Goal: Download file/media

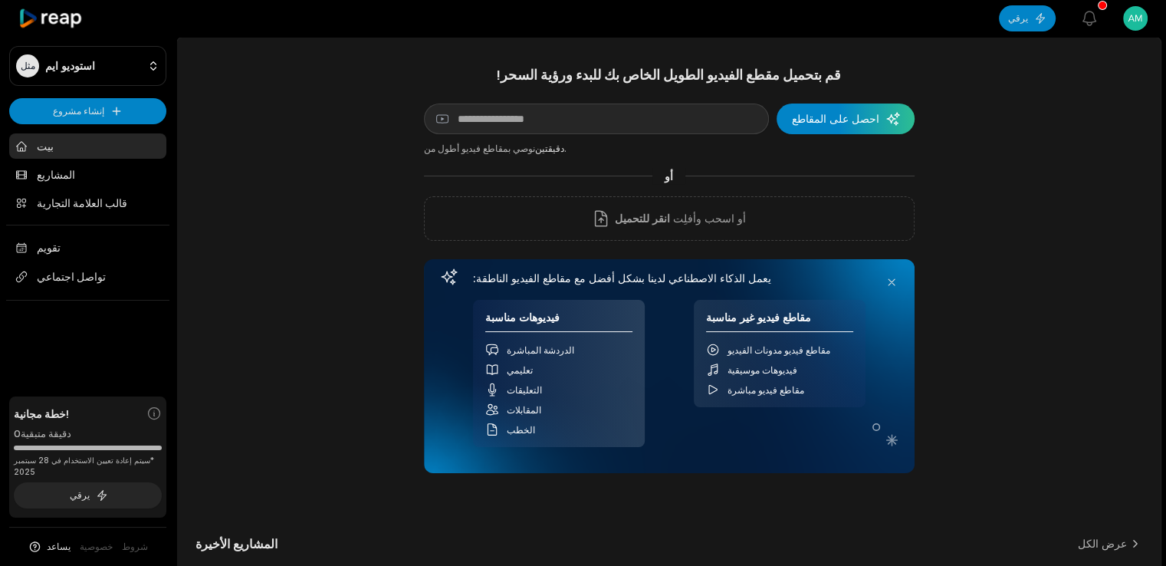
click at [51, 12] on icon at bounding box center [50, 18] width 65 height 21
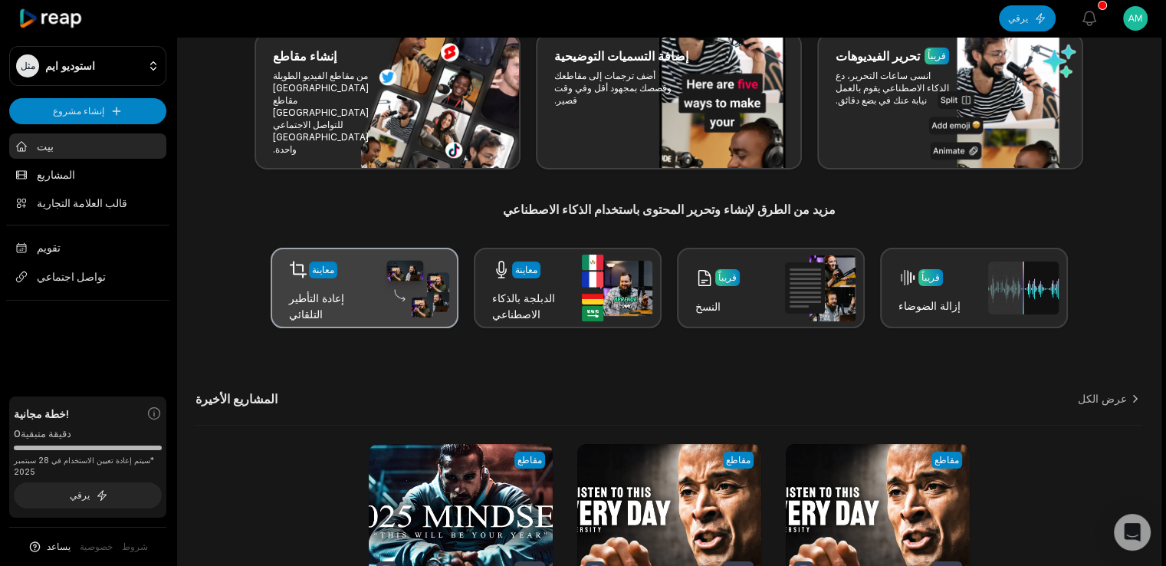
scroll to position [92, 0]
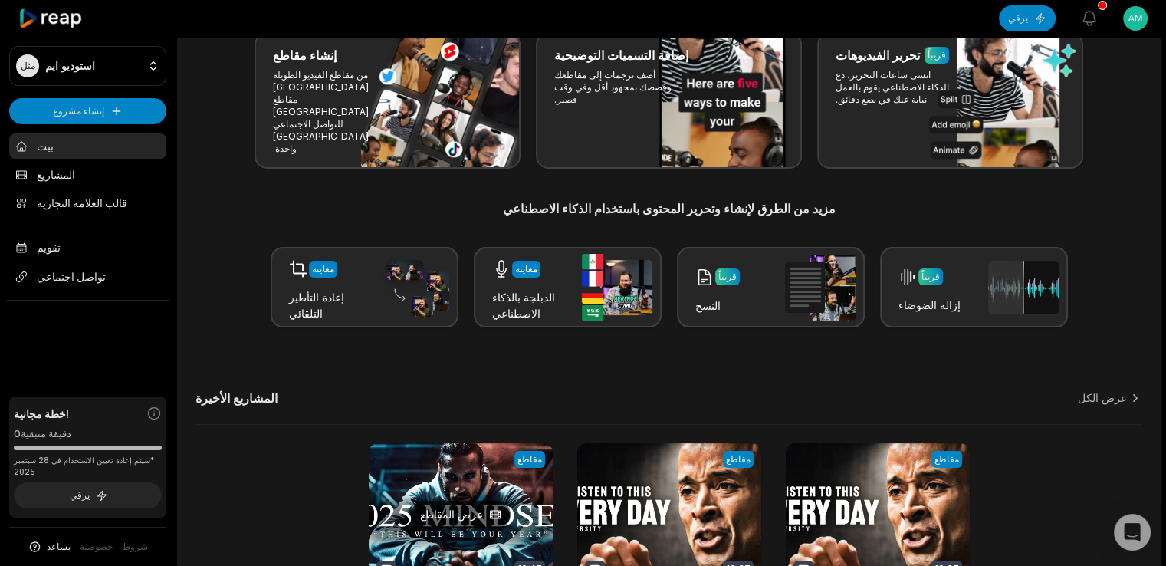
click at [435, 449] on link at bounding box center [461, 543] width 184 height 201
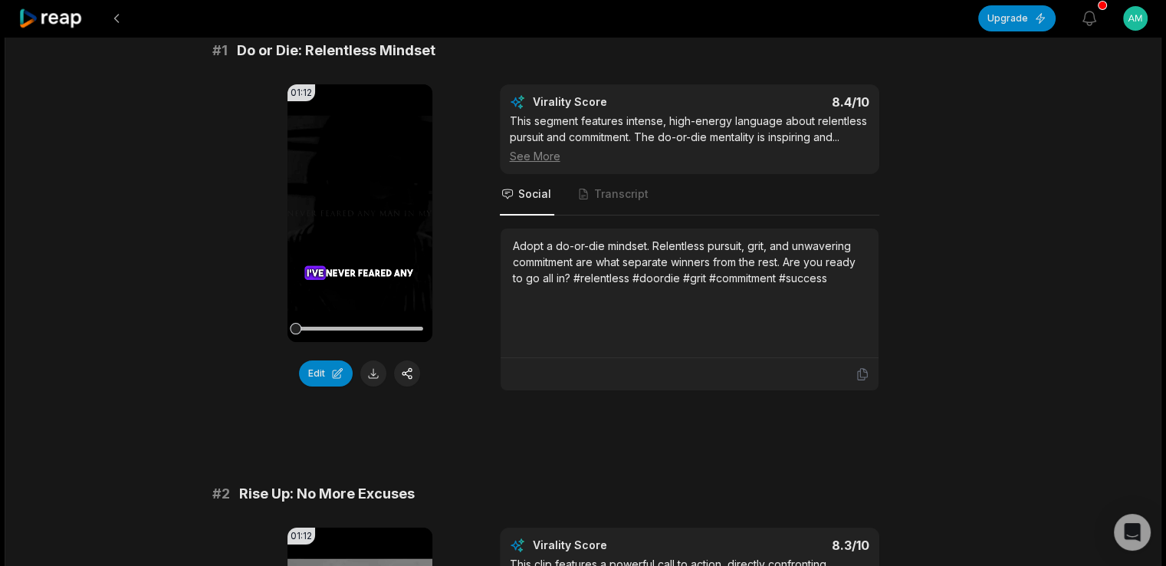
scroll to position [150, 0]
click at [375, 373] on button at bounding box center [373, 372] width 26 height 26
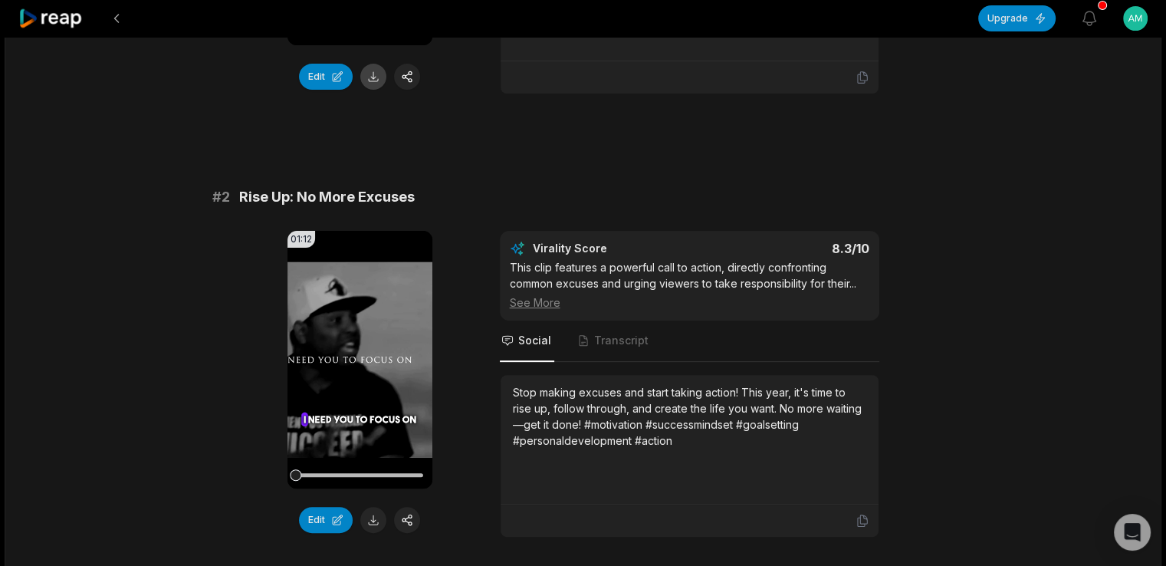
scroll to position [465, 0]
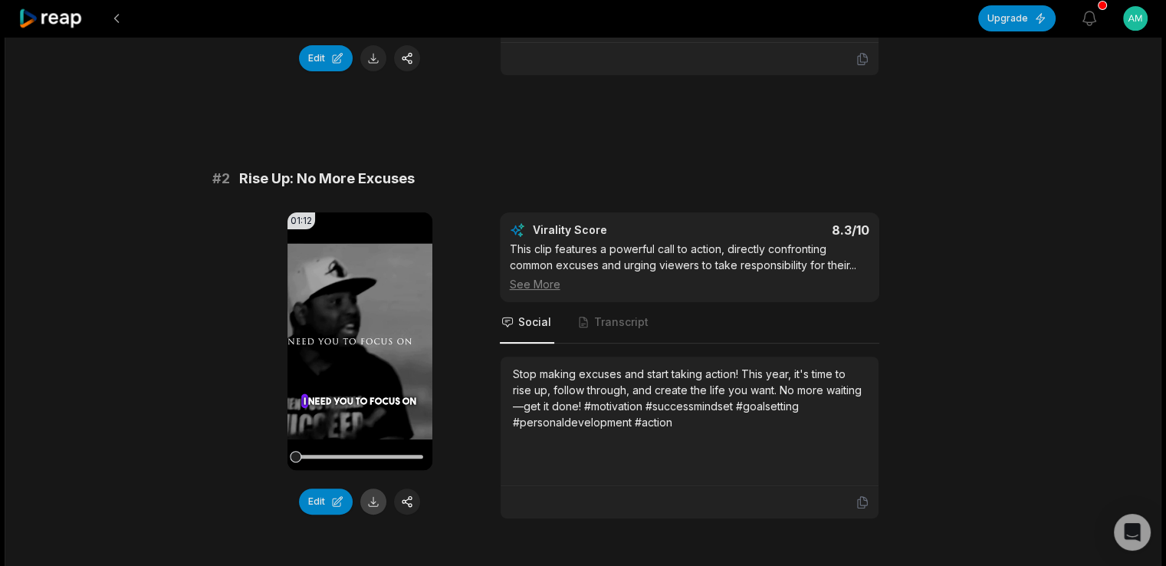
click at [376, 513] on button at bounding box center [373, 501] width 26 height 26
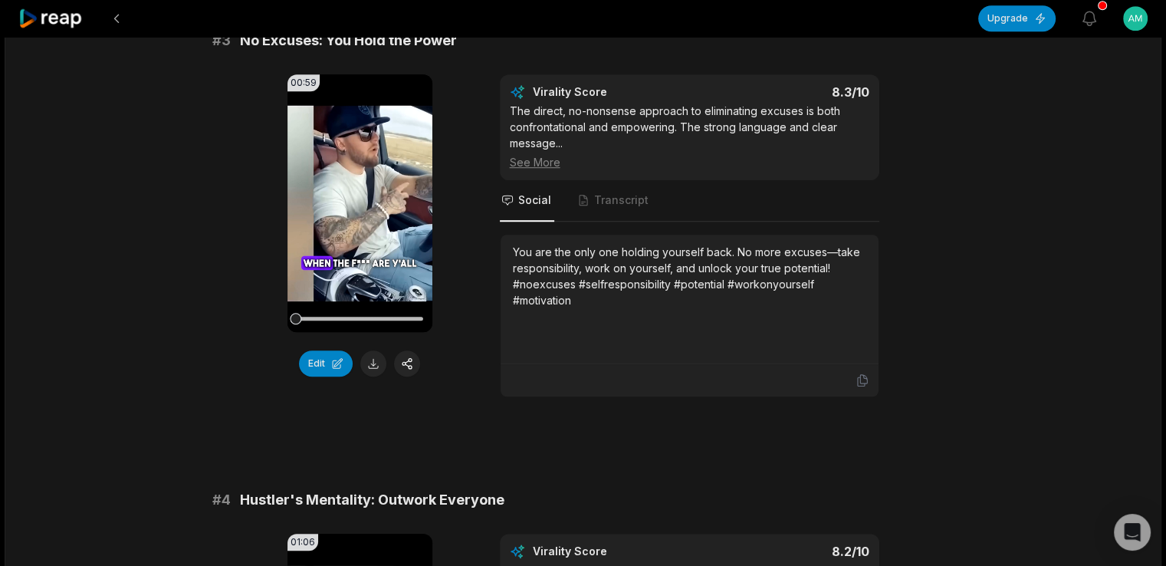
scroll to position [1046, 0]
click at [380, 376] on button at bounding box center [373, 363] width 26 height 26
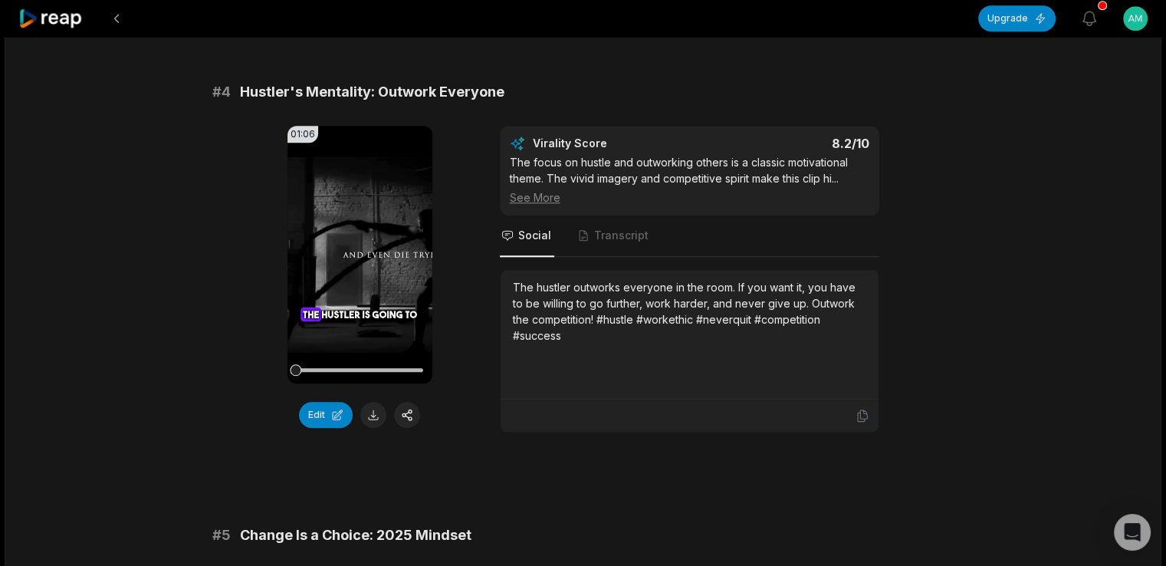
scroll to position [1455, 0]
click at [369, 426] on button at bounding box center [373, 413] width 26 height 26
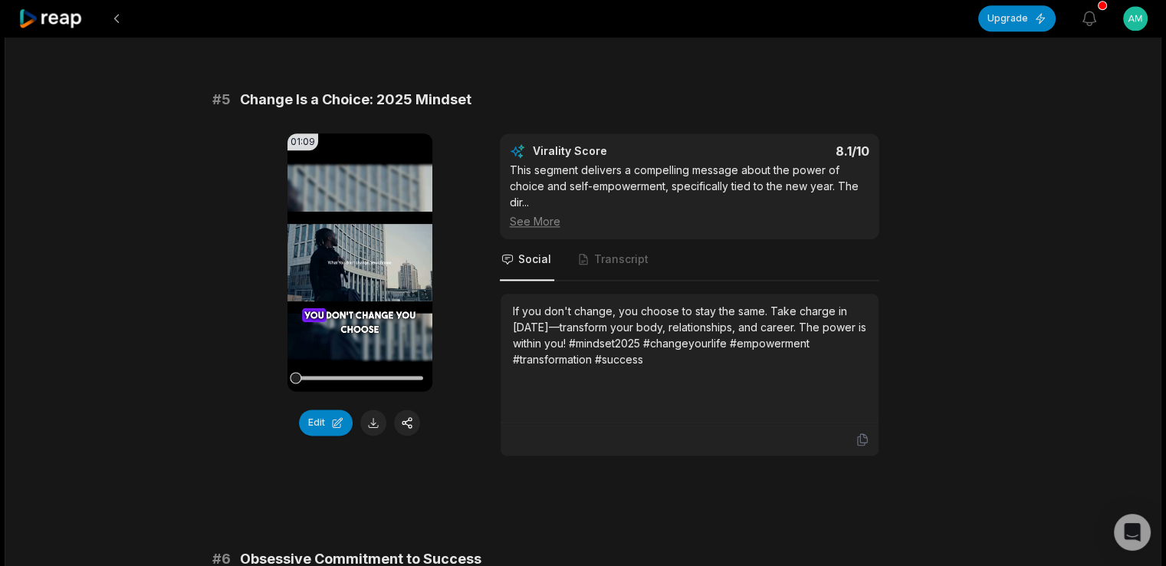
scroll to position [1889, 0]
click at [369, 435] on button at bounding box center [373, 422] width 26 height 26
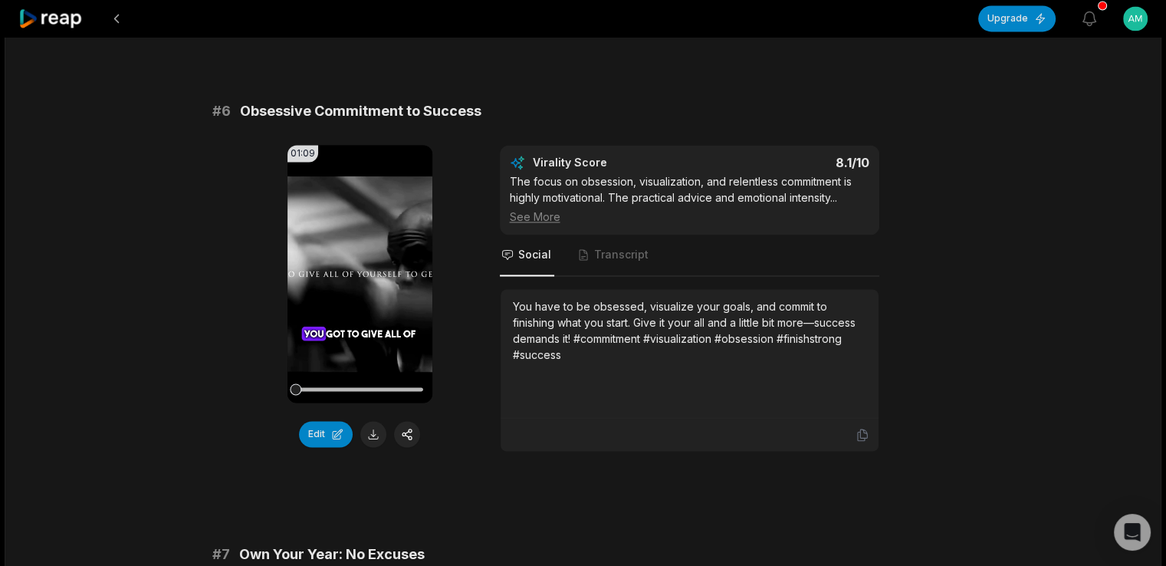
scroll to position [2345, 0]
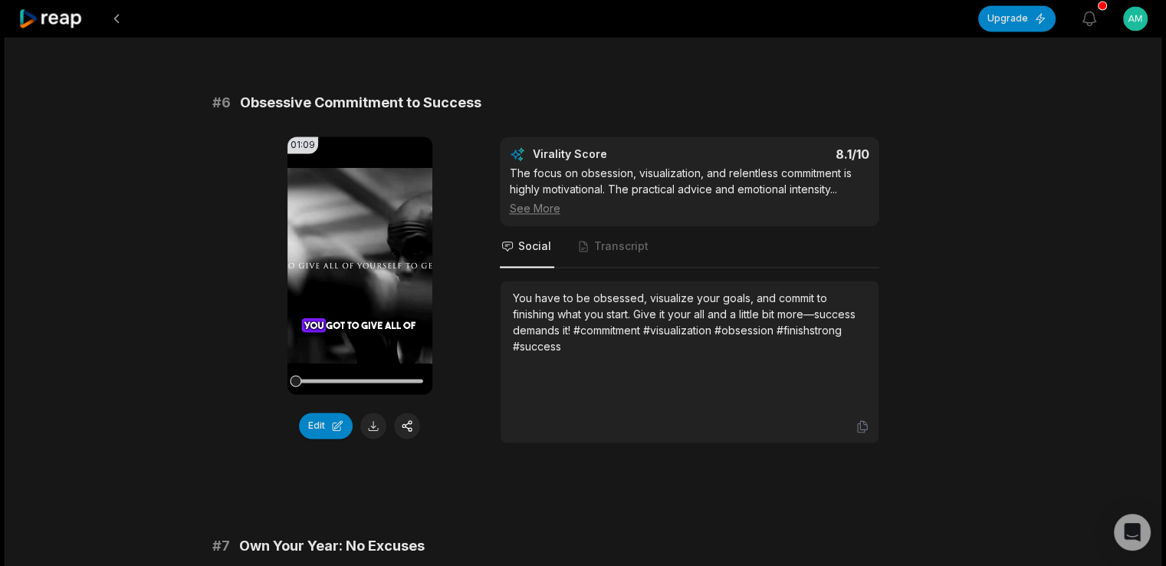
click at [369, 438] on button at bounding box center [373, 425] width 26 height 26
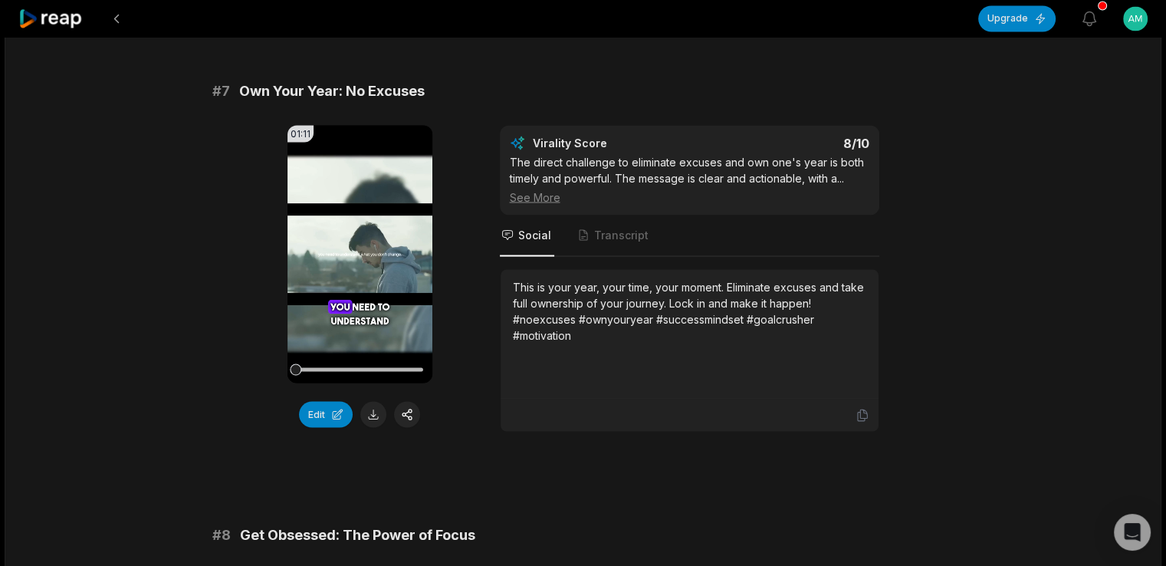
scroll to position [2801, 0]
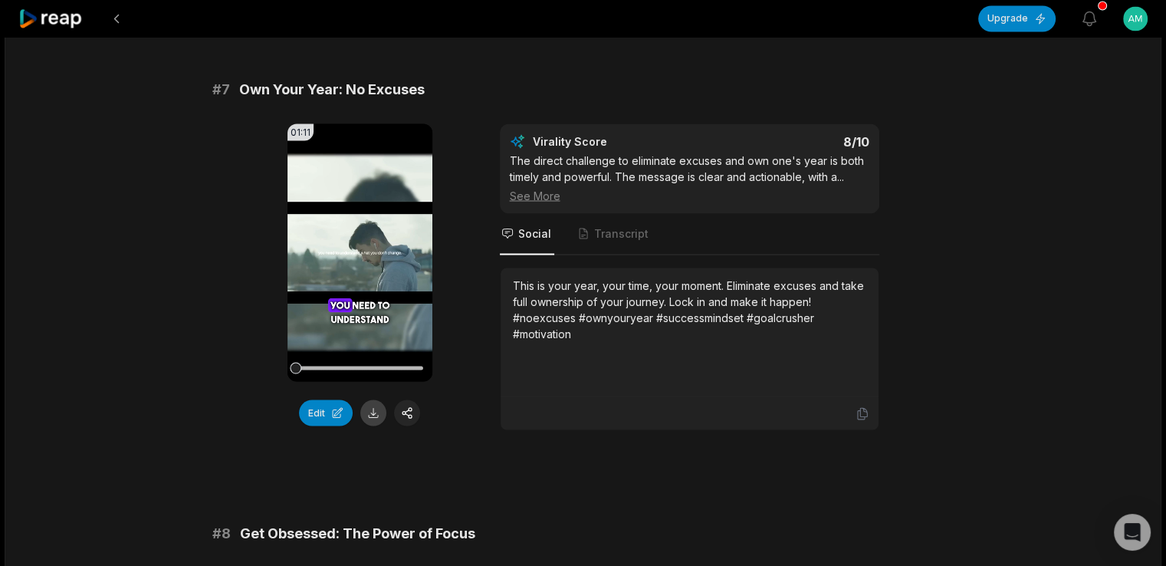
click at [369, 425] on button at bounding box center [373, 412] width 26 height 26
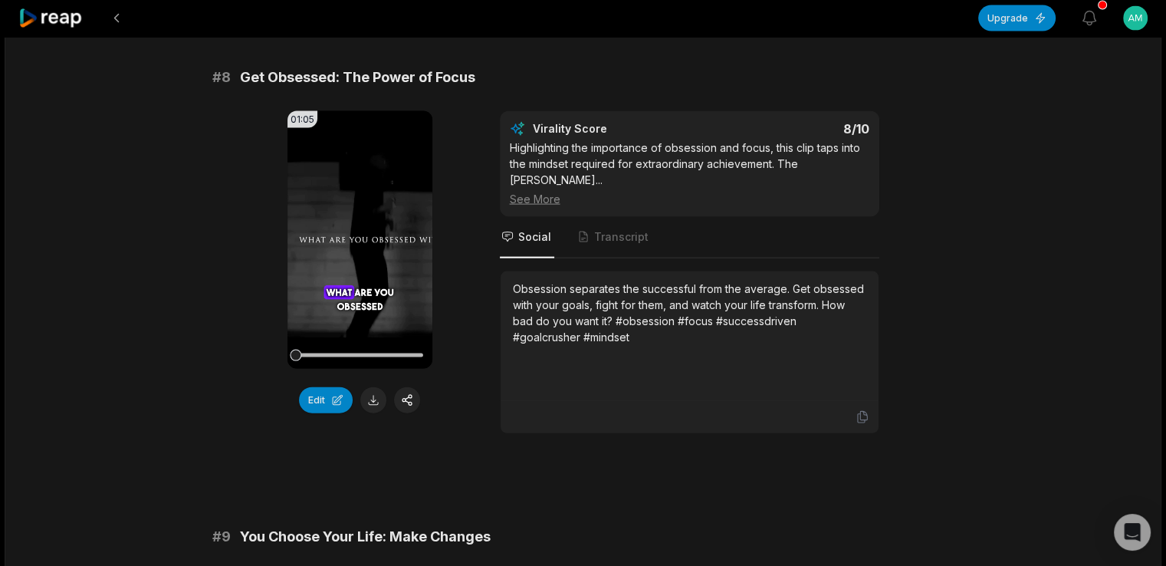
scroll to position [3268, 0]
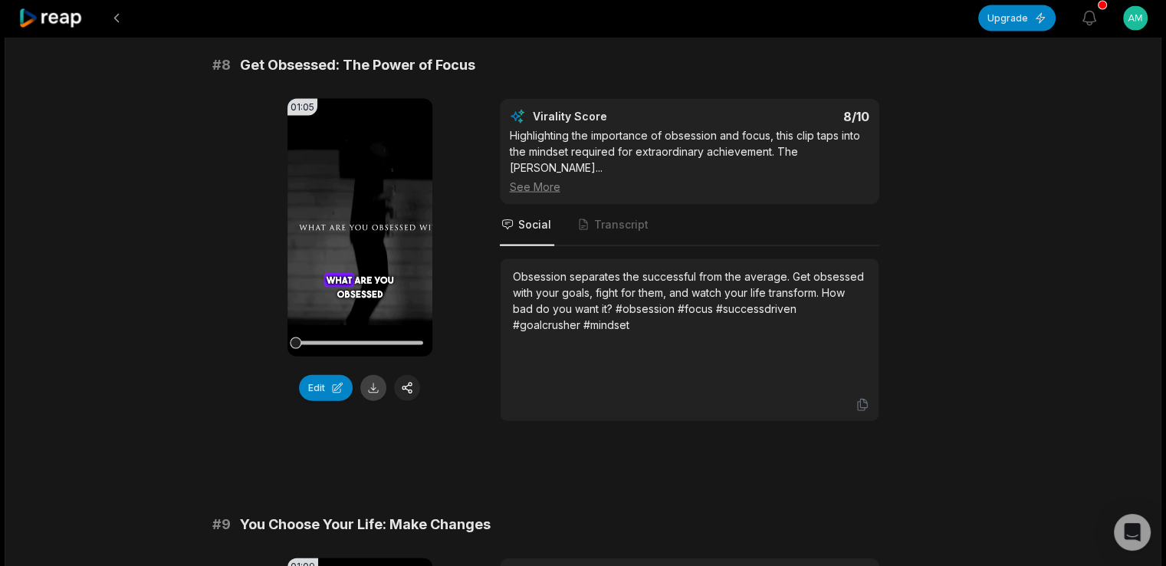
click at [369, 401] on button at bounding box center [373, 388] width 26 height 26
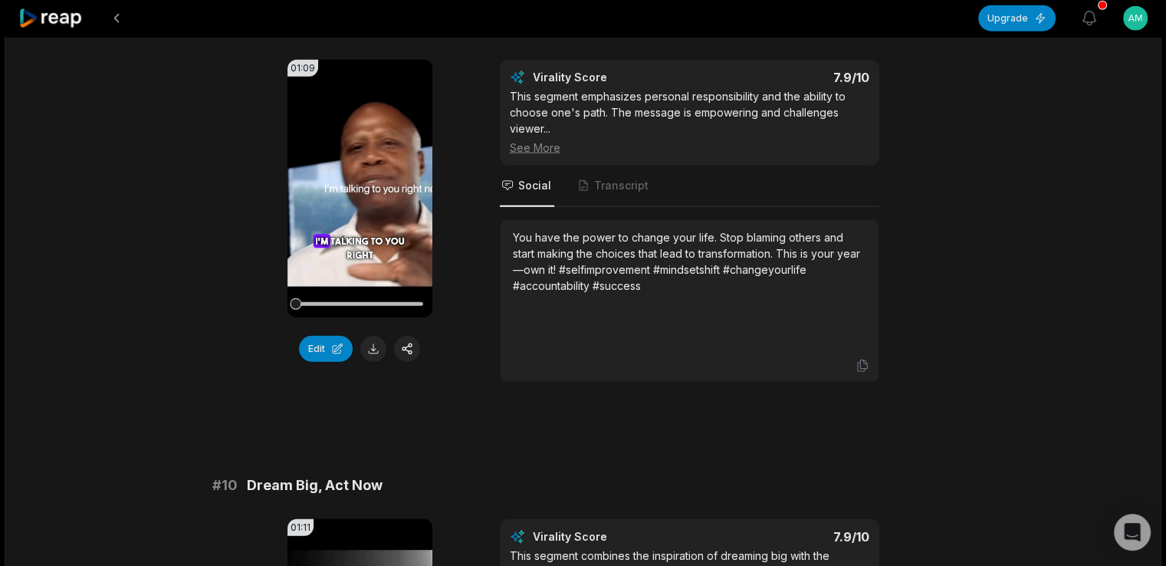
scroll to position [3768, 0]
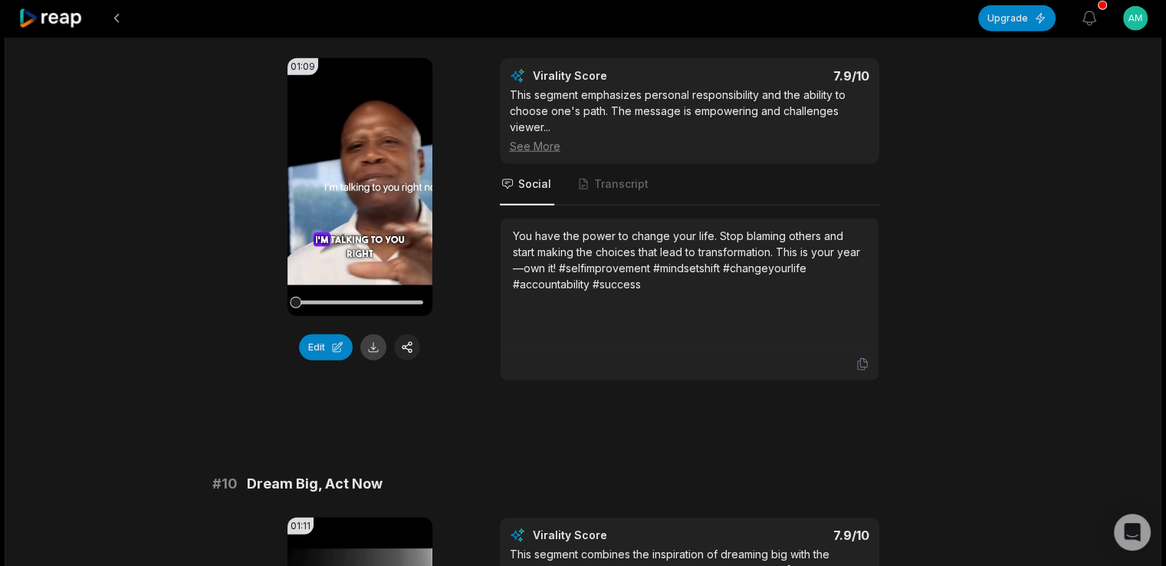
click at [379, 360] on button at bounding box center [373, 347] width 26 height 26
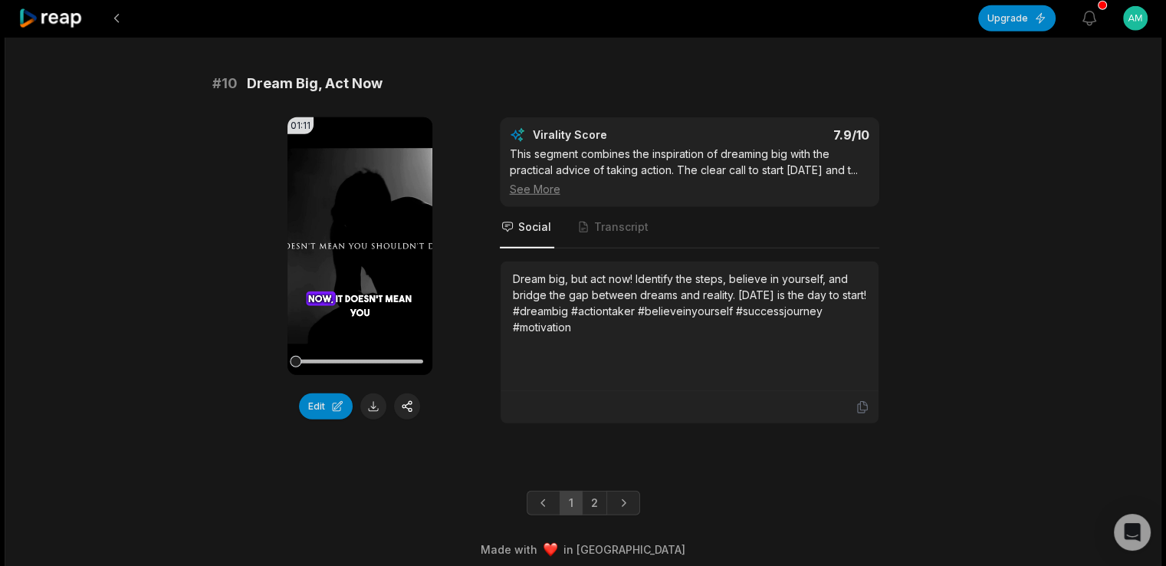
scroll to position [4217, 0]
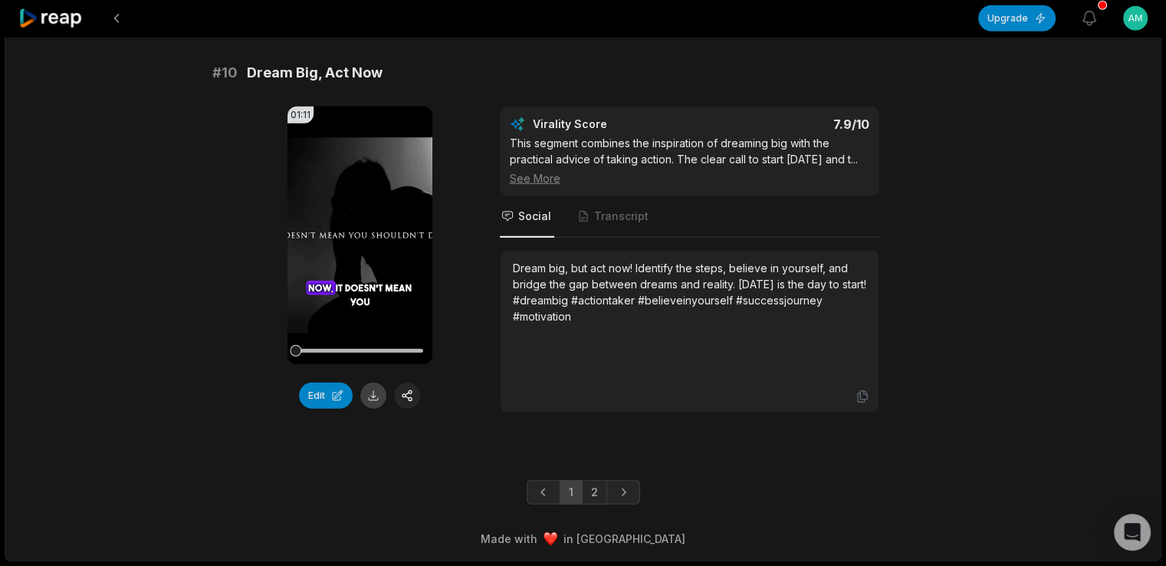
click at [371, 402] on button at bounding box center [373, 395] width 26 height 26
click at [589, 482] on link "2" at bounding box center [594, 492] width 25 height 25
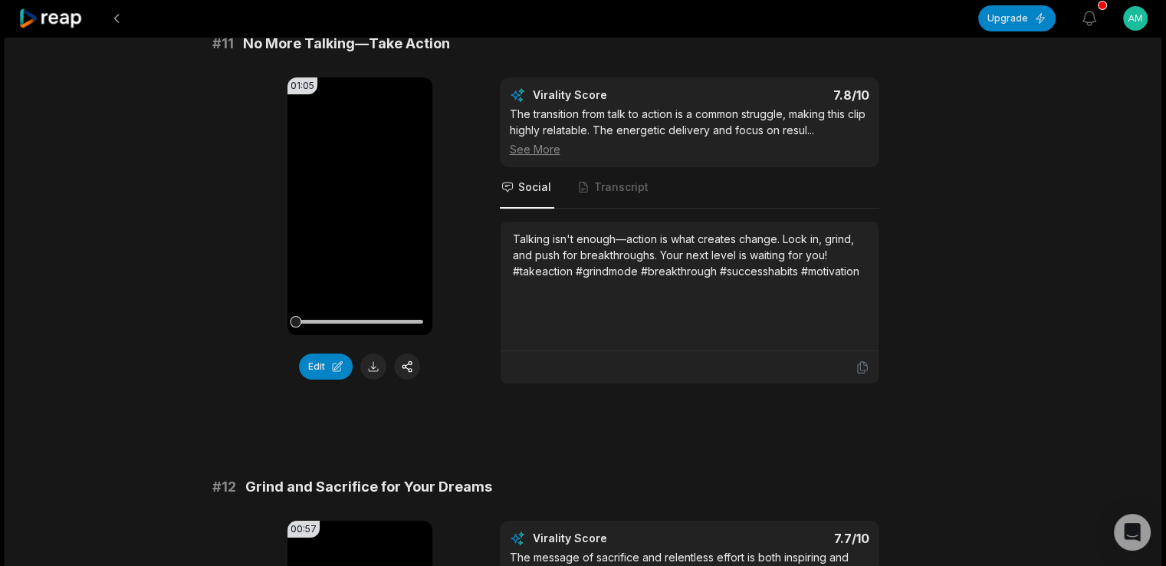
scroll to position [166, 0]
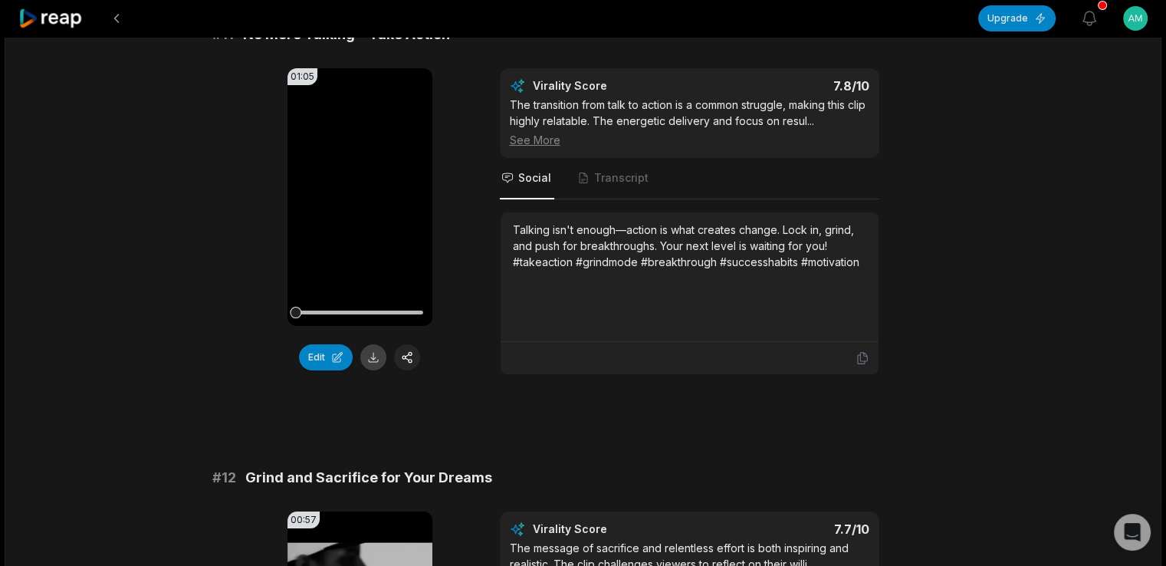
click at [375, 350] on button at bounding box center [373, 357] width 26 height 26
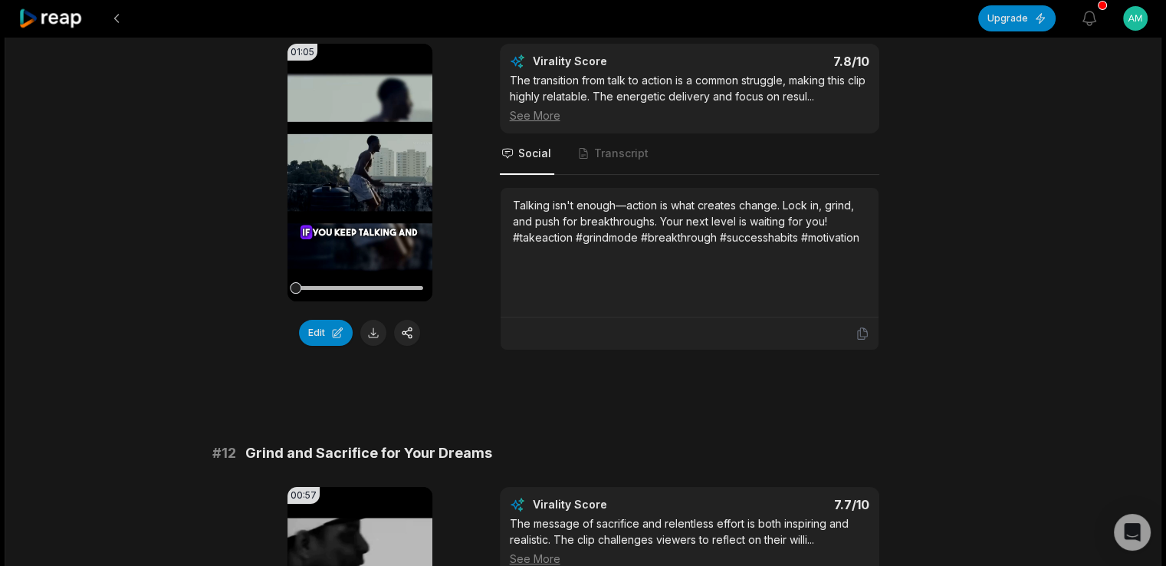
scroll to position [573, 0]
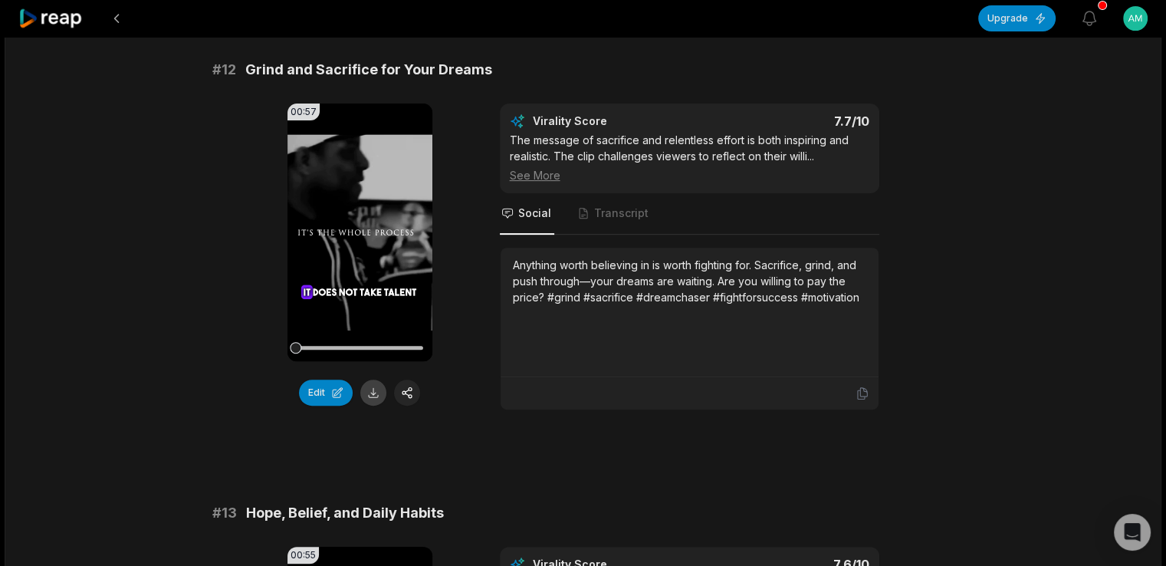
click at [373, 389] on button at bounding box center [373, 392] width 26 height 26
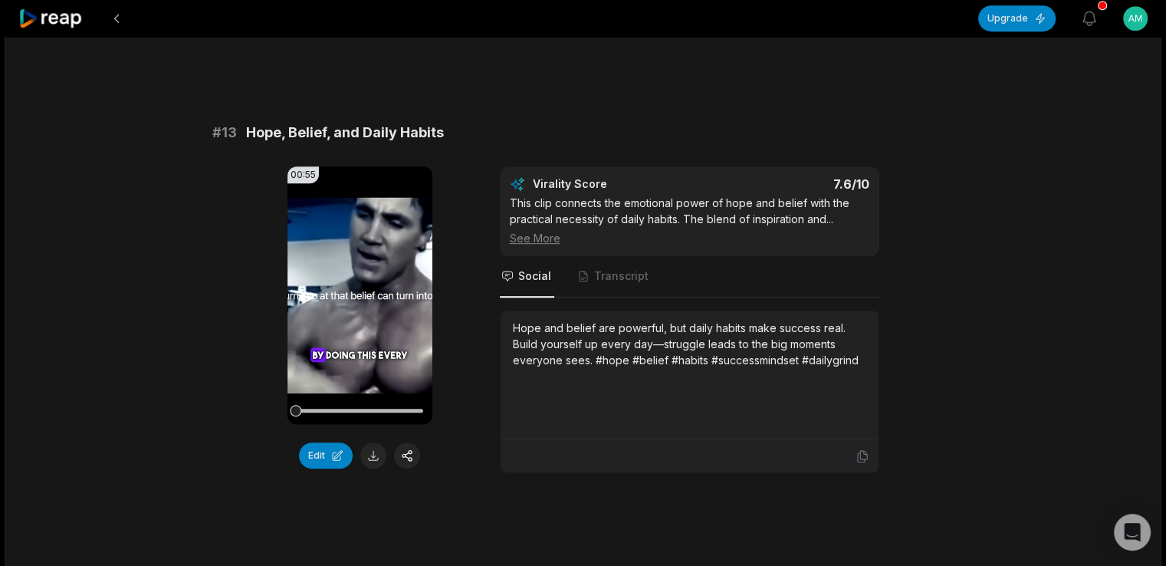
scroll to position [1004, 0]
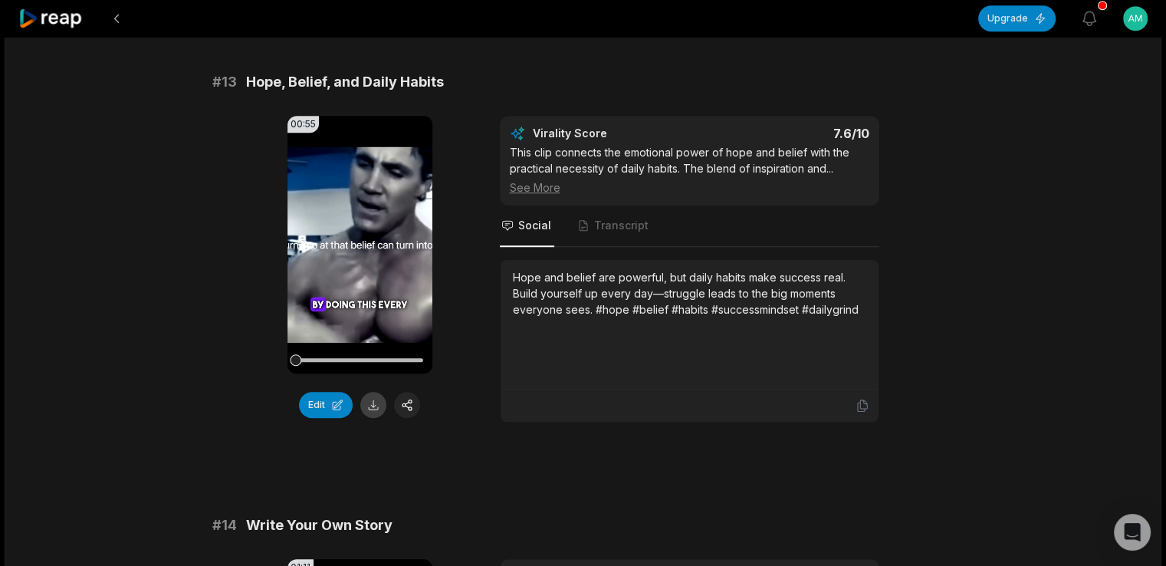
click at [369, 402] on button at bounding box center [373, 405] width 26 height 26
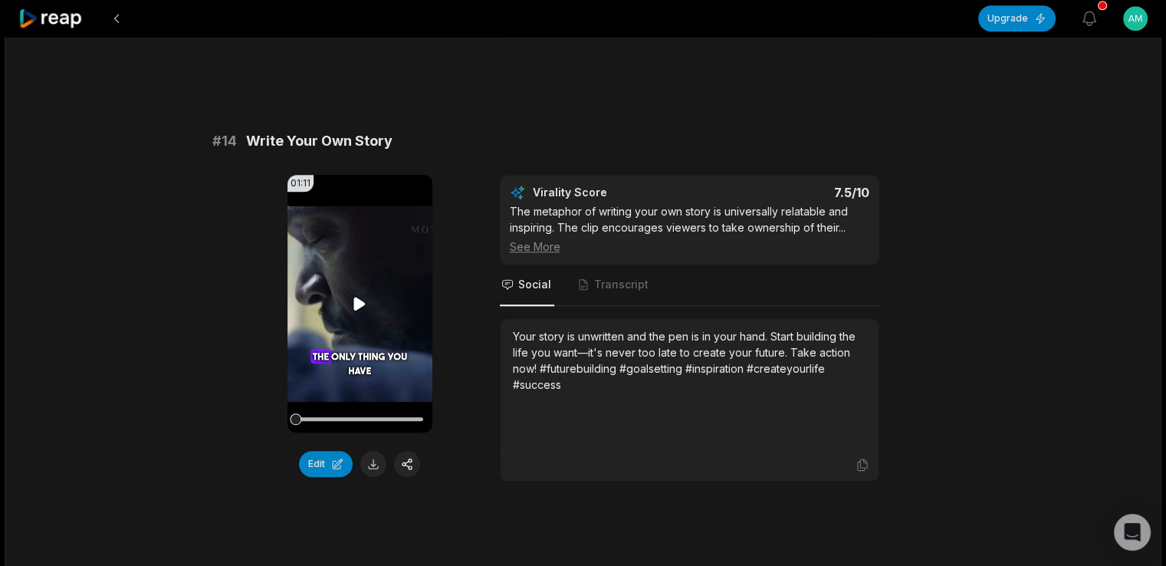
scroll to position [1394, 0]
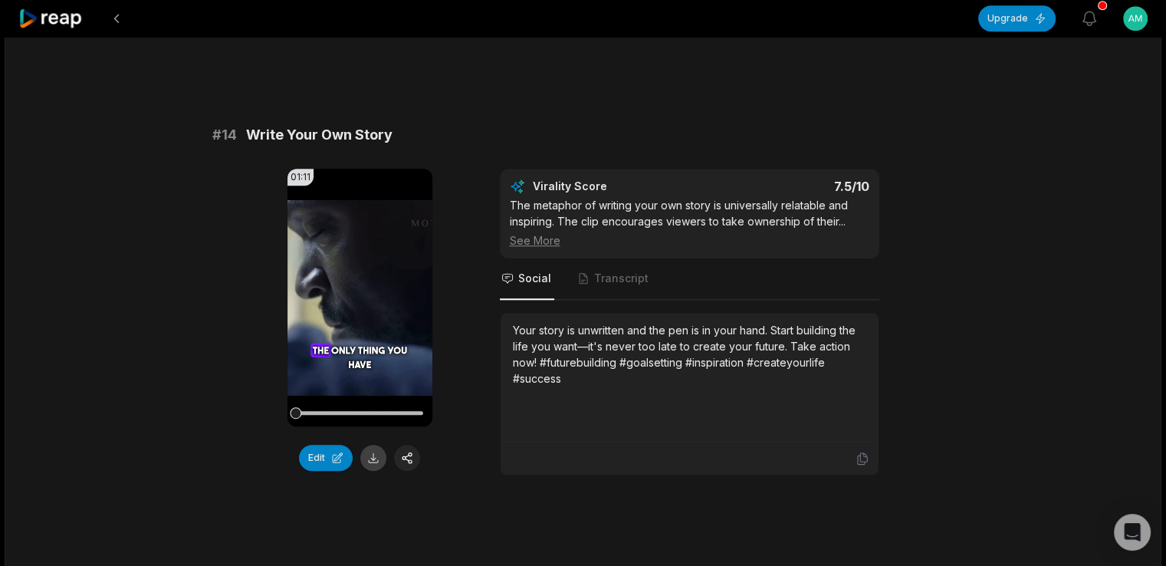
click at [375, 460] on button at bounding box center [373, 458] width 26 height 26
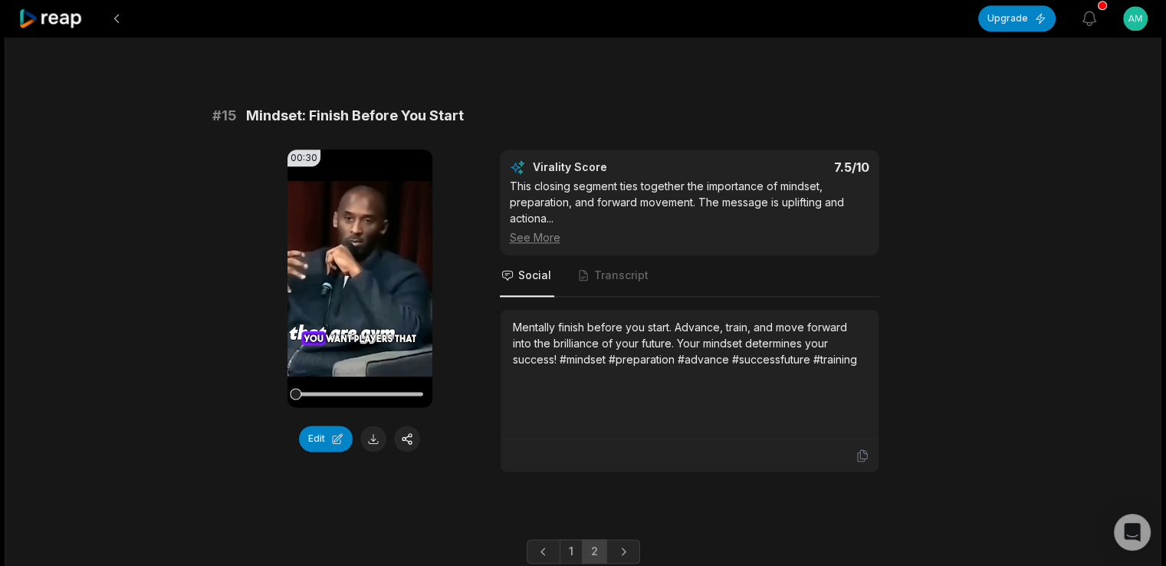
scroll to position [1858, 0]
click at [369, 433] on button at bounding box center [373, 437] width 26 height 26
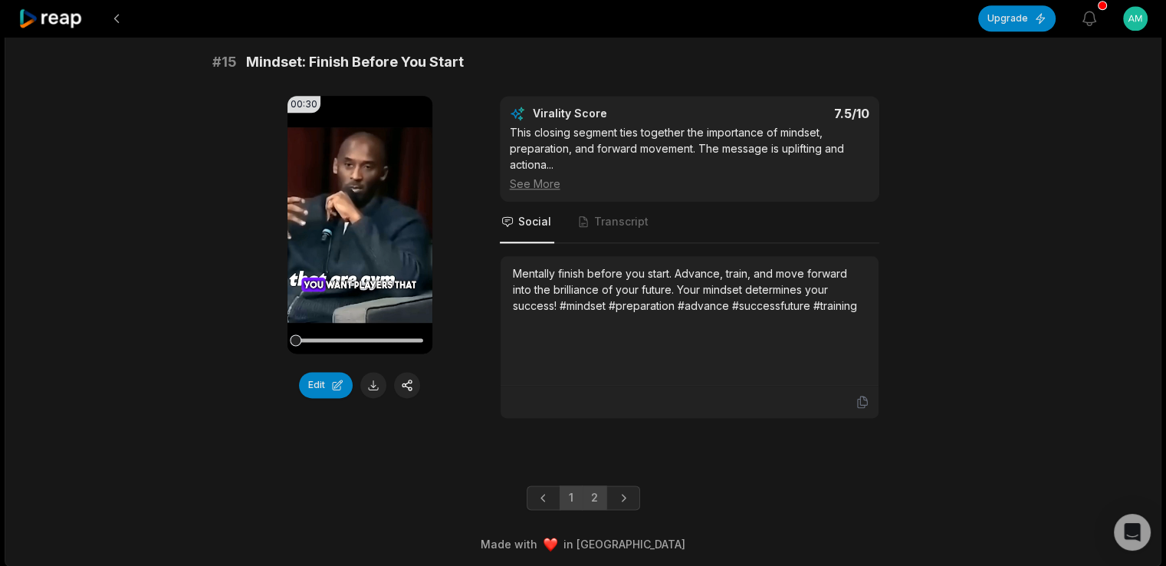
click at [576, 486] on link "1" at bounding box center [571, 497] width 23 height 25
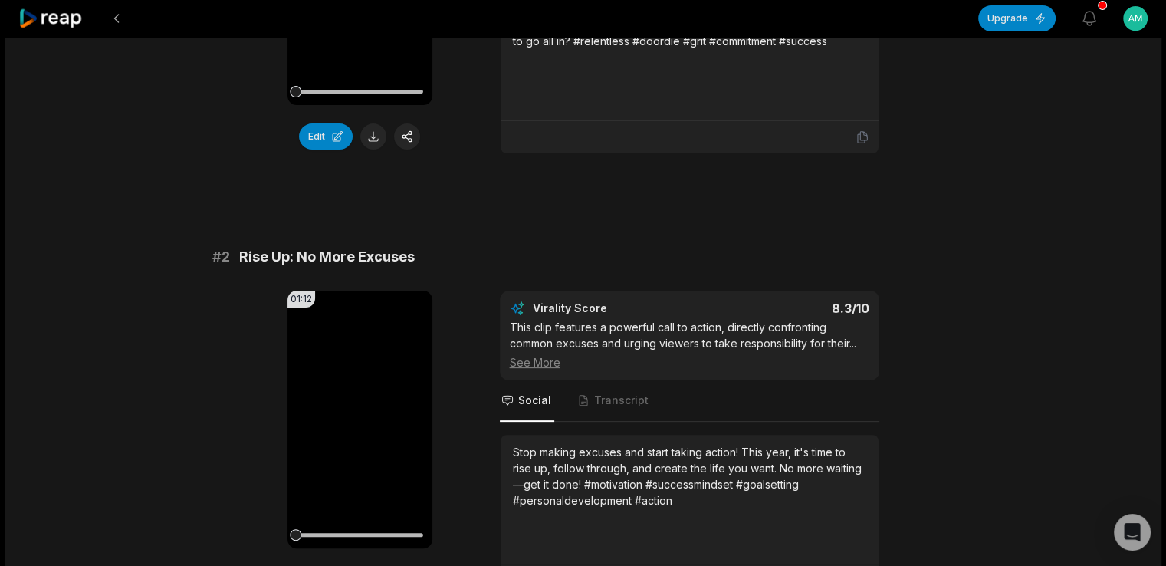
scroll to position [0, 0]
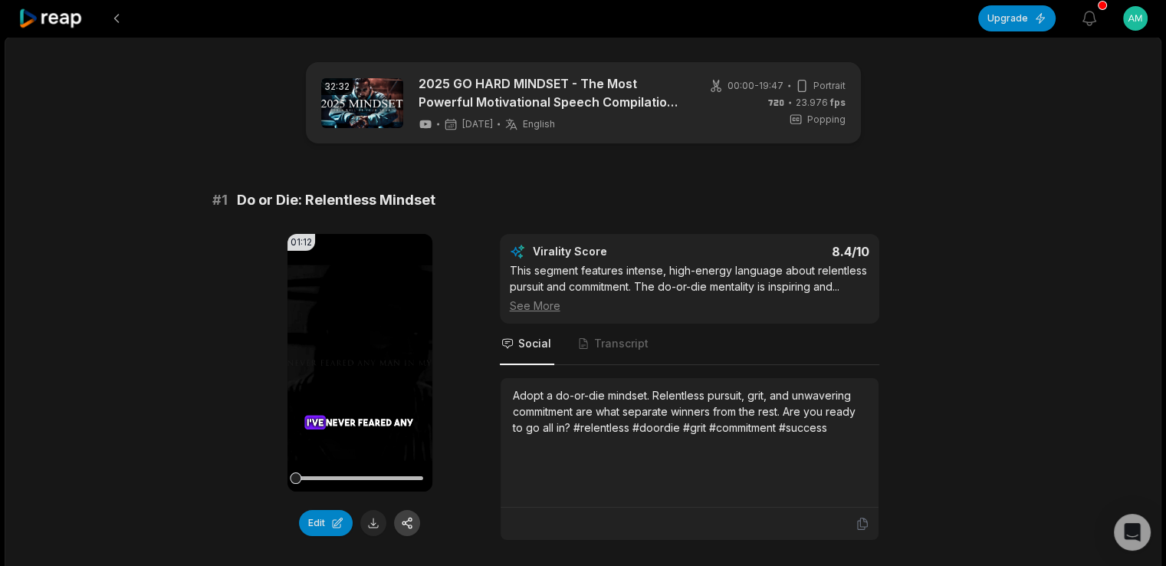
click at [404, 517] on button at bounding box center [407, 523] width 26 height 26
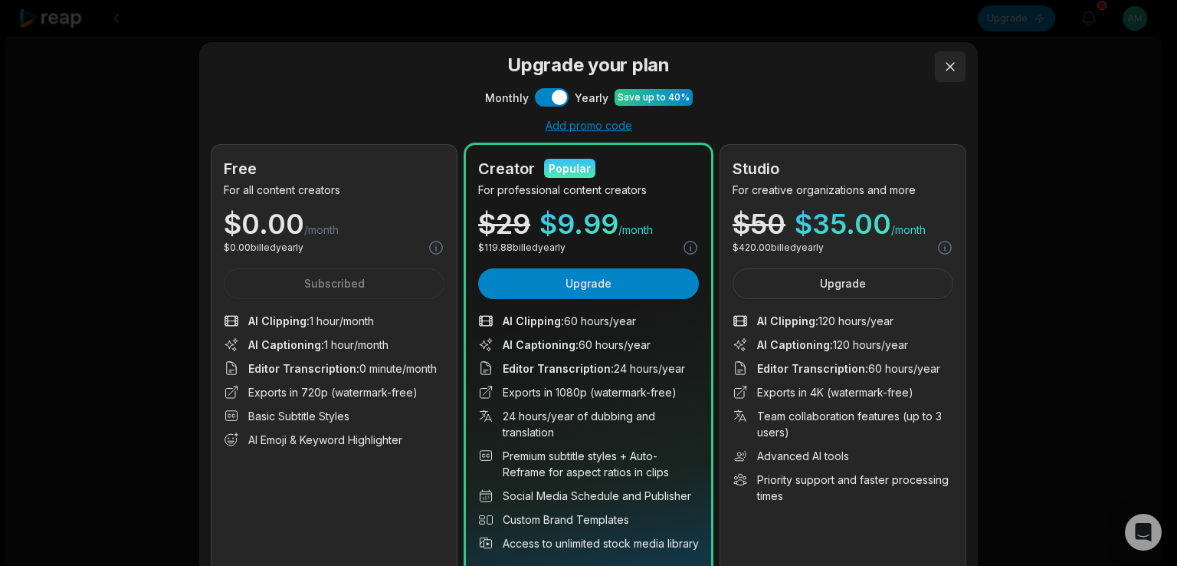
click at [941, 64] on button at bounding box center [950, 66] width 31 height 31
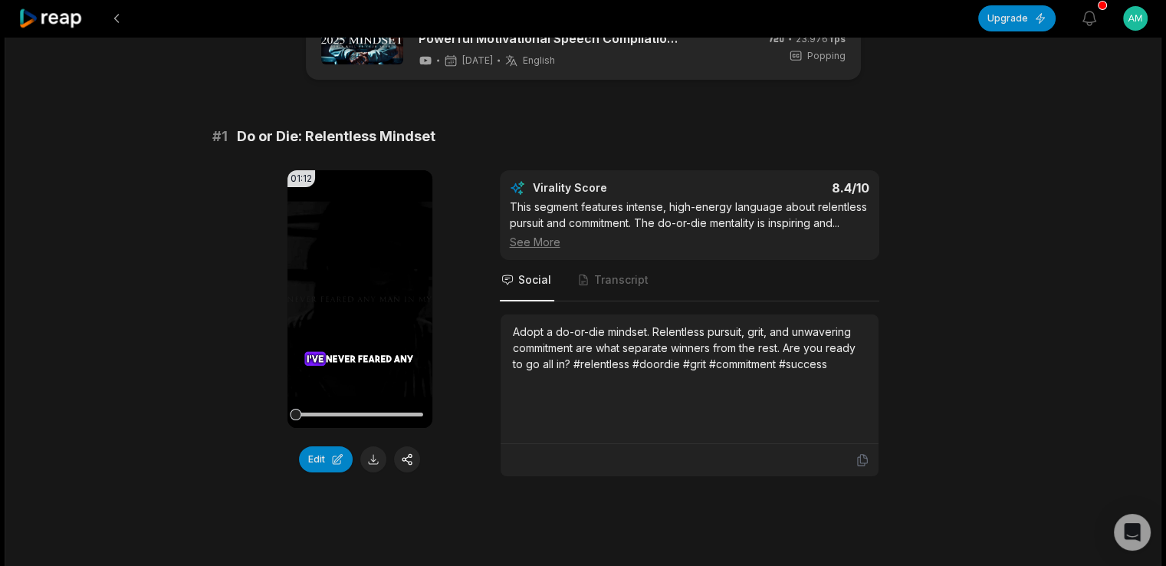
scroll to position [64, 0]
drag, startPoint x: 214, startPoint y: 133, endPoint x: 579, endPoint y: 111, distance: 366.3
copy div "# 1 Do or Die: Relentless Mindset"
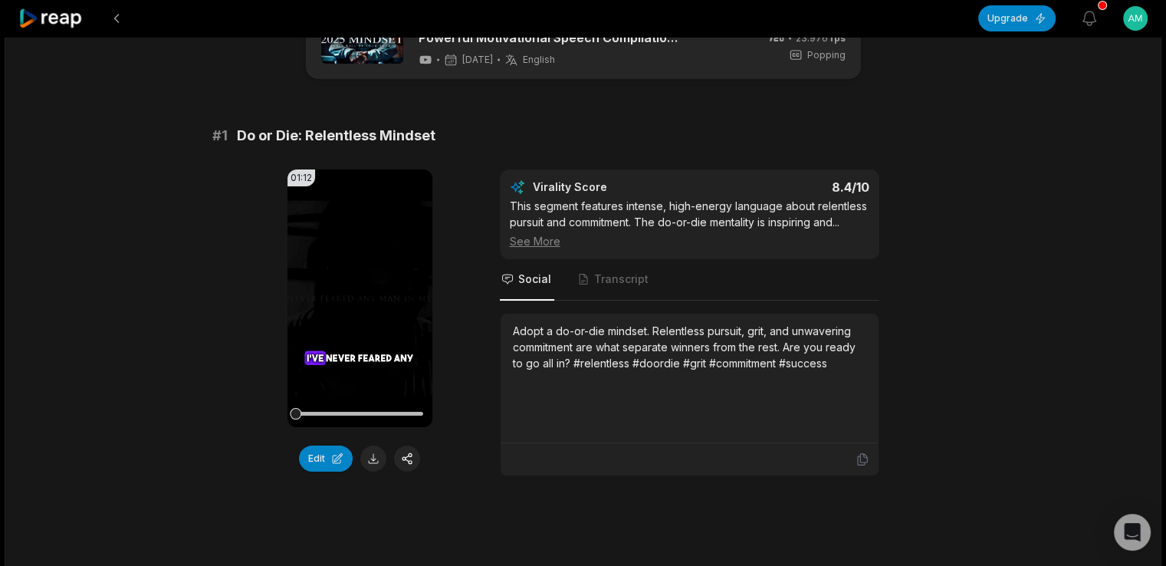
click at [865, 475] on div at bounding box center [690, 459] width 378 height 32
click at [862, 466] on icon at bounding box center [862, 459] width 14 height 14
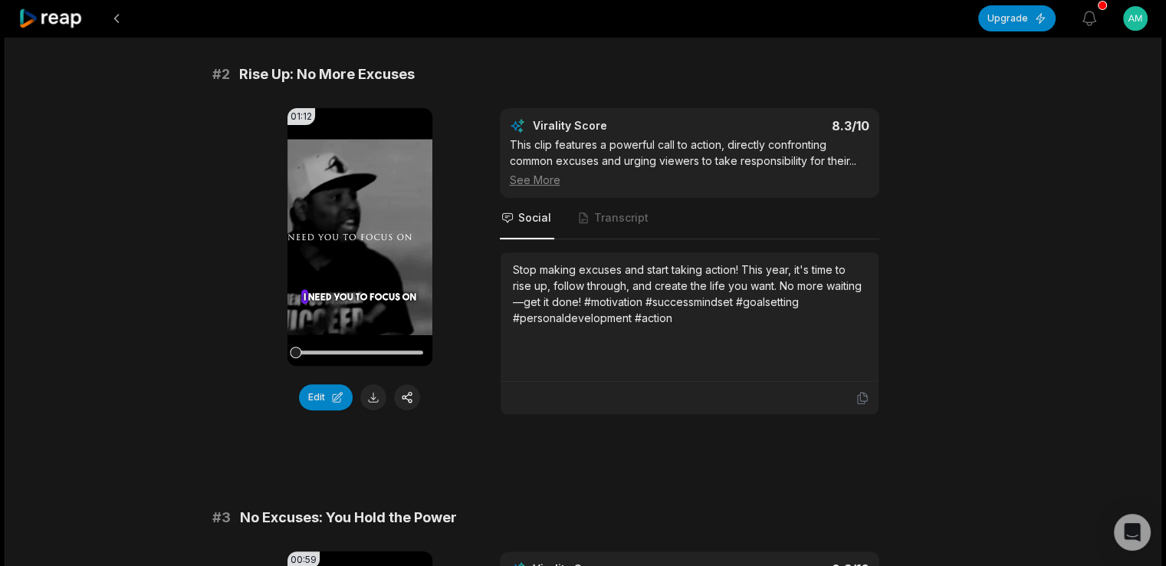
scroll to position [567, 0]
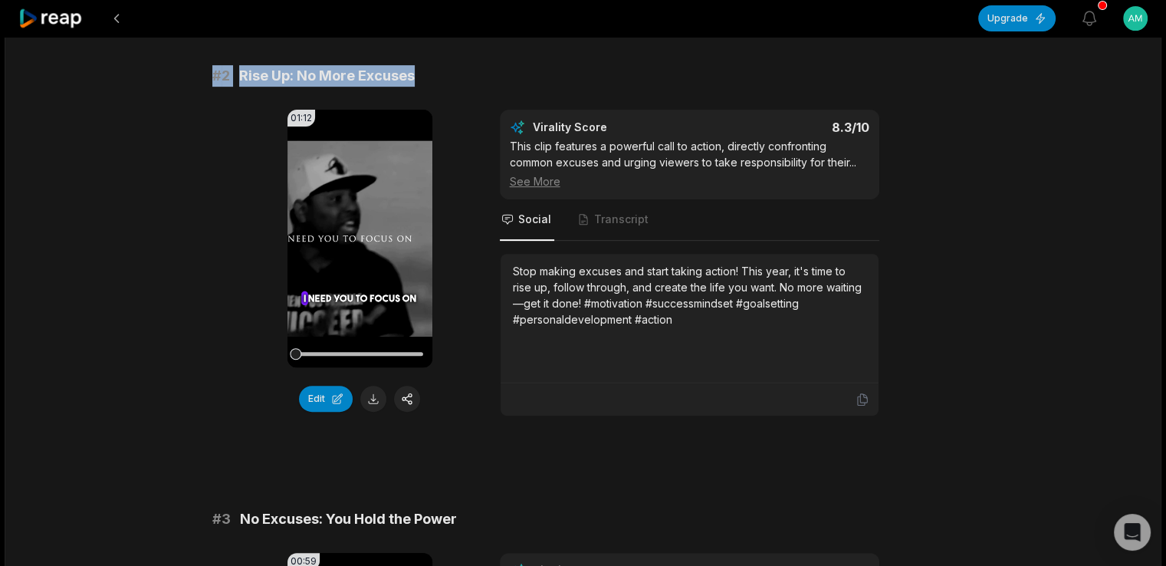
drag, startPoint x: 215, startPoint y: 90, endPoint x: 465, endPoint y: 75, distance: 251.1
copy div "# 2 Rise Up: No More Excuses"
click at [858, 406] on icon at bounding box center [862, 399] width 14 height 14
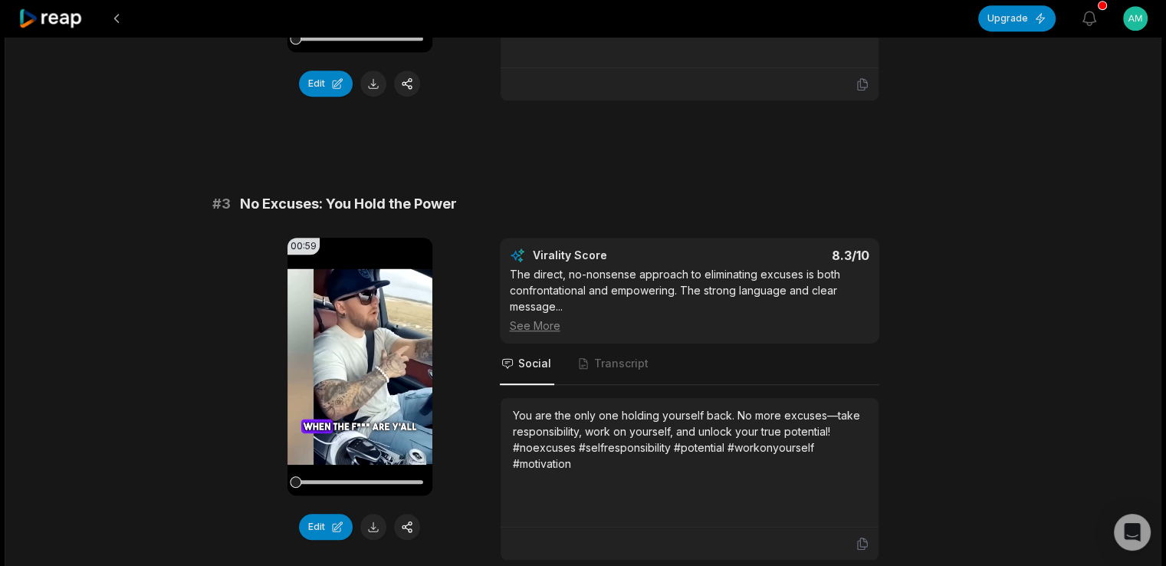
scroll to position [900, 0]
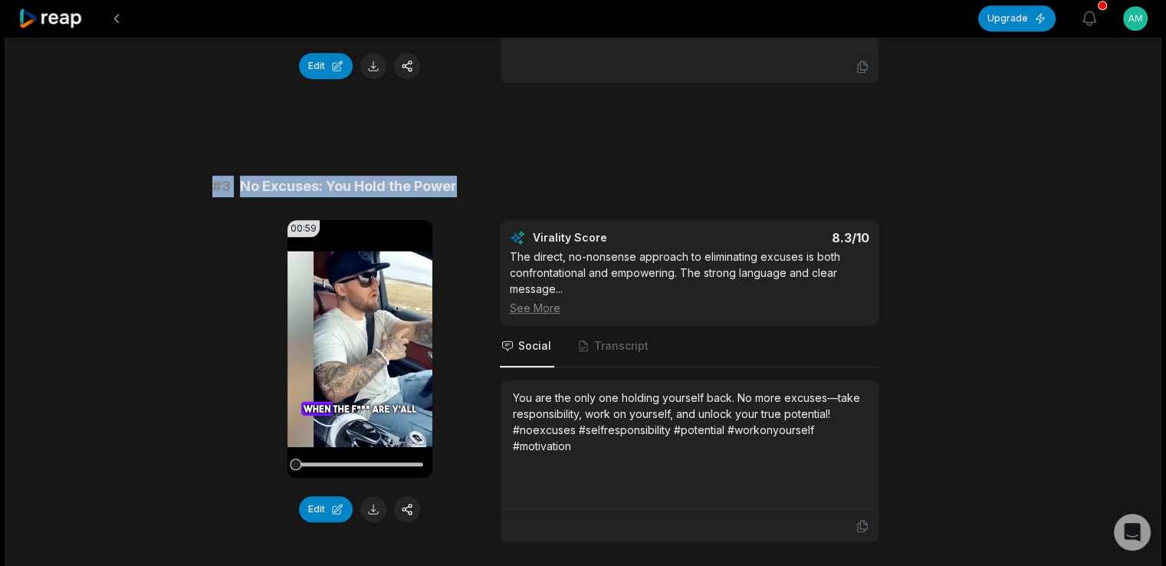
drag, startPoint x: 209, startPoint y: 212, endPoint x: 543, endPoint y: 179, distance: 335.1
copy div "# 3 No Excuses: You Hold the Power"
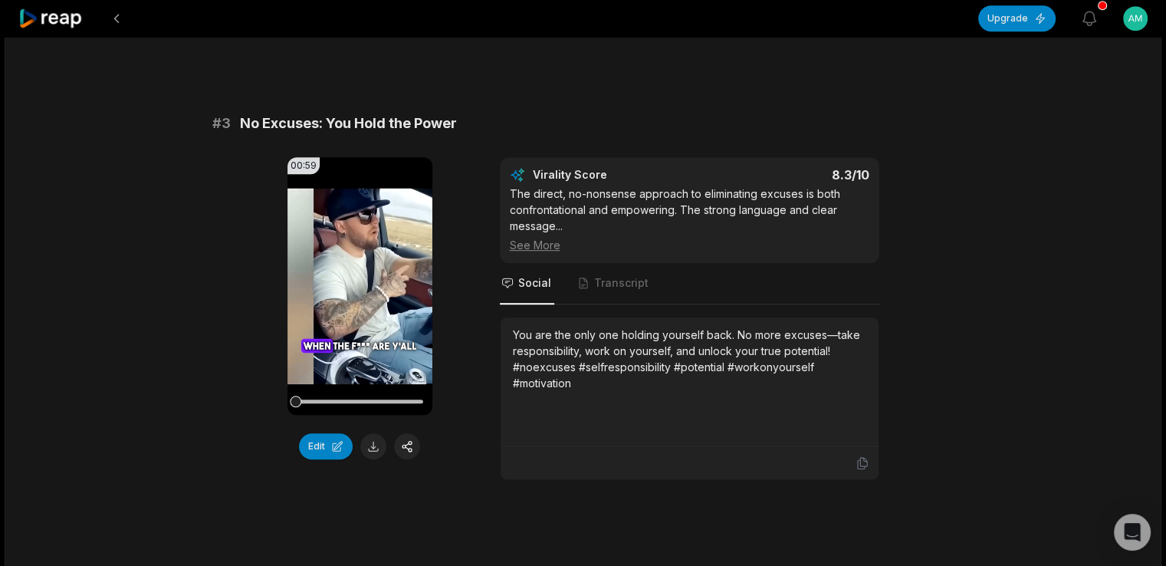
scroll to position [964, 0]
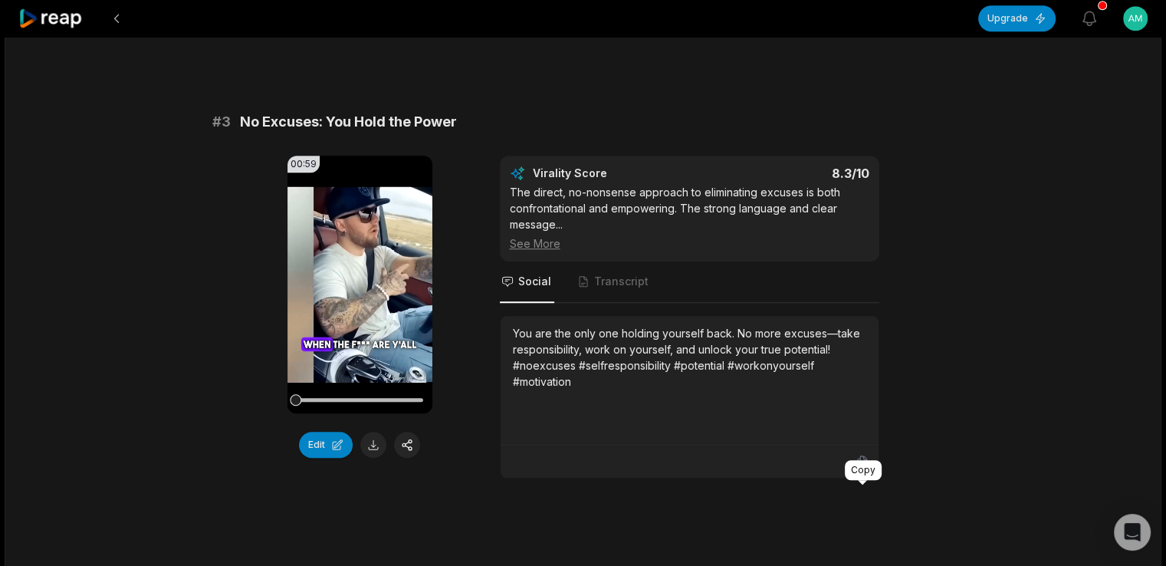
click at [865, 468] on icon at bounding box center [862, 462] width 14 height 14
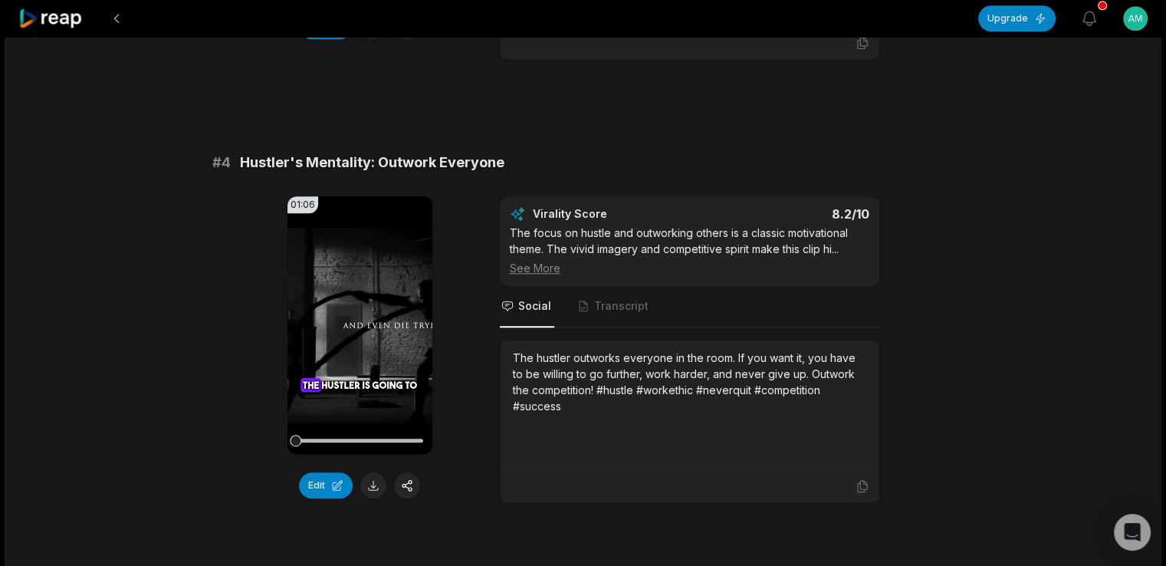
scroll to position [1394, 0]
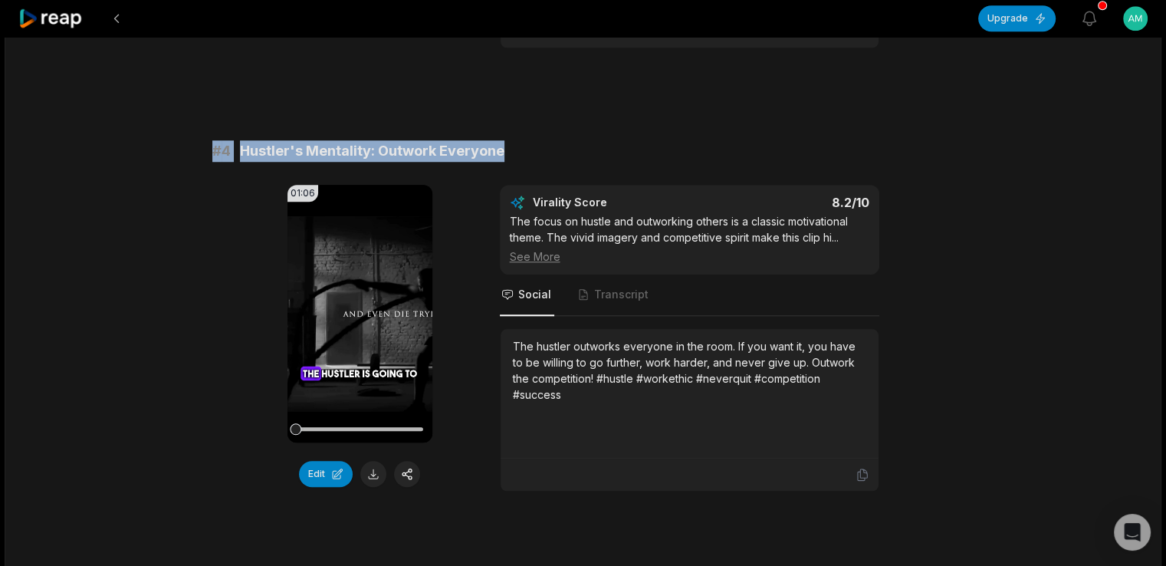
drag, startPoint x: 212, startPoint y: 174, endPoint x: 590, endPoint y: 128, distance: 380.7
copy div "# 4 Hustler's Mentality: Outwork Everyone"
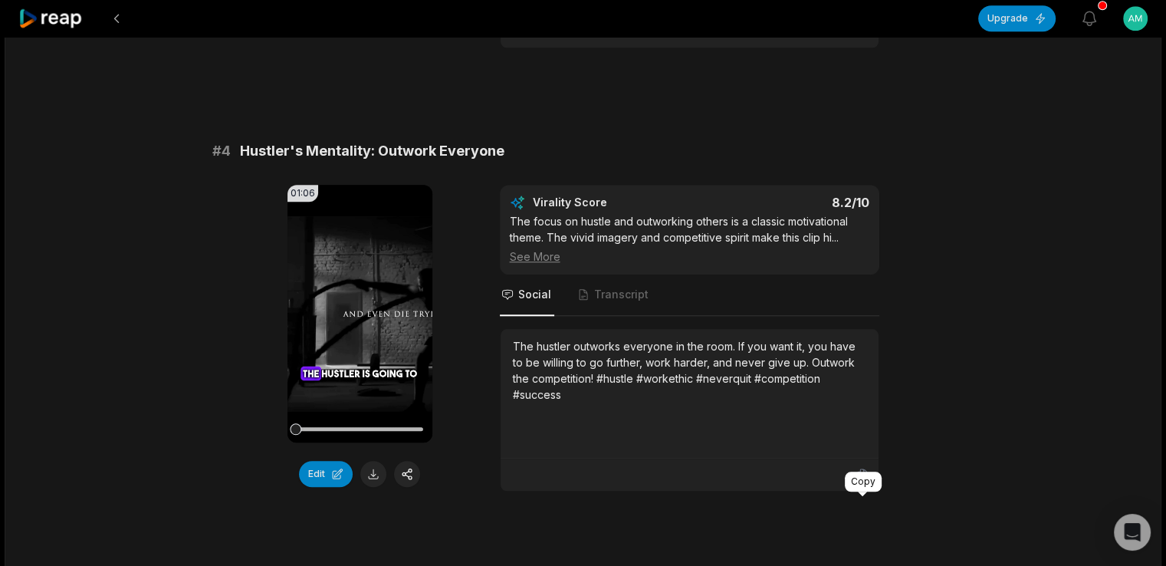
click at [855, 481] on icon at bounding box center [862, 475] width 14 height 14
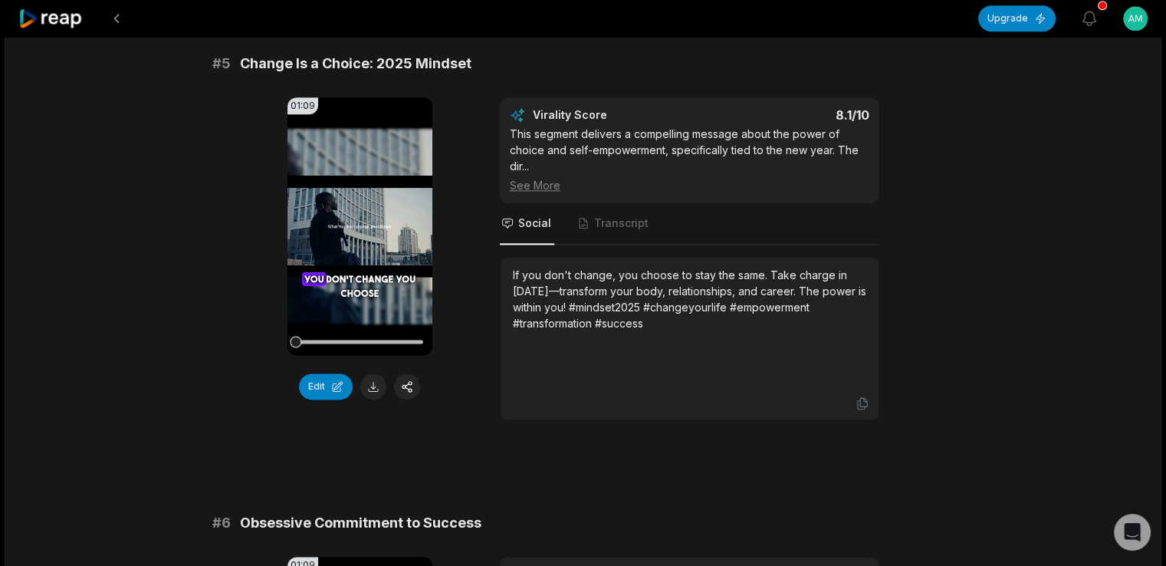
scroll to position [1924, 0]
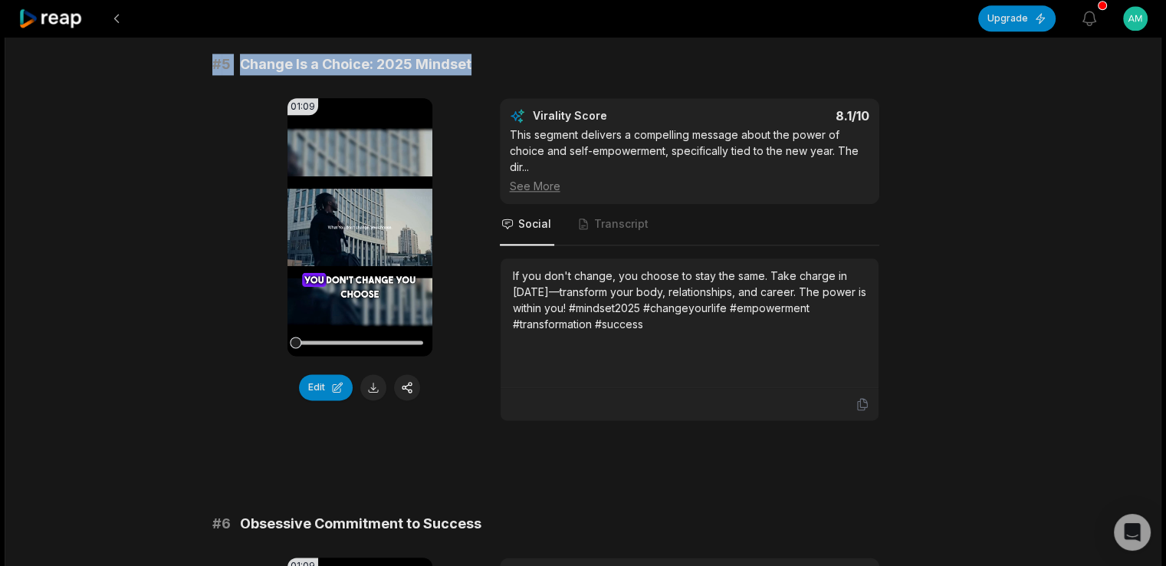
drag, startPoint x: 212, startPoint y: 80, endPoint x: 524, endPoint y: 65, distance: 313.1
click at [524, 65] on div "# 1 Do or Die: Relentless Mindset 01:12 Your browser does not support mp4 forma…" at bounding box center [583, 466] width 742 height 4403
copy div "# 5 Change Is a Choice: 2025 Mindset"
click at [524, 65] on div "# 1 Do or Die: Relentless Mindset 01:12 Your browser does not support mp4 forma…" at bounding box center [583, 466] width 742 height 4403
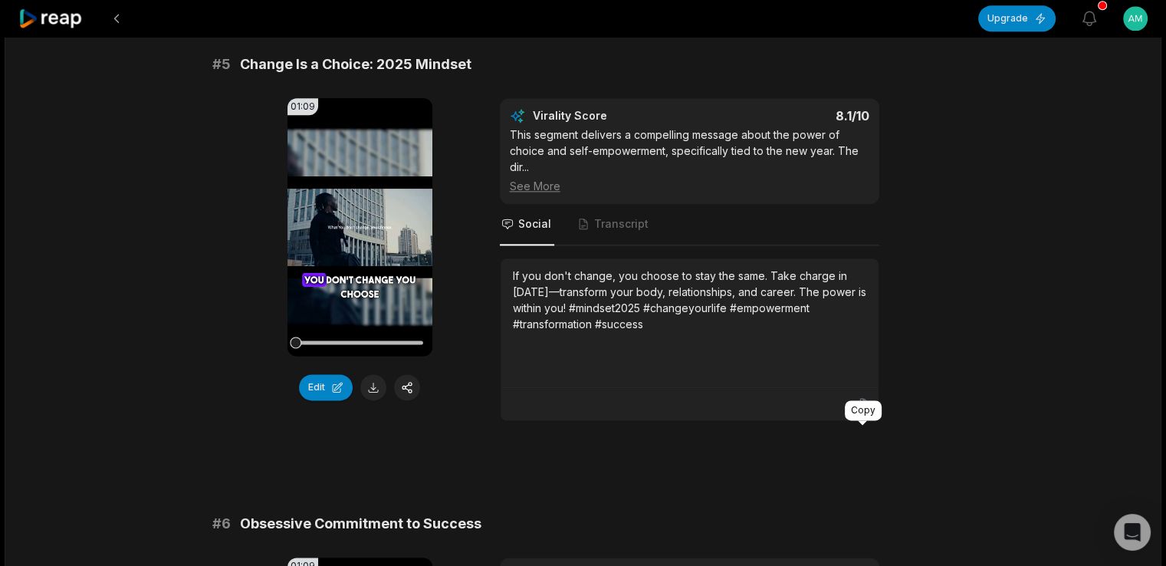
click at [862, 411] on icon at bounding box center [862, 404] width 14 height 14
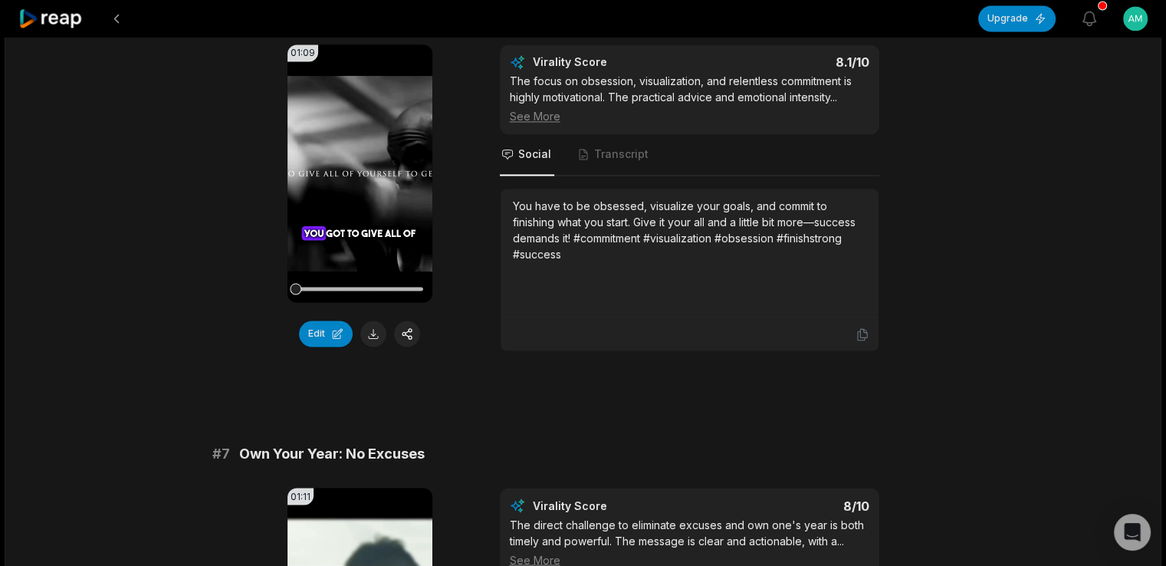
scroll to position [2412, 0]
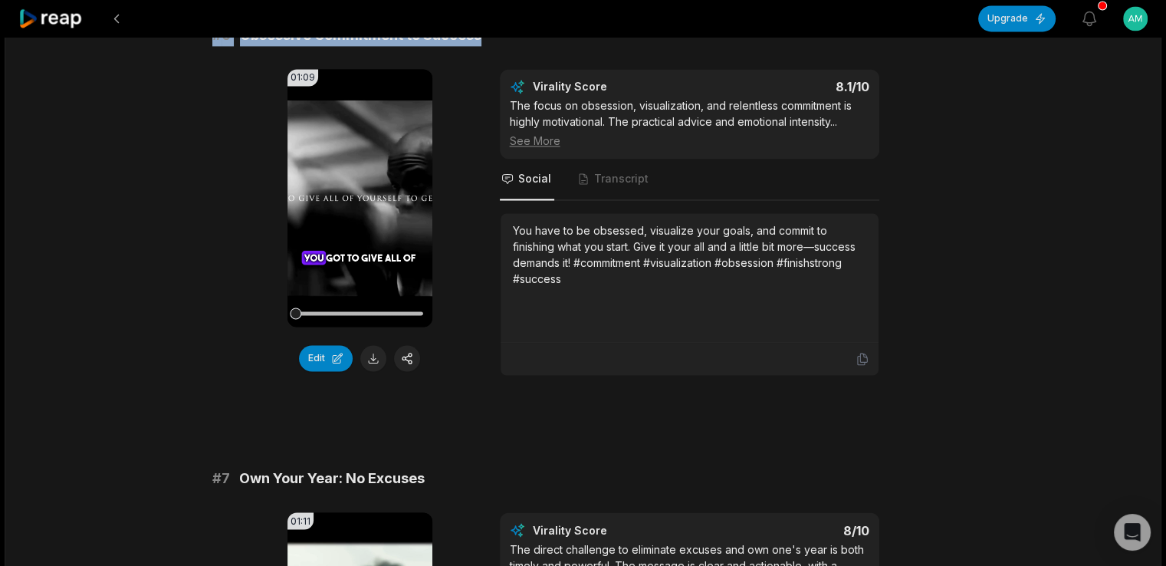
drag, startPoint x: 208, startPoint y: 62, endPoint x: 491, endPoint y: 54, distance: 282.2
copy div "# 6 Obsessive Commitment to Success"
click at [491, 46] on div "# 6 Obsessive Commitment to Success" at bounding box center [583, 35] width 742 height 21
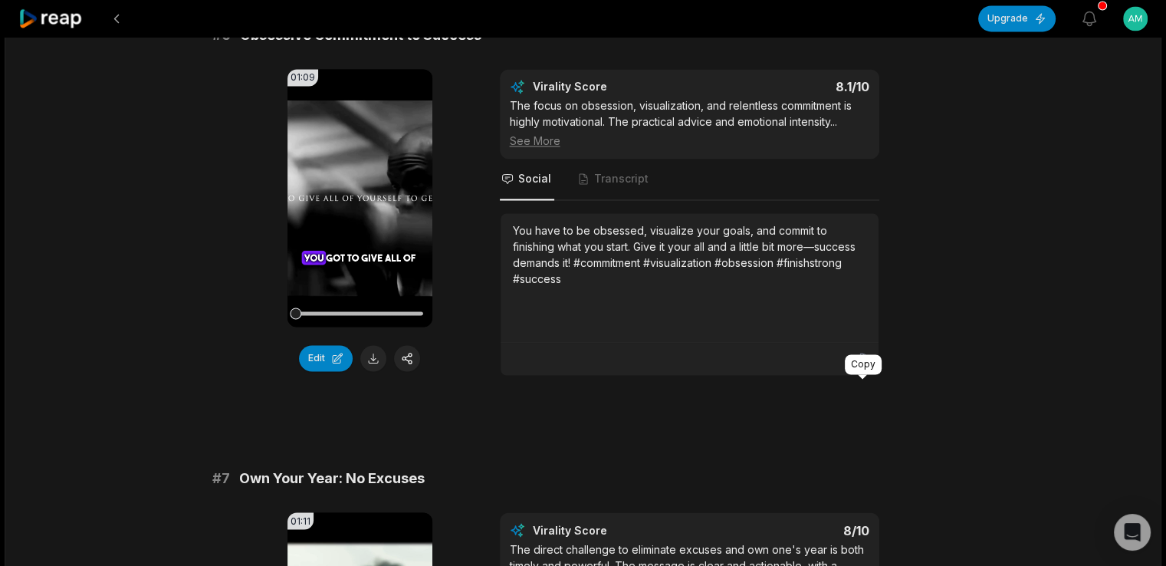
click at [865, 365] on icon at bounding box center [861, 358] width 9 height 11
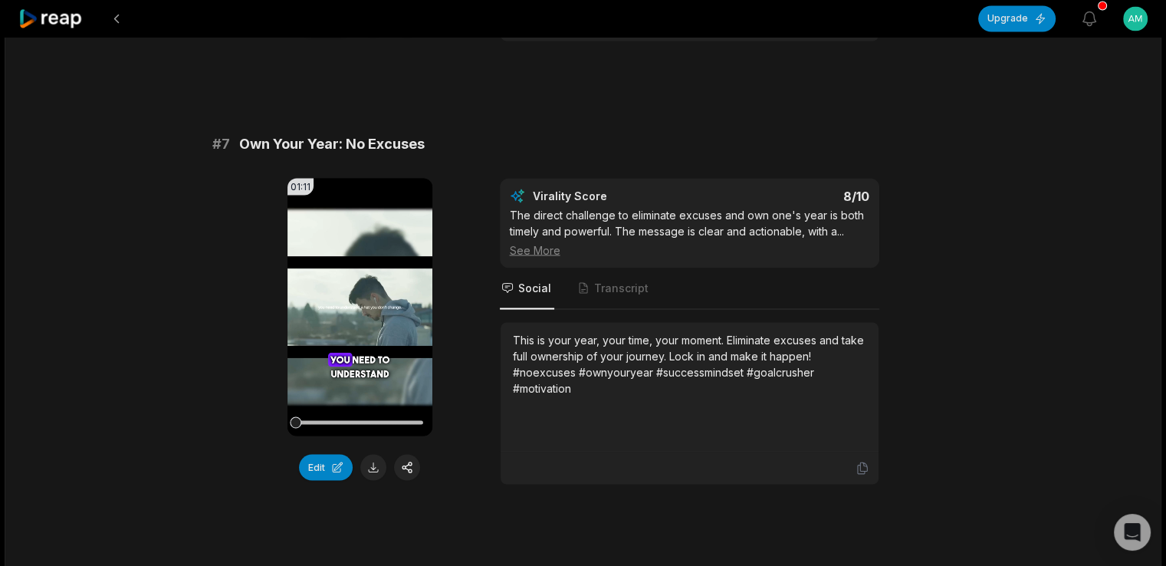
scroll to position [2782, 0]
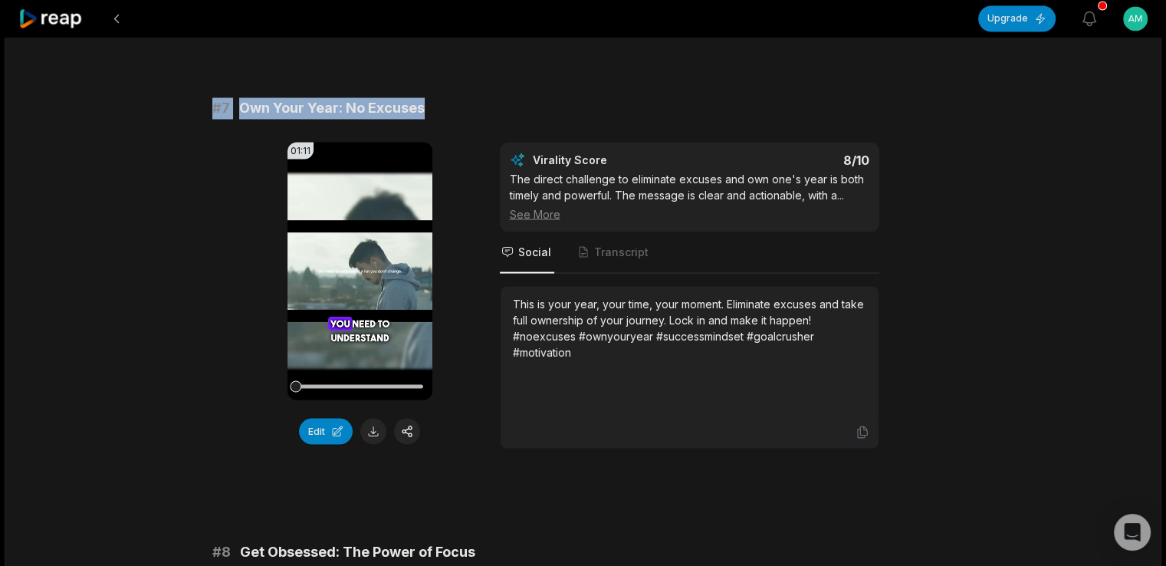
drag, startPoint x: 207, startPoint y: 138, endPoint x: 506, endPoint y: 124, distance: 299.3
copy div "# 7 Own Your Year: No Excuses"
click at [506, 119] on div "# 7 Own Your Year: No Excuses" at bounding box center [583, 107] width 742 height 21
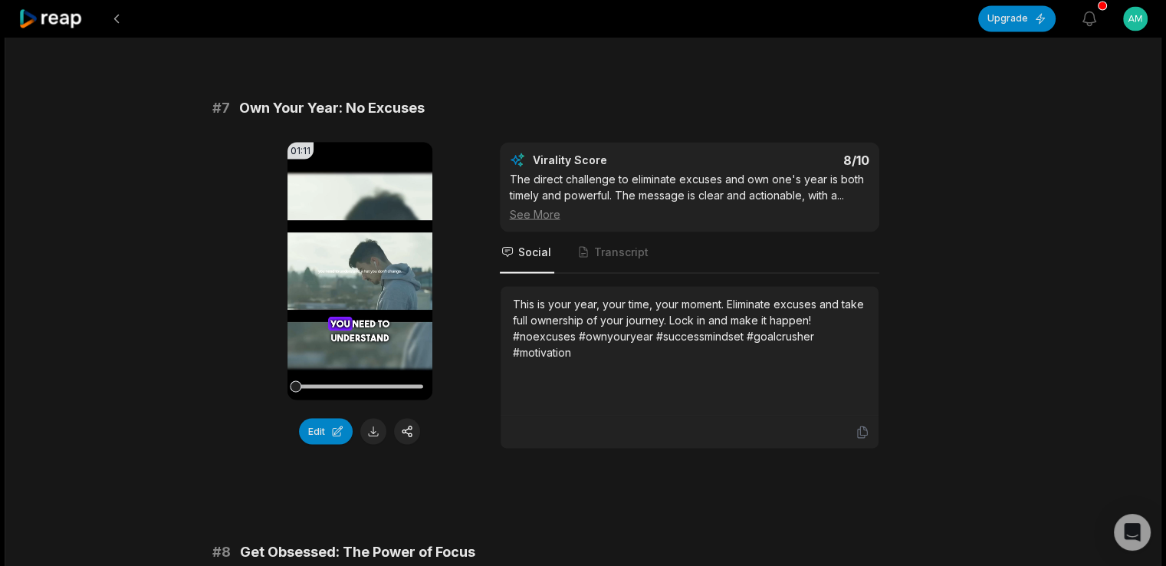
scroll to position [2782, 0]
click at [855, 438] on icon at bounding box center [862, 432] width 14 height 14
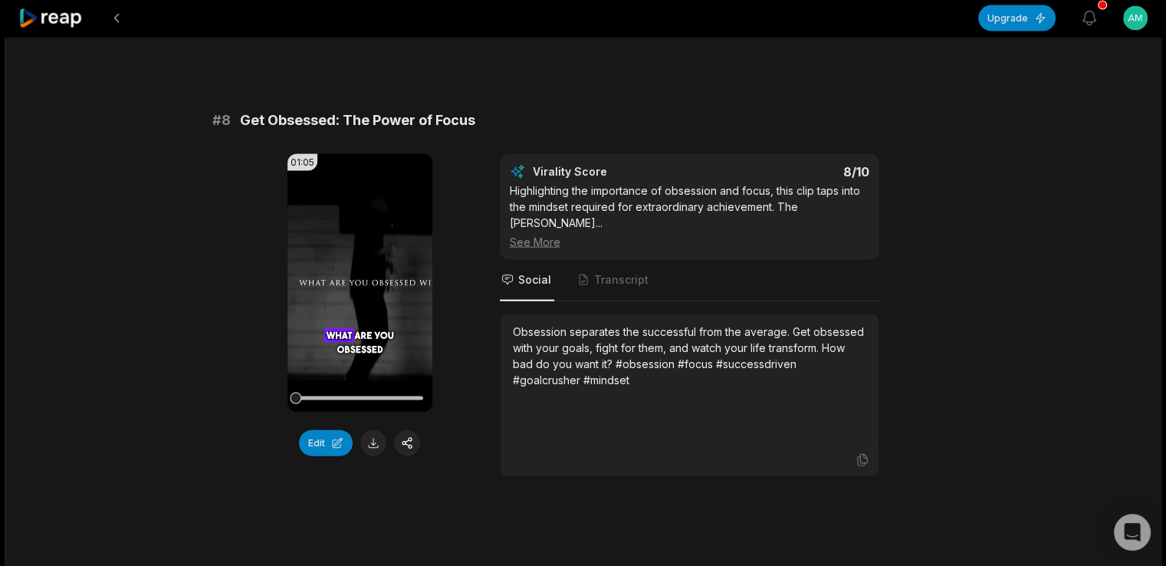
scroll to position [3248, 0]
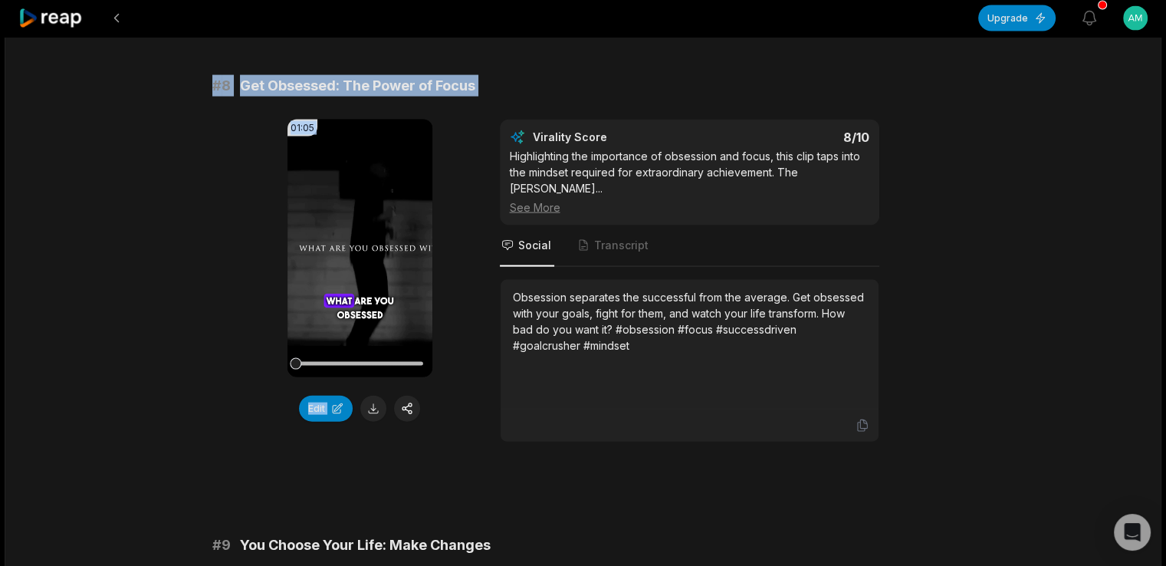
drag, startPoint x: 207, startPoint y: 125, endPoint x: 517, endPoint y: 141, distance: 310.1
click at [517, 141] on div "# 8 Get Obsessed: The Power of Focus 01:05 Your browser does not support mp4 fo…" at bounding box center [583, 258] width 742 height 367
drag, startPoint x: 212, startPoint y: 123, endPoint x: 597, endPoint y: 97, distance: 385.7
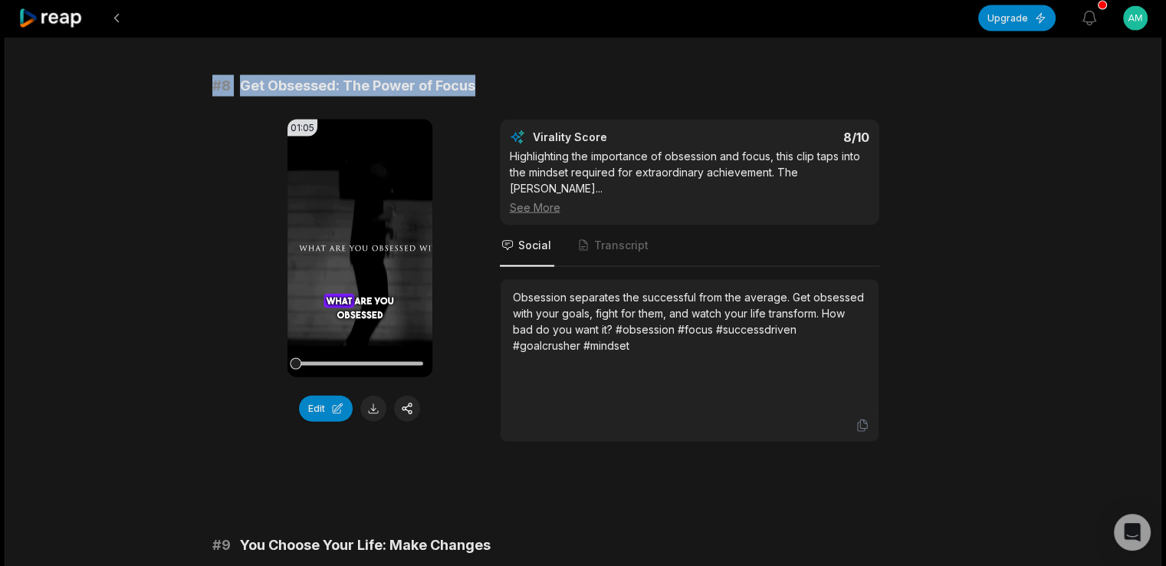
copy div "# 8 Get Obsessed: The Power of Focus"
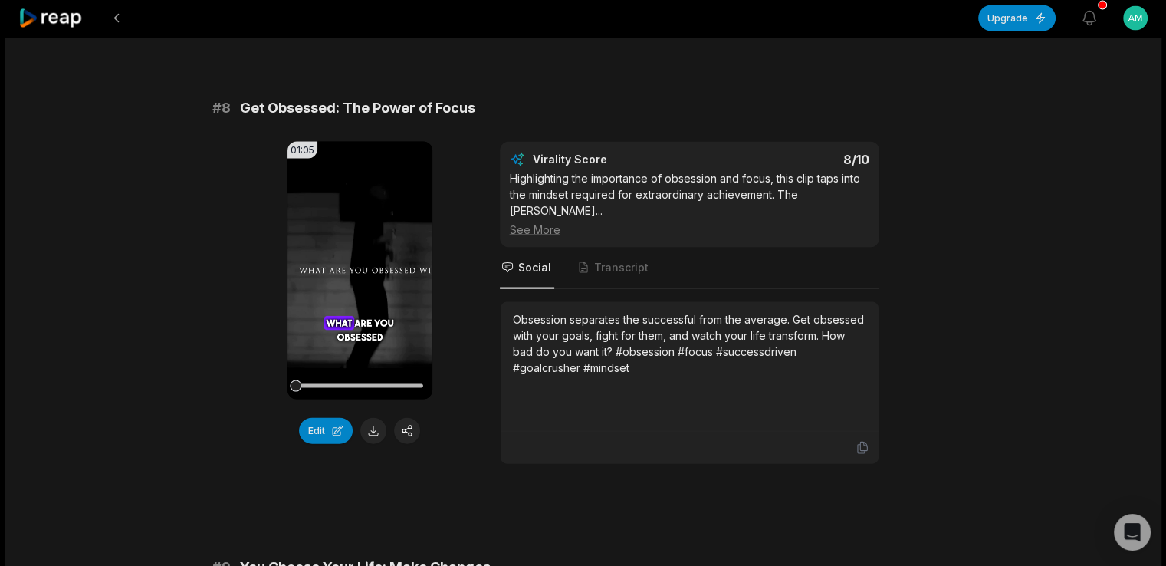
scroll to position [3229, 0]
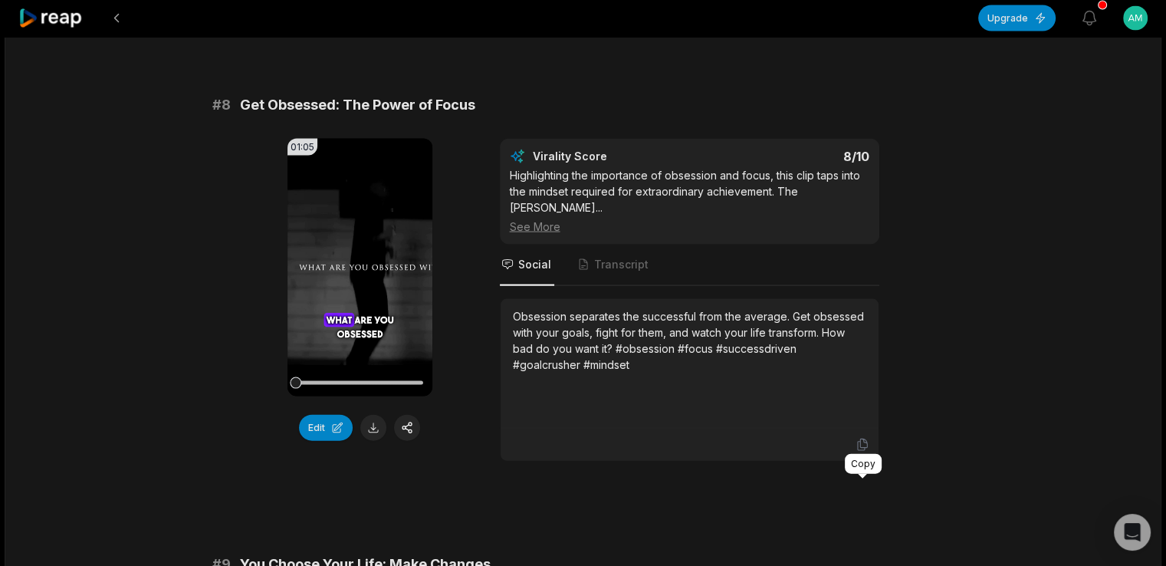
click at [862, 451] on icon at bounding box center [862, 445] width 14 height 14
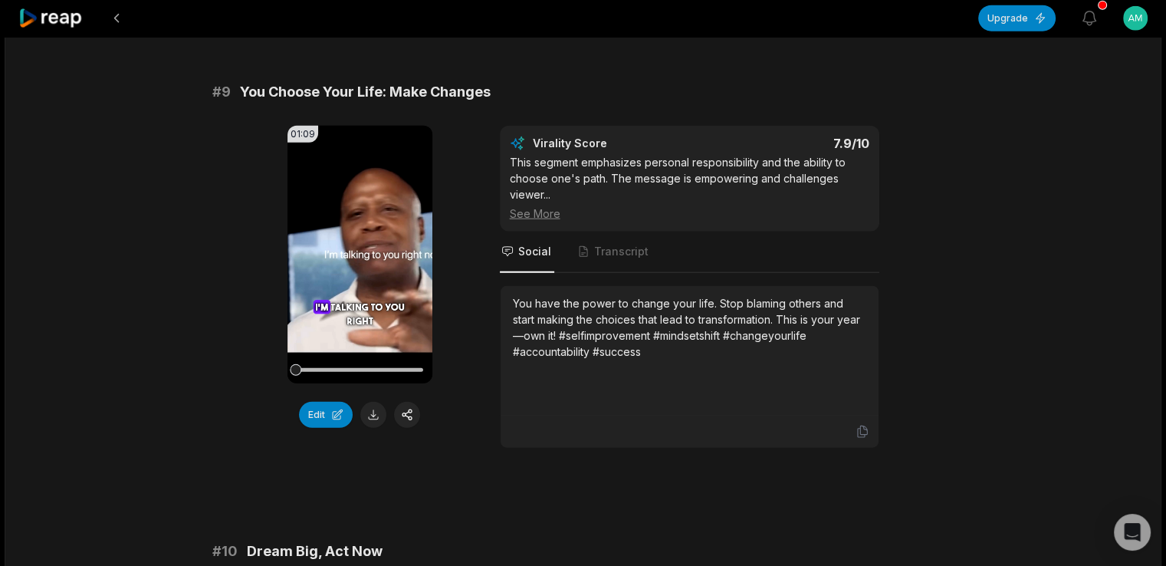
scroll to position [3701, 0]
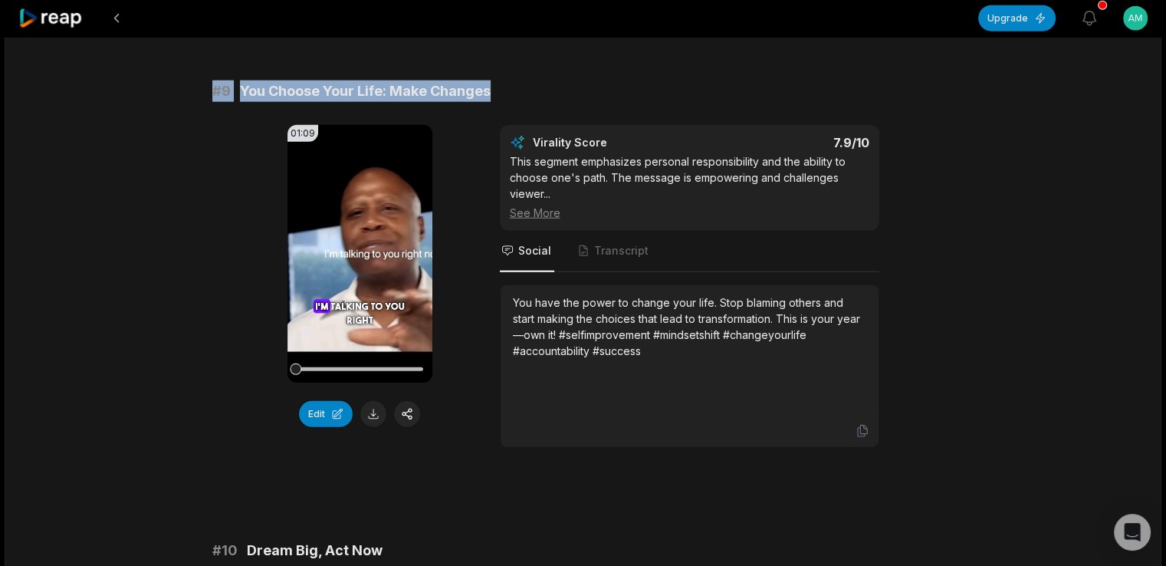
drag, startPoint x: 211, startPoint y: 136, endPoint x: 521, endPoint y: 135, distance: 310.4
copy div "# 9 You Choose Your Life: Make Changes"
click at [521, 102] on div "# 9 You Choose Your Life: Make Changes" at bounding box center [583, 90] width 742 height 21
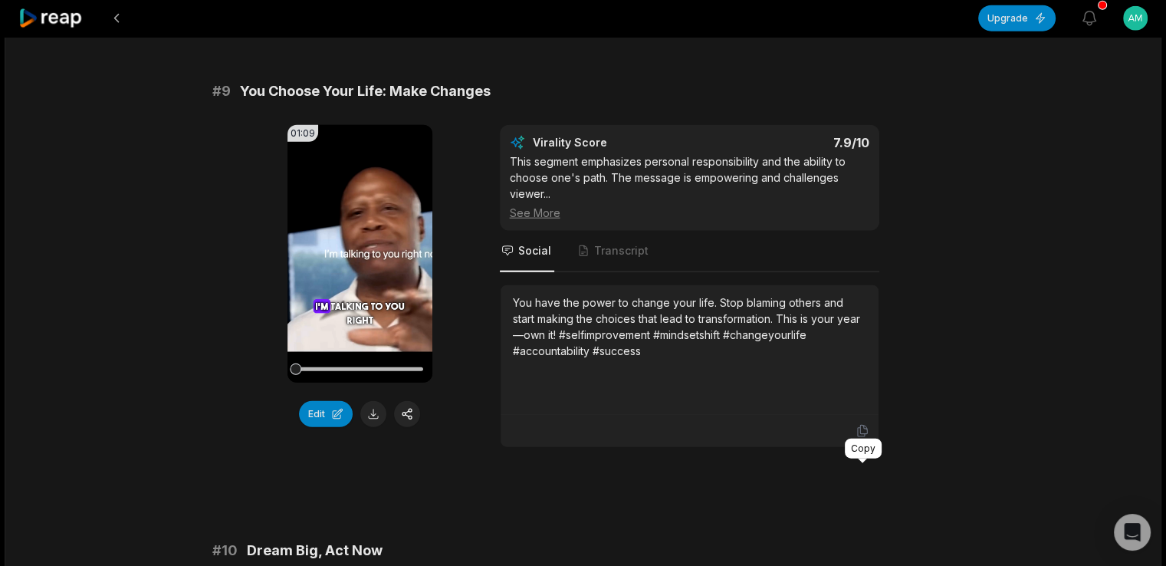
click at [864, 438] on icon at bounding box center [862, 431] width 14 height 14
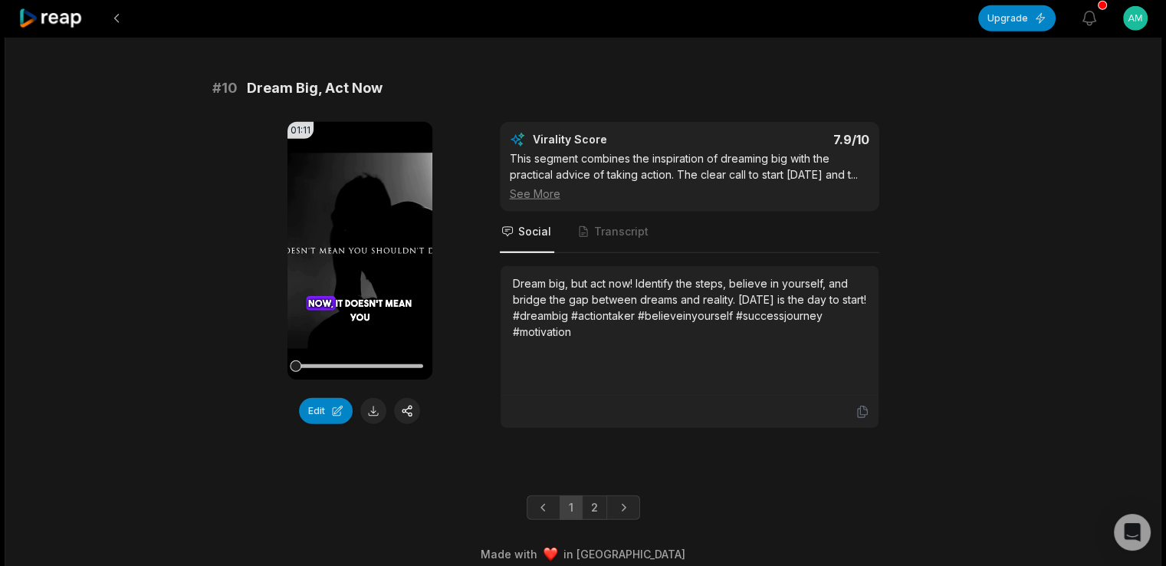
scroll to position [4217, 0]
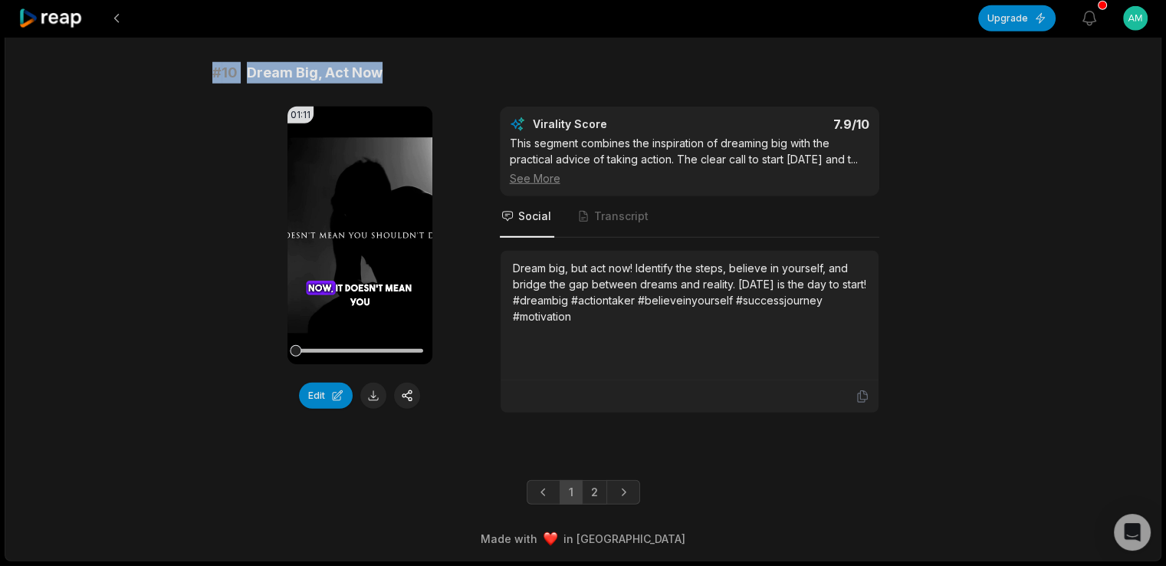
drag, startPoint x: 212, startPoint y: 77, endPoint x: 452, endPoint y: 57, distance: 241.5
copy div "# 10 Dream Big, Act Now"
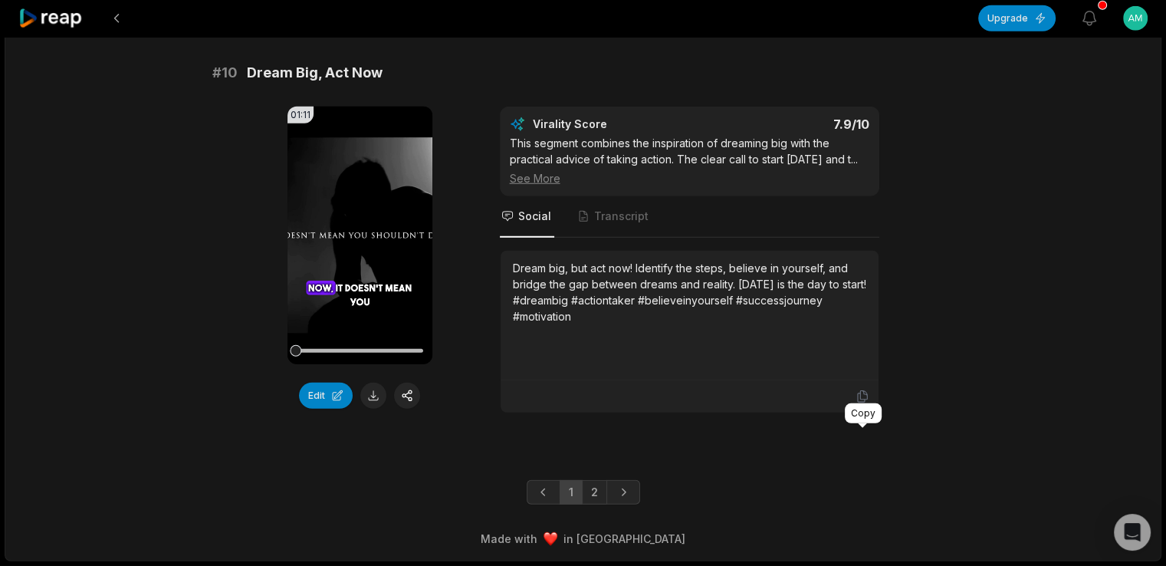
click at [859, 396] on icon at bounding box center [861, 396] width 9 height 11
click at [600, 494] on link "2" at bounding box center [594, 492] width 25 height 25
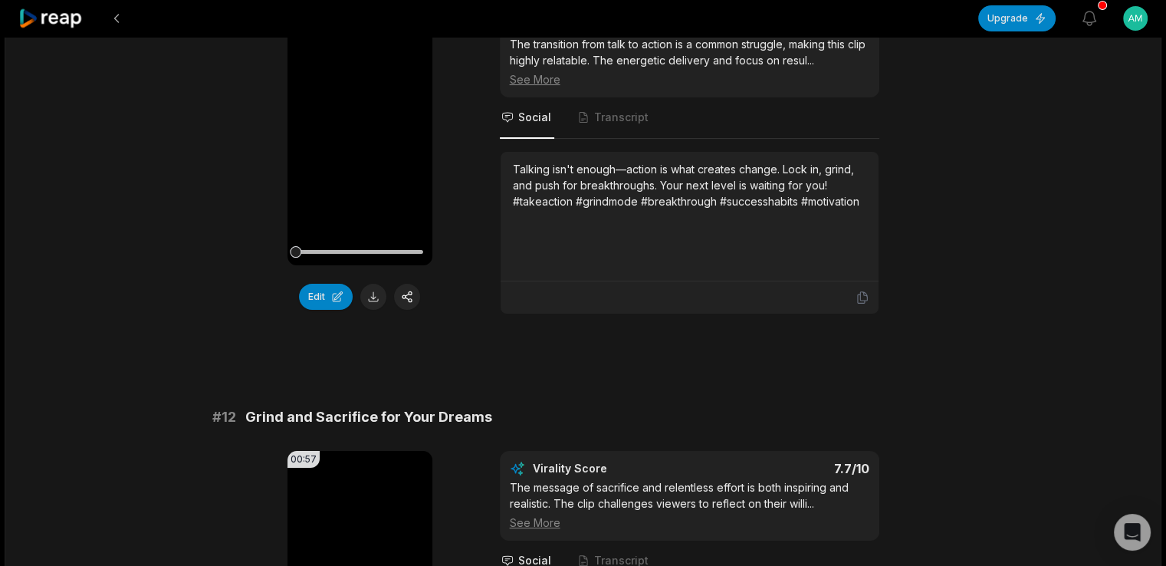
scroll to position [0, 0]
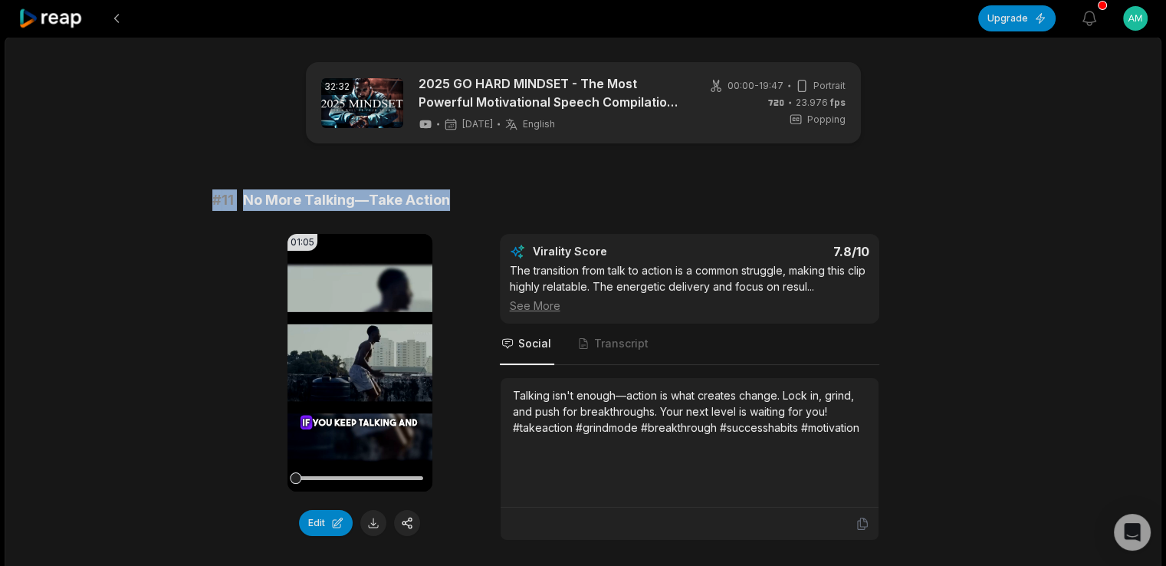
drag, startPoint x: 239, startPoint y: 191, endPoint x: 473, endPoint y: 197, distance: 233.9
copy div "# 11 No More Talking—Take Action"
click at [473, 197] on div "# 11 No More Talking—Take Action" at bounding box center [583, 199] width 742 height 21
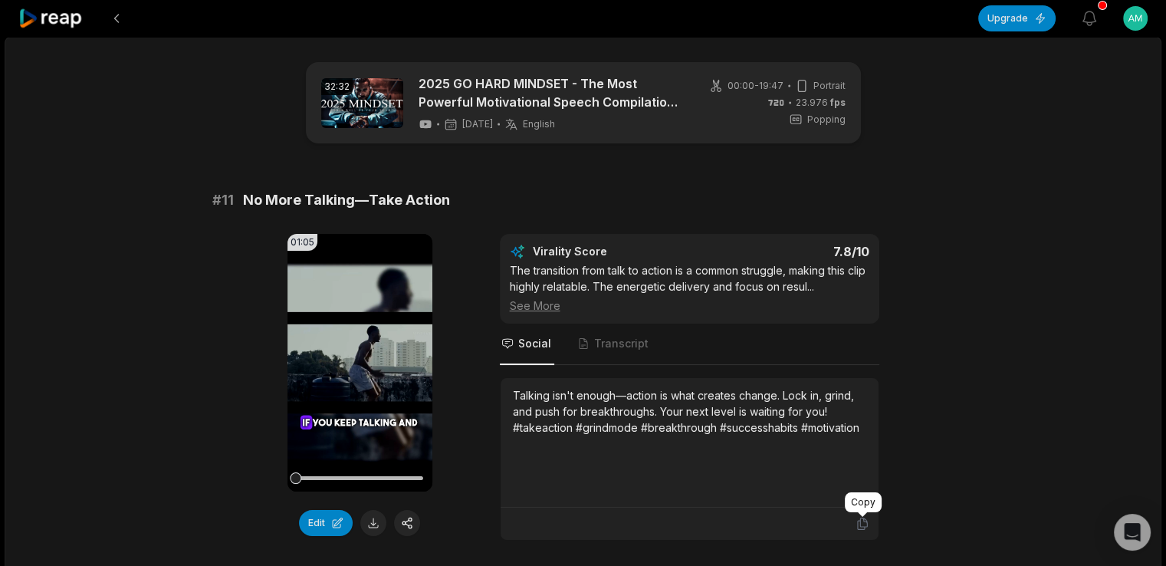
click at [857, 518] on icon at bounding box center [862, 524] width 14 height 14
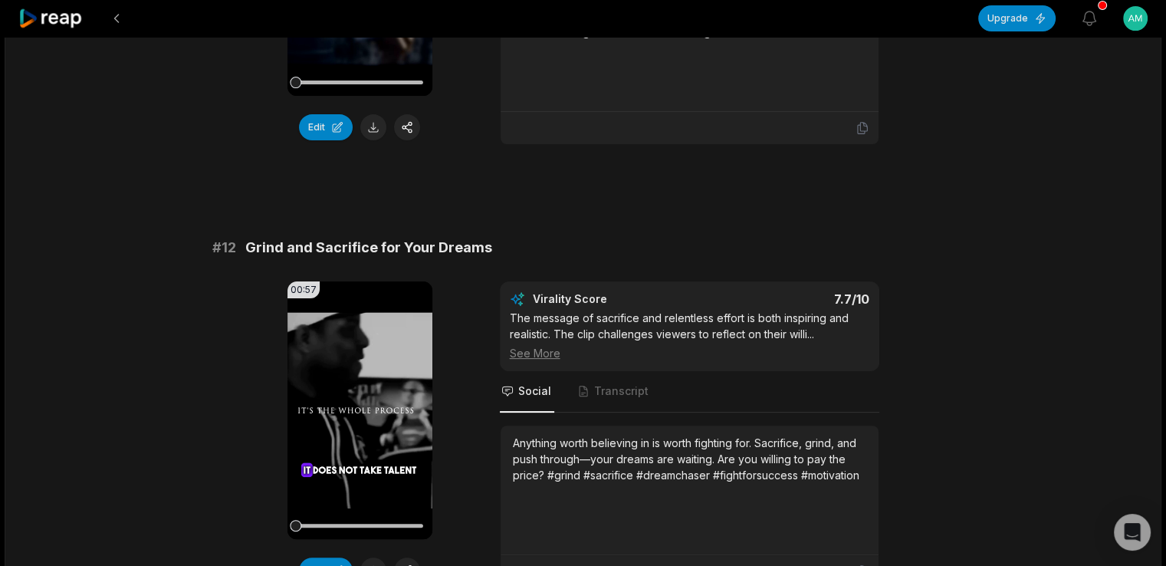
scroll to position [543, 0]
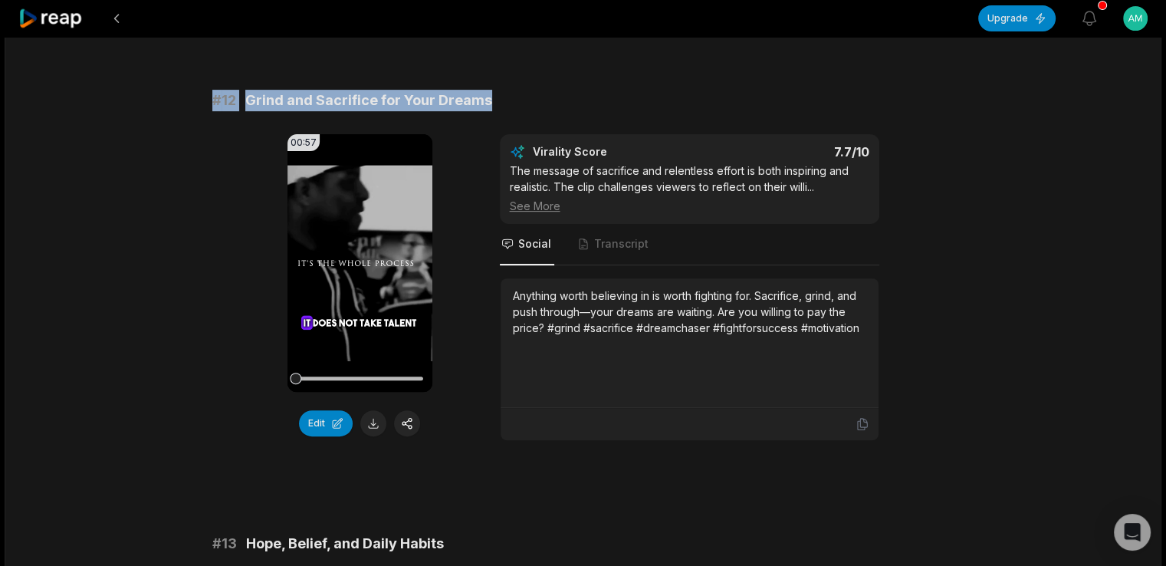
drag, startPoint x: 212, startPoint y: 106, endPoint x: 563, endPoint y: 91, distance: 351.4
click at [563, 91] on div "# 12 Grind and Sacrifice for Your Dreams" at bounding box center [583, 100] width 742 height 21
copy div "# 12 Grind and Sacrifice for Your Dreams"
click at [563, 91] on div "# 12 Grind and Sacrifice for Your Dreams" at bounding box center [583, 100] width 742 height 21
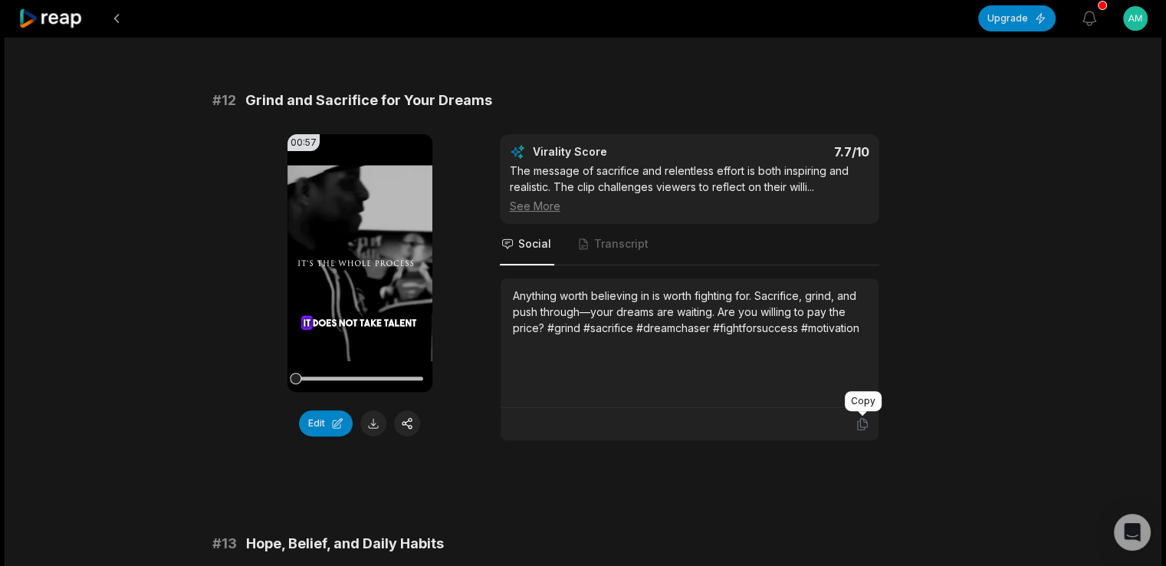
click at [863, 425] on icon at bounding box center [861, 424] width 9 height 11
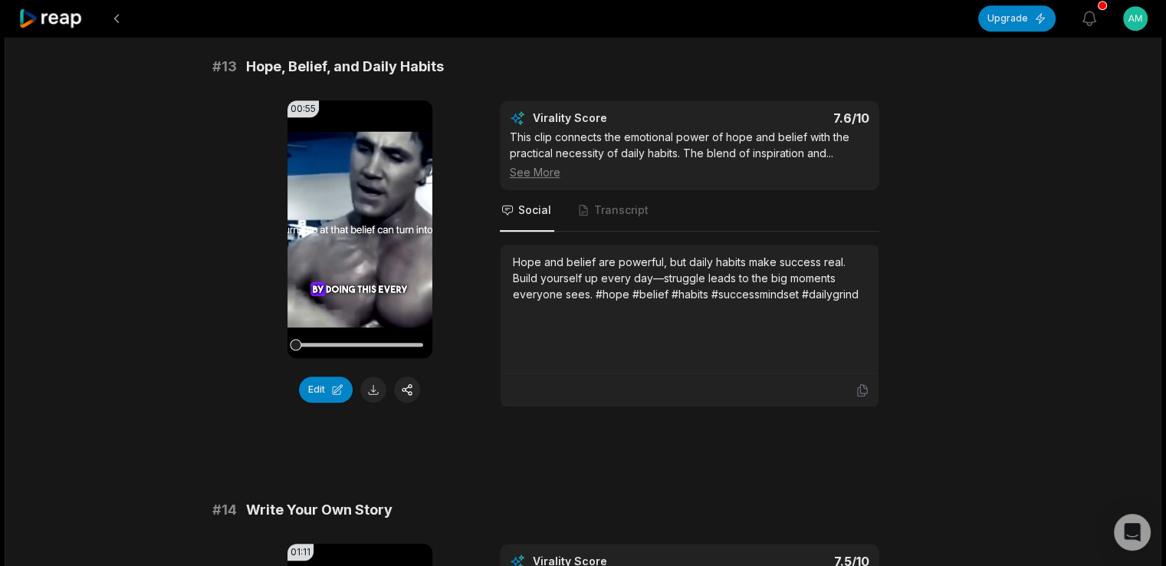
scroll to position [1016, 0]
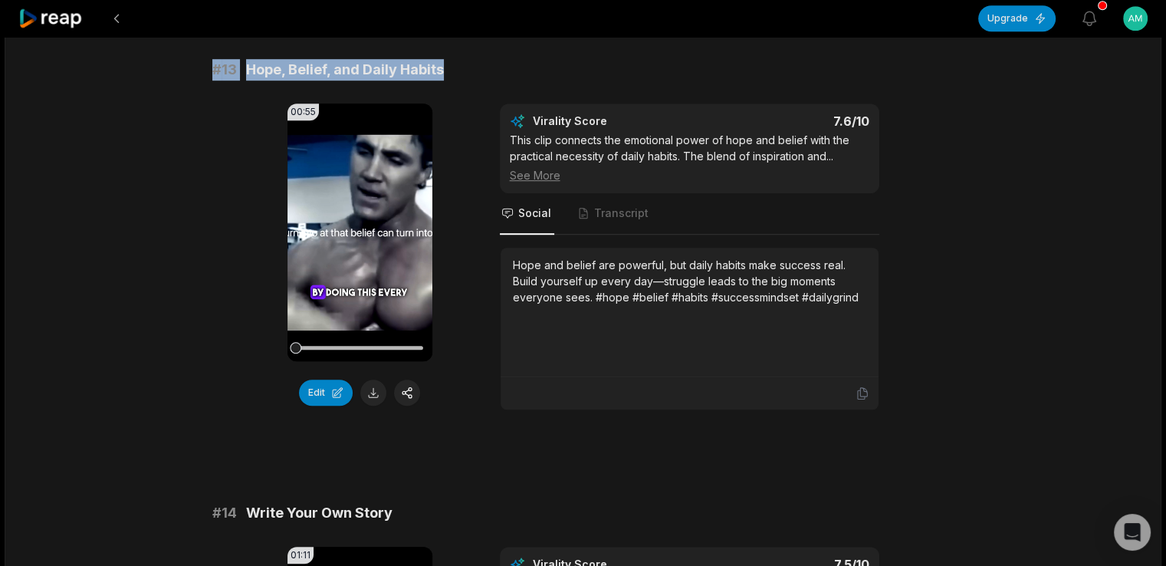
drag, startPoint x: 212, startPoint y: 64, endPoint x: 481, endPoint y: 59, distance: 269.9
click at [481, 59] on div "# 13 Hope, Belief, and Daily Habits" at bounding box center [583, 69] width 742 height 21
copy div "# 13 Hope, Belief, and Daily Habits"
click at [481, 59] on div "# 13 Hope, Belief, and Daily Habits" at bounding box center [583, 69] width 742 height 21
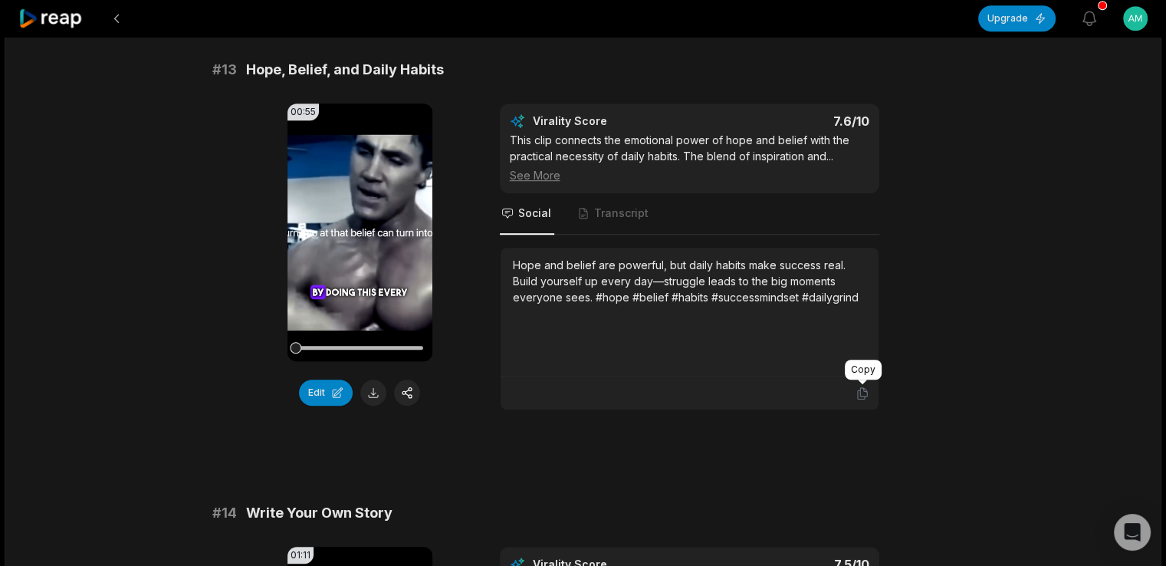
click at [858, 388] on icon at bounding box center [862, 393] width 14 height 14
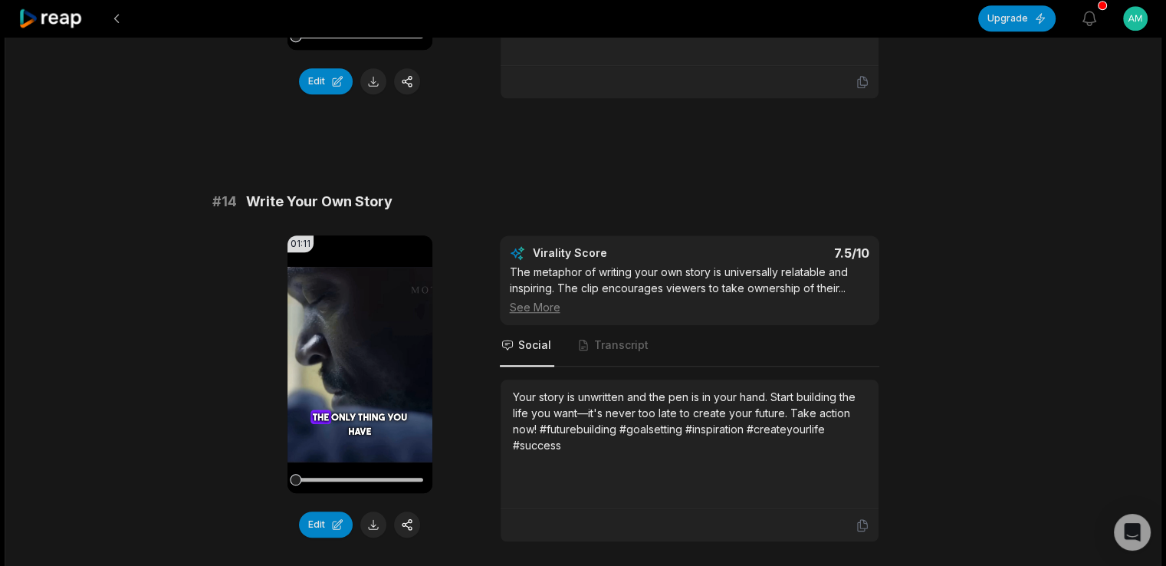
scroll to position [1329, 0]
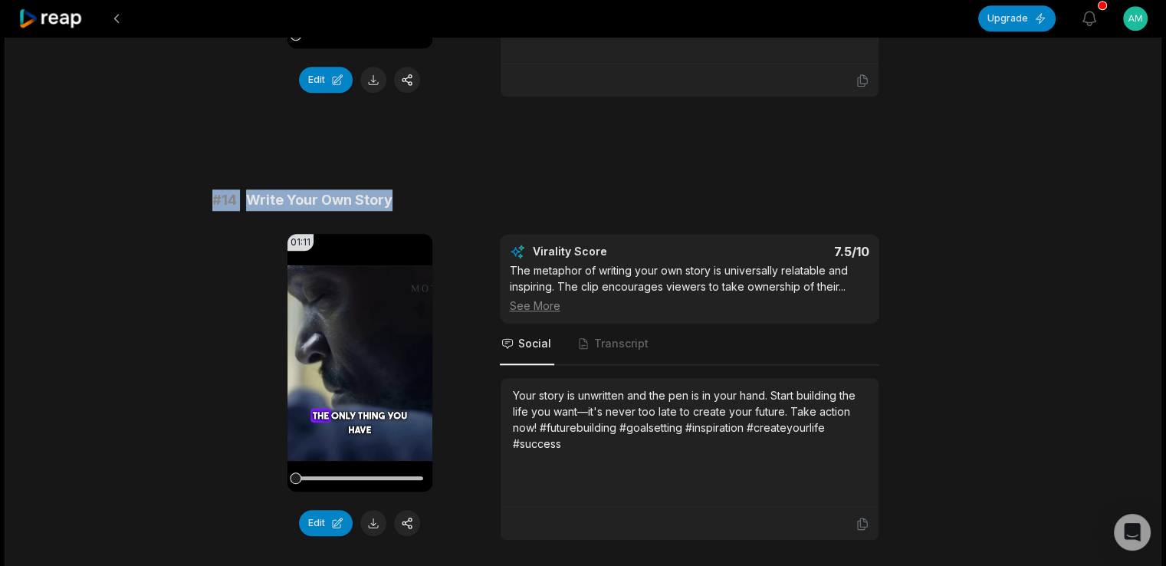
drag, startPoint x: 215, startPoint y: 195, endPoint x: 458, endPoint y: 170, distance: 245.0
copy div "# 14 Write Your Own Story"
click at [866, 519] on icon at bounding box center [861, 523] width 9 height 11
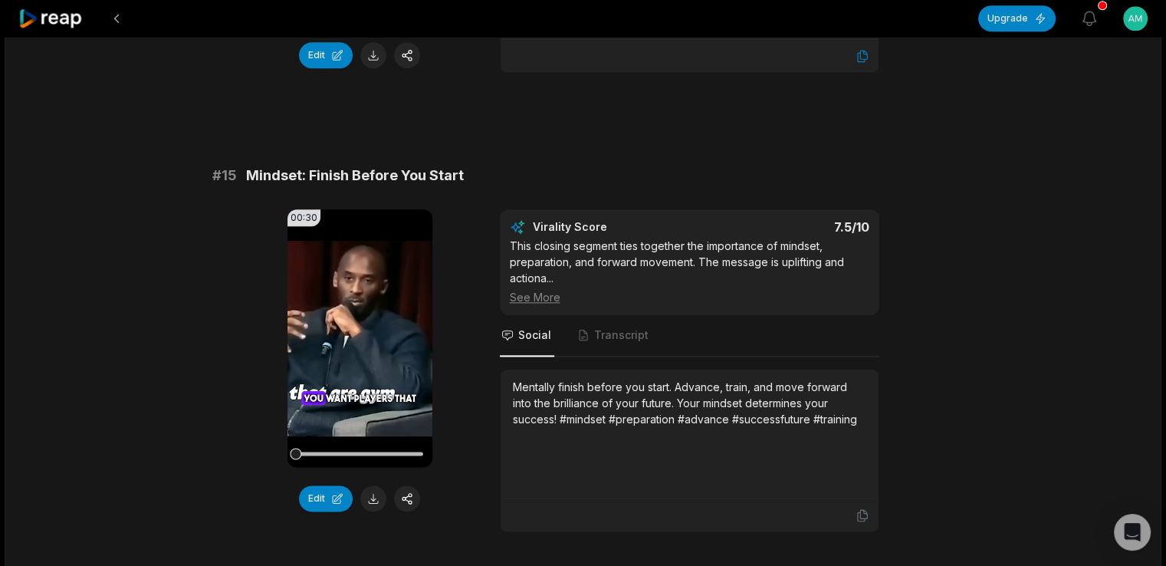
scroll to position [1845, 0]
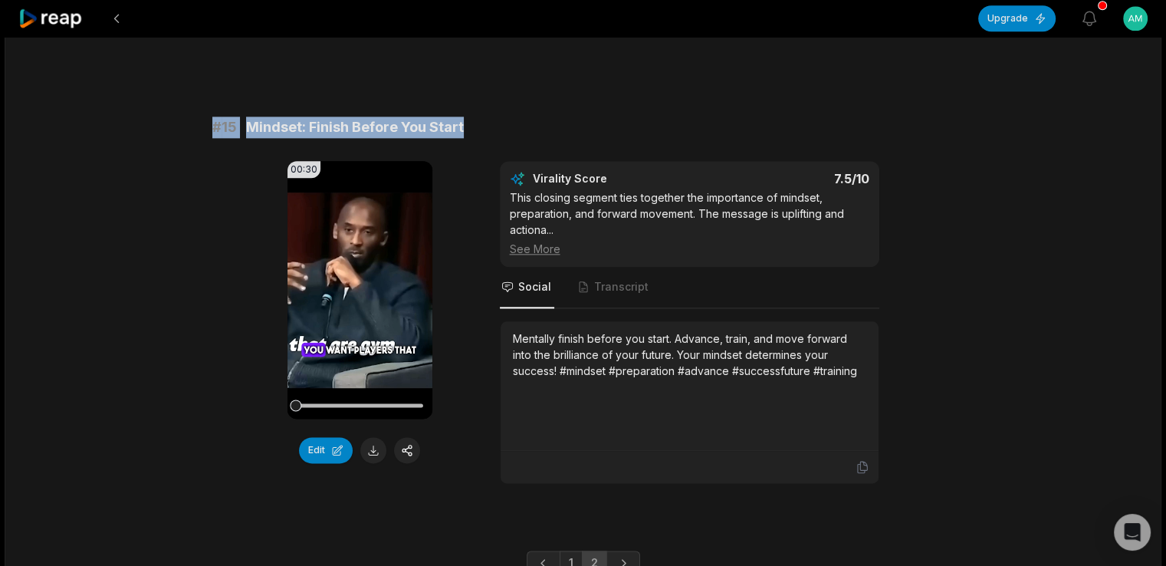
drag, startPoint x: 205, startPoint y: 120, endPoint x: 485, endPoint y: 111, distance: 279.9
copy div "# 15 Mindset: Finish Before You Start"
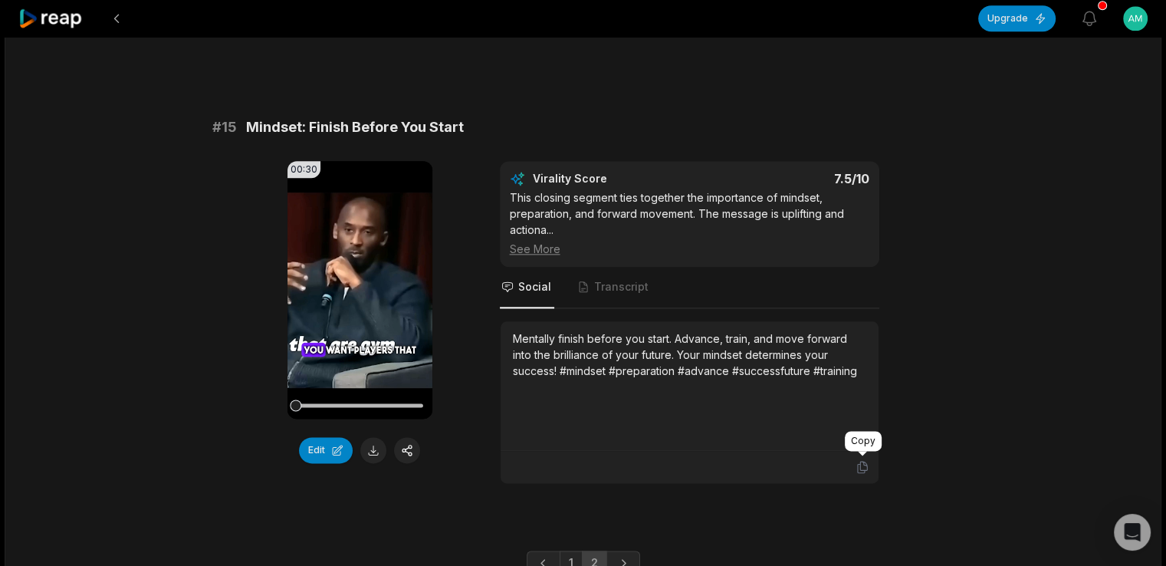
click at [866, 461] on icon at bounding box center [861, 466] width 9 height 11
click at [67, 22] on icon at bounding box center [50, 18] width 65 height 21
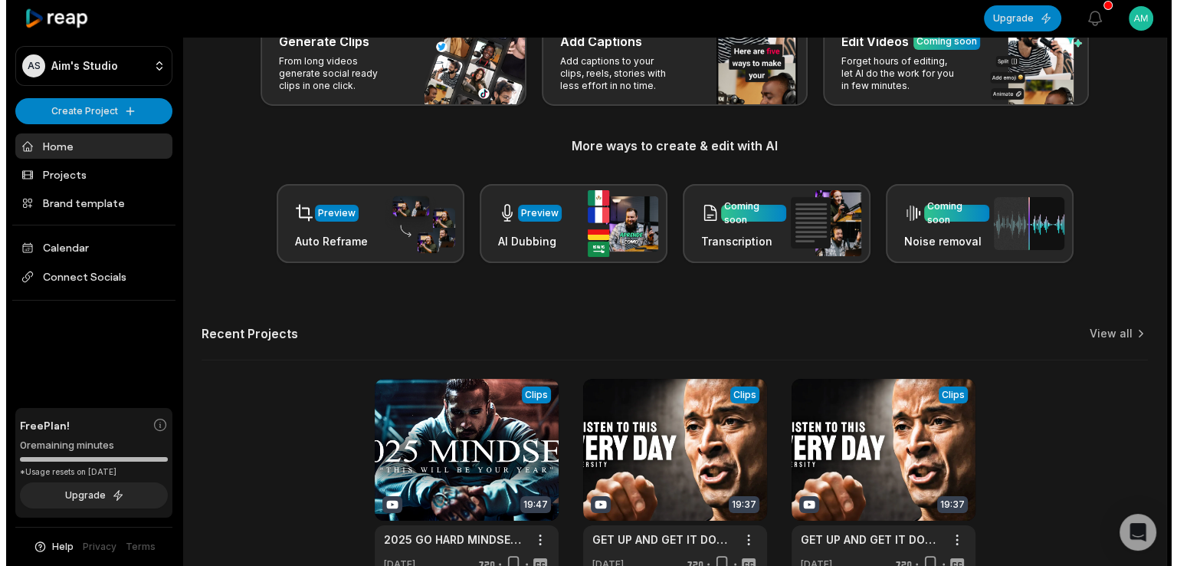
scroll to position [117, 0]
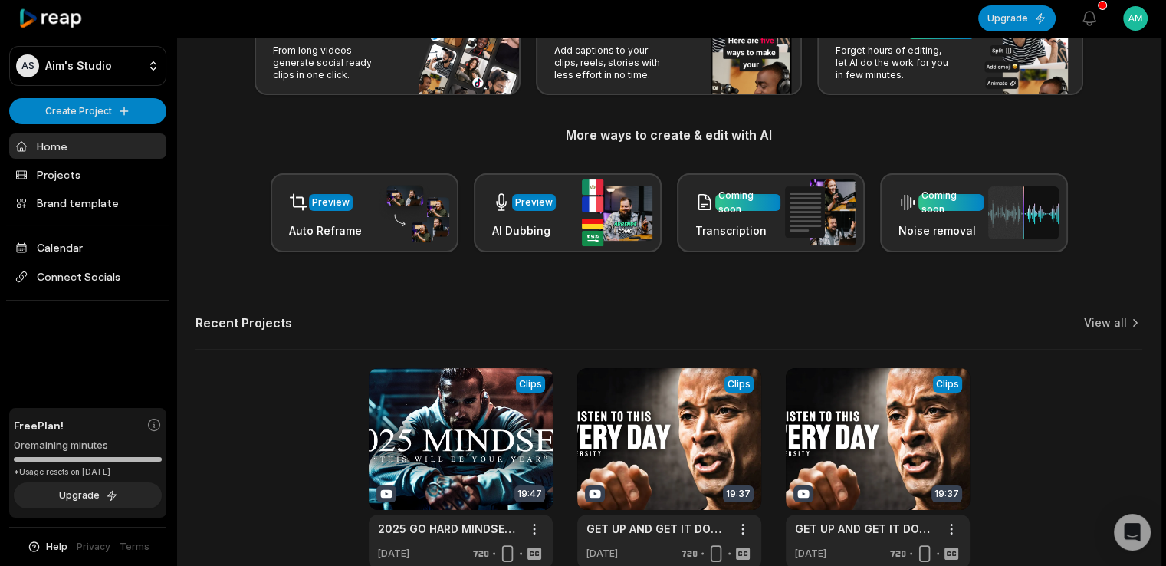
click at [1140, 134] on h3 "More ways to create & edit with AI" at bounding box center [668, 135] width 947 height 18
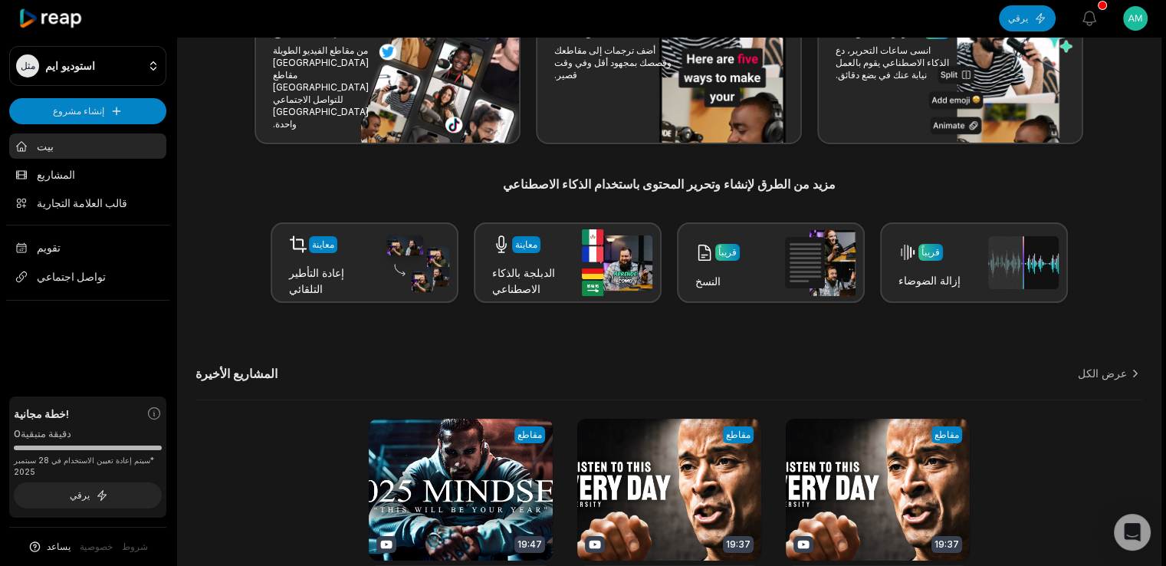
click at [1147, 15] on html "مثل استوديو ايم إنشاء مشروع بيت المشاريع قالب العلامة التجارية تقويم تواصل اجتم…" at bounding box center [583, 166] width 1166 height 566
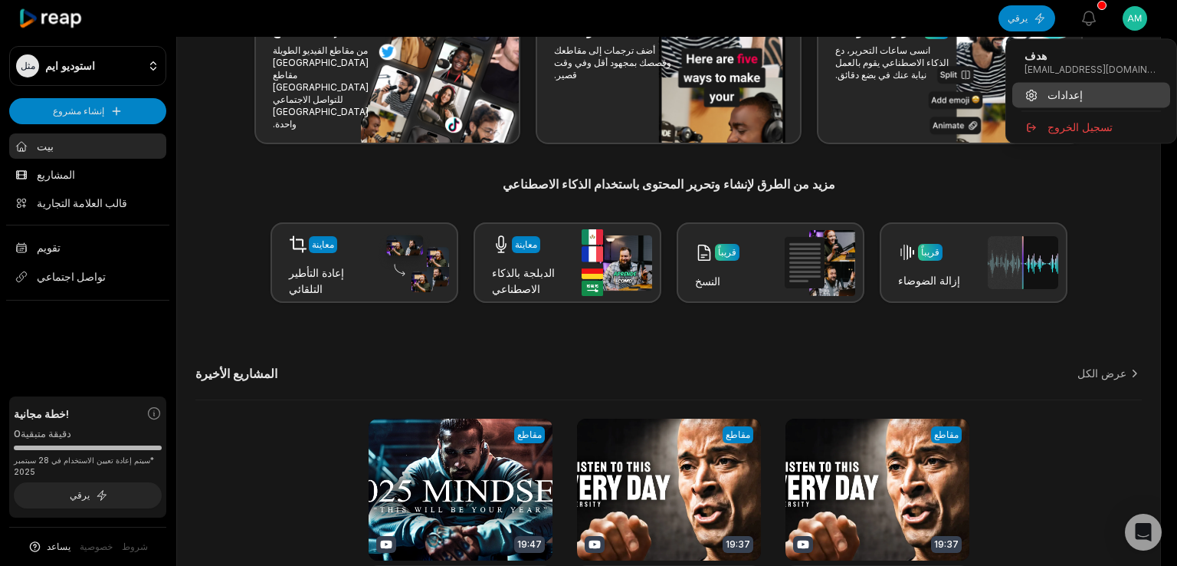
click at [1078, 95] on div "إعدادات" at bounding box center [1092, 94] width 158 height 25
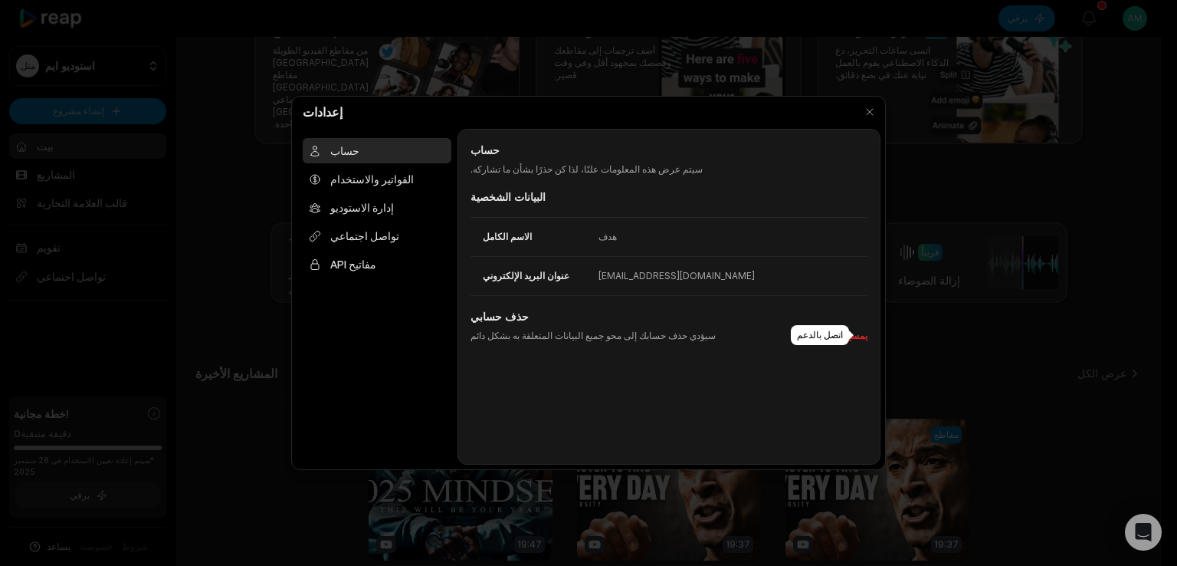
click at [858, 335] on font "يمسح" at bounding box center [856, 335] width 22 height 11
click at [857, 337] on font "يمسح" at bounding box center [856, 335] width 22 height 11
click at [863, 336] on font "يمسح" at bounding box center [856, 335] width 22 height 11
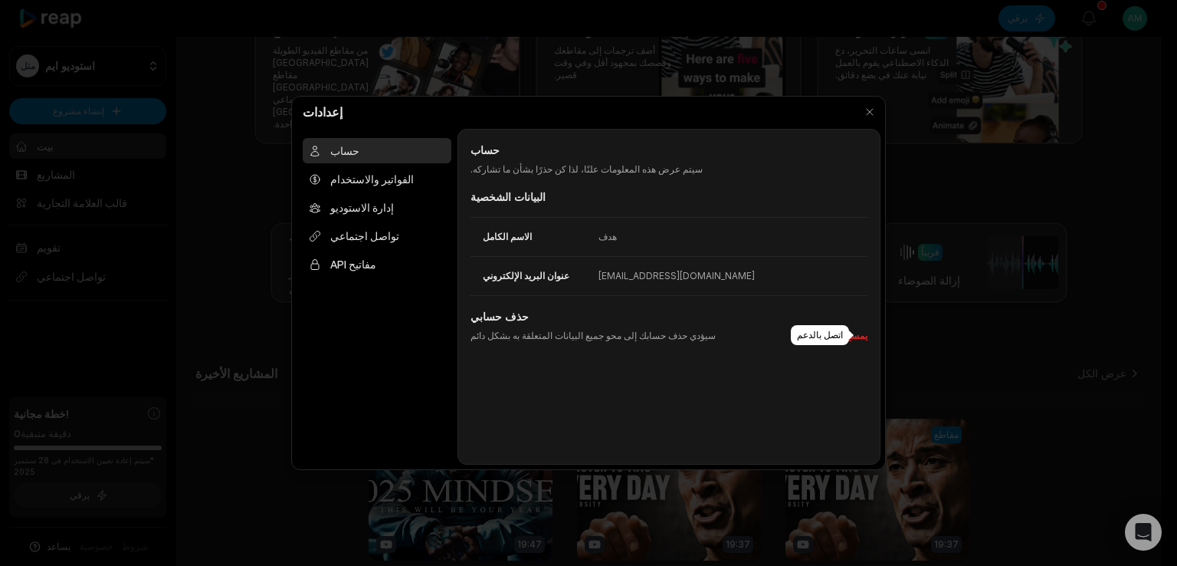
click at [863, 336] on font "يمسح" at bounding box center [856, 335] width 22 height 11
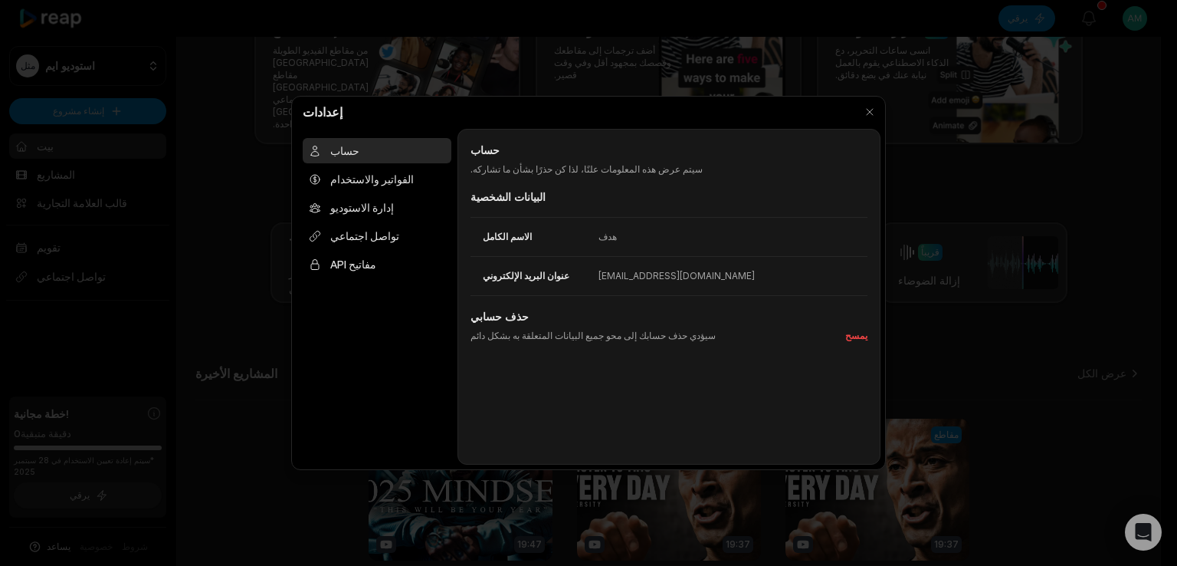
click at [638, 330] on font "سيؤدي حذف حسابك إلى محو جميع البيانات المتعلقة به بشكل دائم" at bounding box center [593, 335] width 245 height 11
click at [720, 269] on dd "[EMAIL_ADDRESS][DOMAIN_NAME]" at bounding box center [733, 276] width 269 height 14
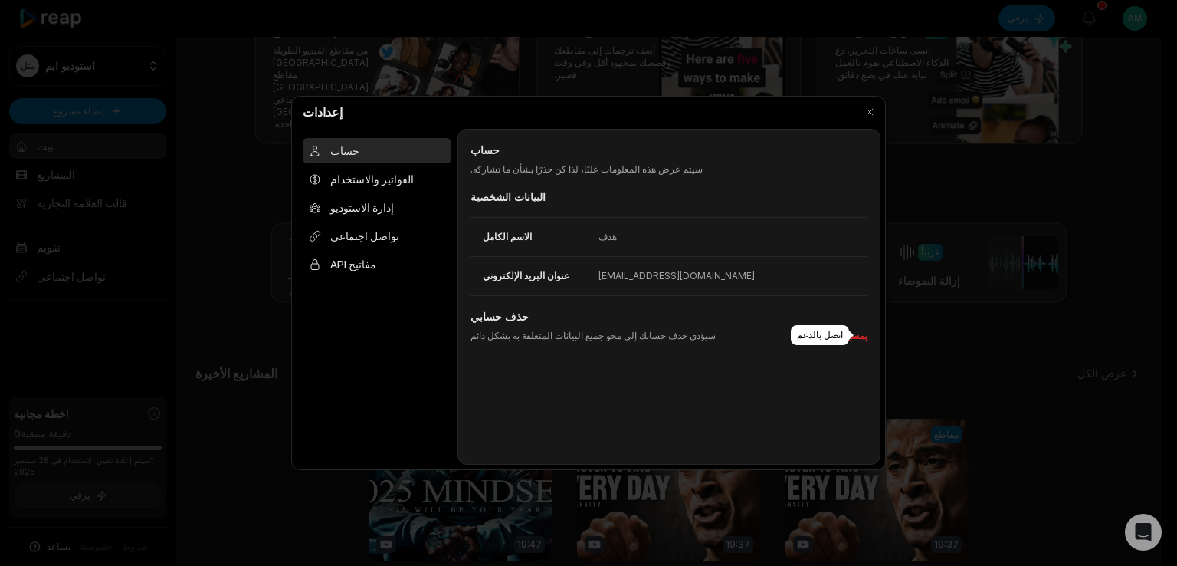
click at [858, 340] on font "يمسح" at bounding box center [856, 335] width 22 height 11
click at [858, 333] on font "يمسح" at bounding box center [856, 335] width 22 height 11
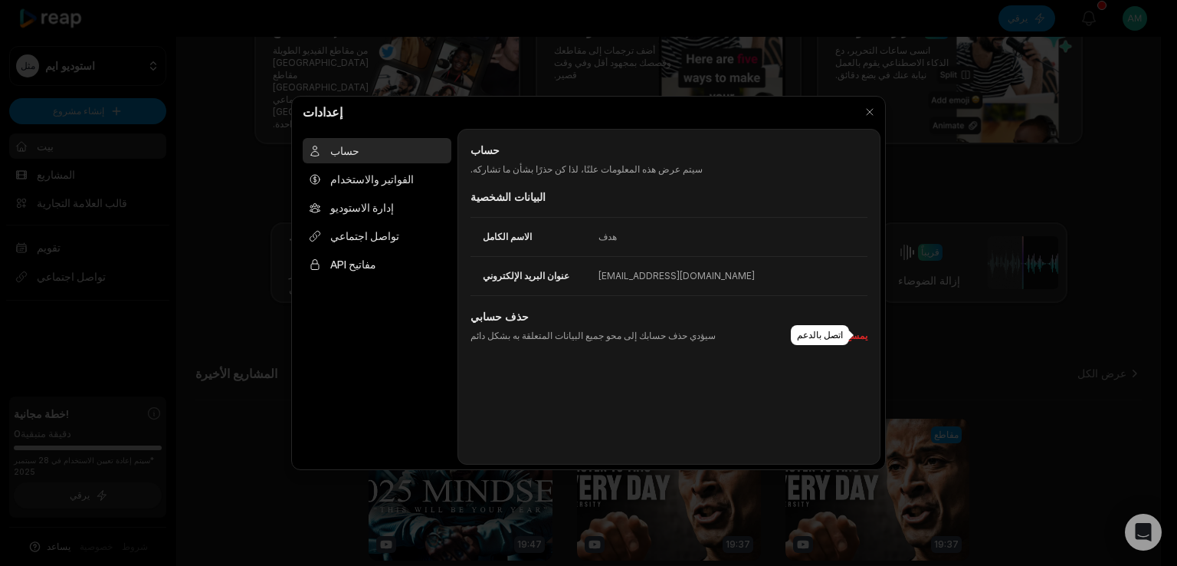
click at [858, 333] on font "يمسح" at bounding box center [856, 335] width 22 height 11
click at [549, 240] on dt "الاسم الكامل" at bounding box center [535, 237] width 128 height 14
click at [533, 274] on font "عنوان البريد الإلكتروني" at bounding box center [526, 275] width 87 height 11
drag, startPoint x: 488, startPoint y: 195, endPoint x: 500, endPoint y: 166, distance: 30.6
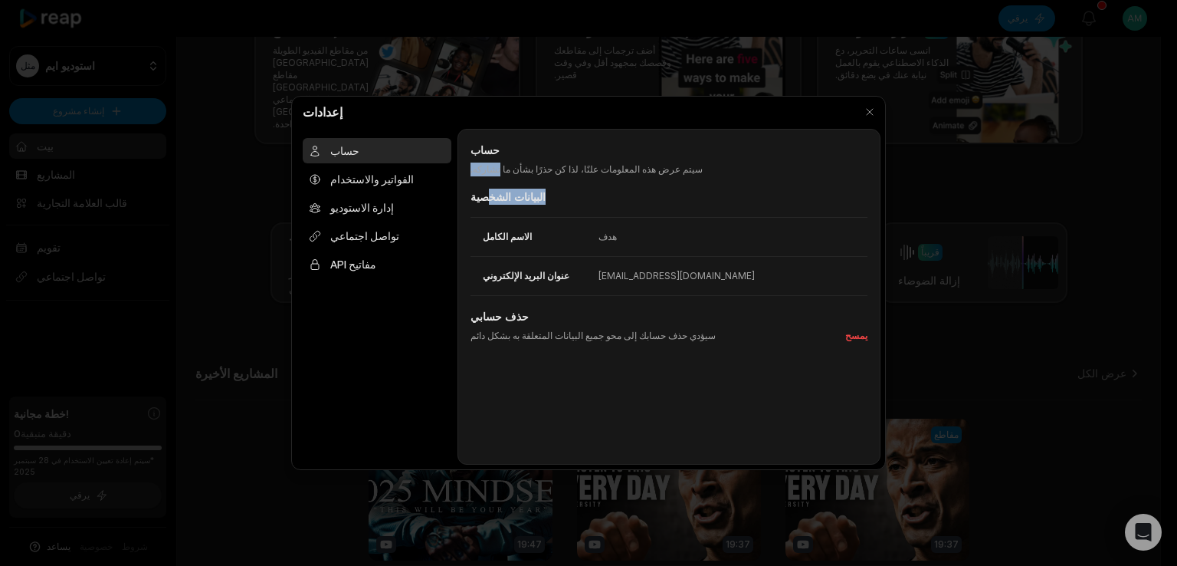
click at [500, 166] on div "حساب حساب سيتم عرض هذه المعلومات علنًا، لذا كن حذرًا بشأن ما تشاركه. البيانات ا…" at bounding box center [669, 297] width 423 height 336
click at [609, 234] on font "هدف" at bounding box center [608, 236] width 18 height 11
click at [440, 166] on div "الفواتير والاستخدام" at bounding box center [377, 178] width 149 height 25
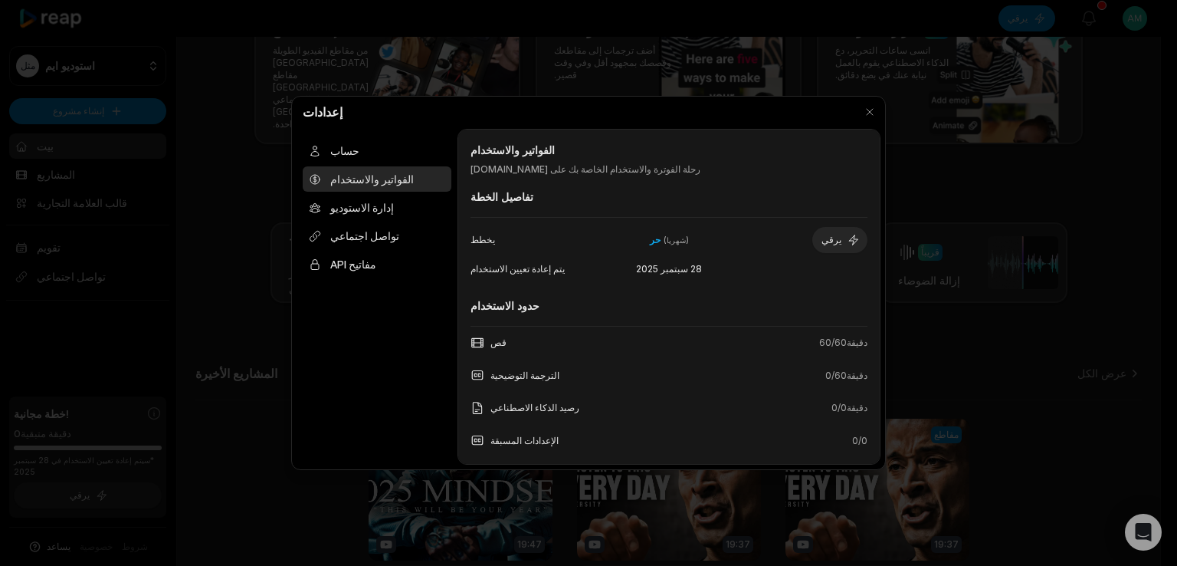
click at [598, 341] on div "قص 60 / 60 دقيقة" at bounding box center [669, 343] width 397 height 32
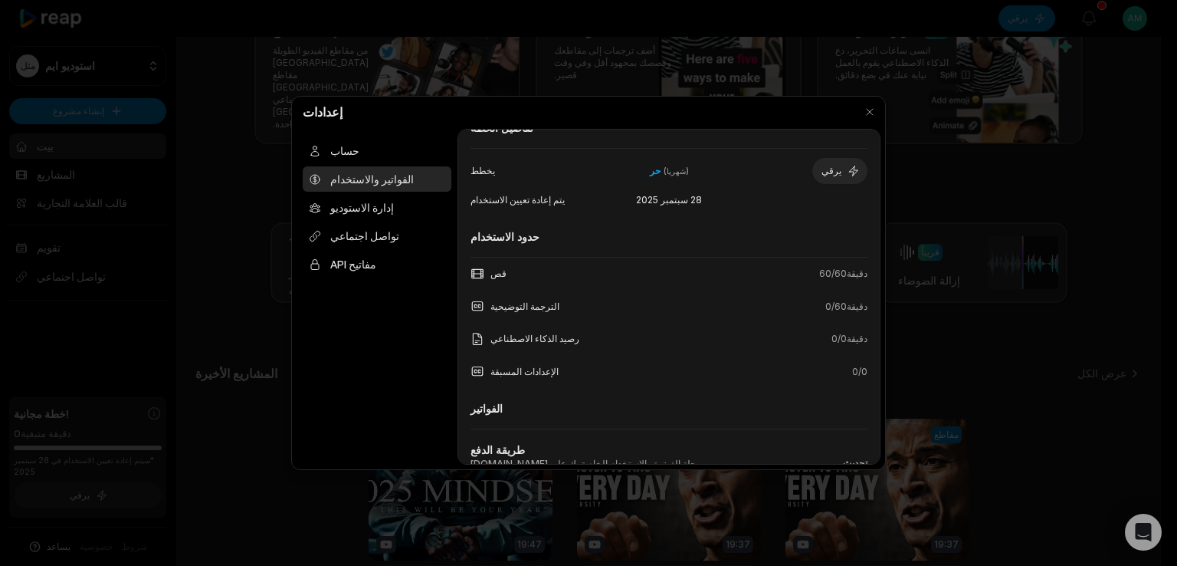
scroll to position [140, 0]
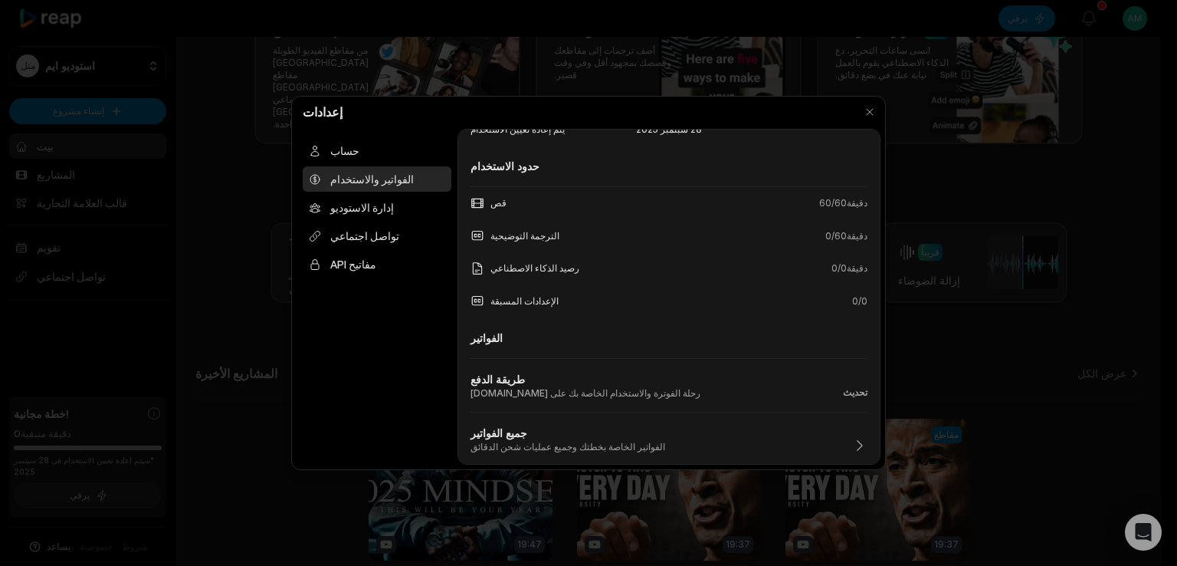
click at [826, 202] on span "60 / 60 دقيقة" at bounding box center [843, 203] width 48 height 14
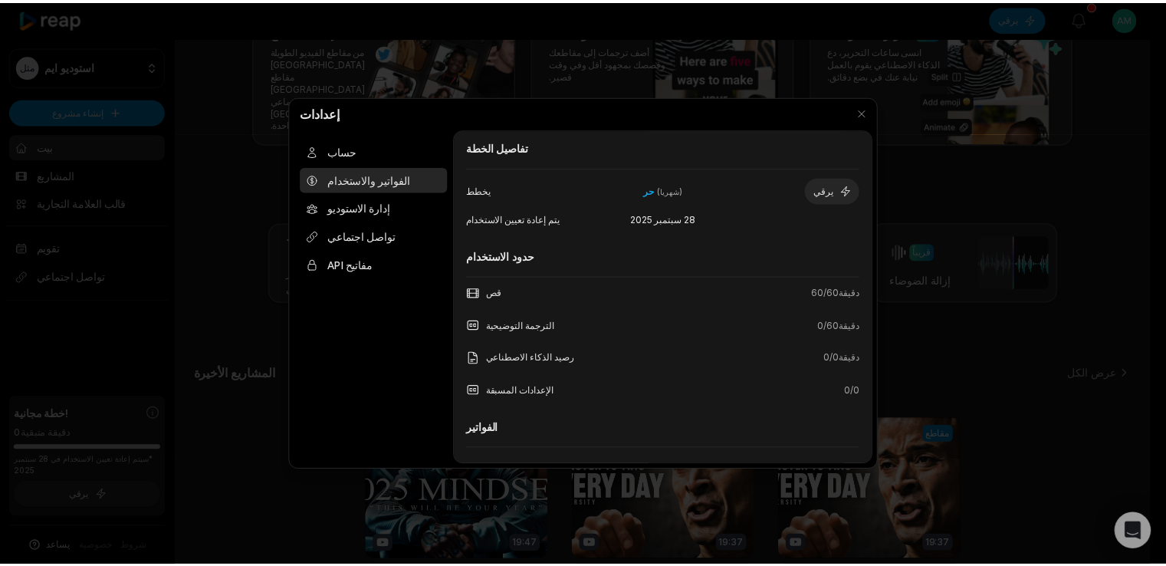
scroll to position [0, 0]
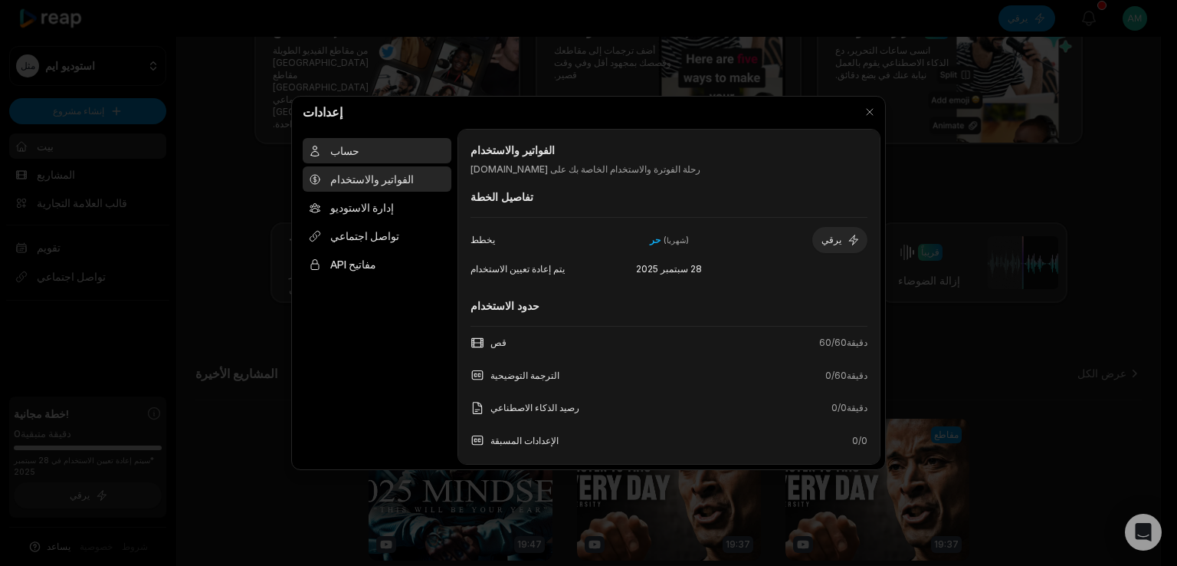
click at [426, 154] on div "حساب" at bounding box center [377, 150] width 149 height 25
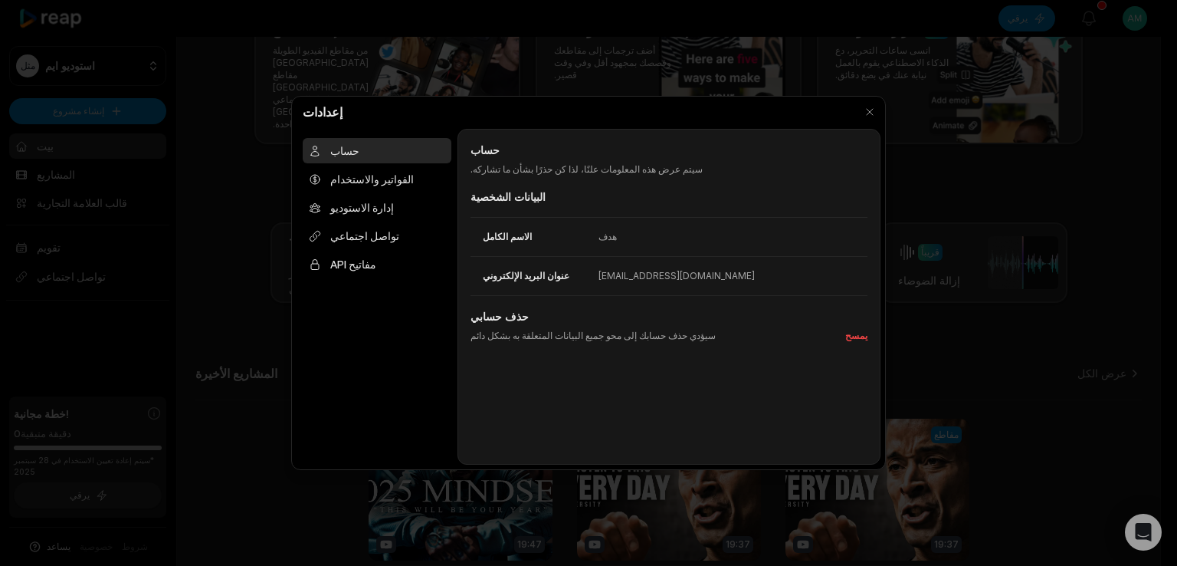
click at [868, 336] on div "حساب حساب سيتم عرض هذه المعلومات علنًا، لذا كن حذرًا بشأن ما تشاركه. البيانات ا…" at bounding box center [669, 297] width 423 height 336
click at [858, 336] on font "يمسح" at bounding box center [856, 335] width 22 height 11
click at [852, 332] on font "يمسح" at bounding box center [856, 335] width 22 height 11
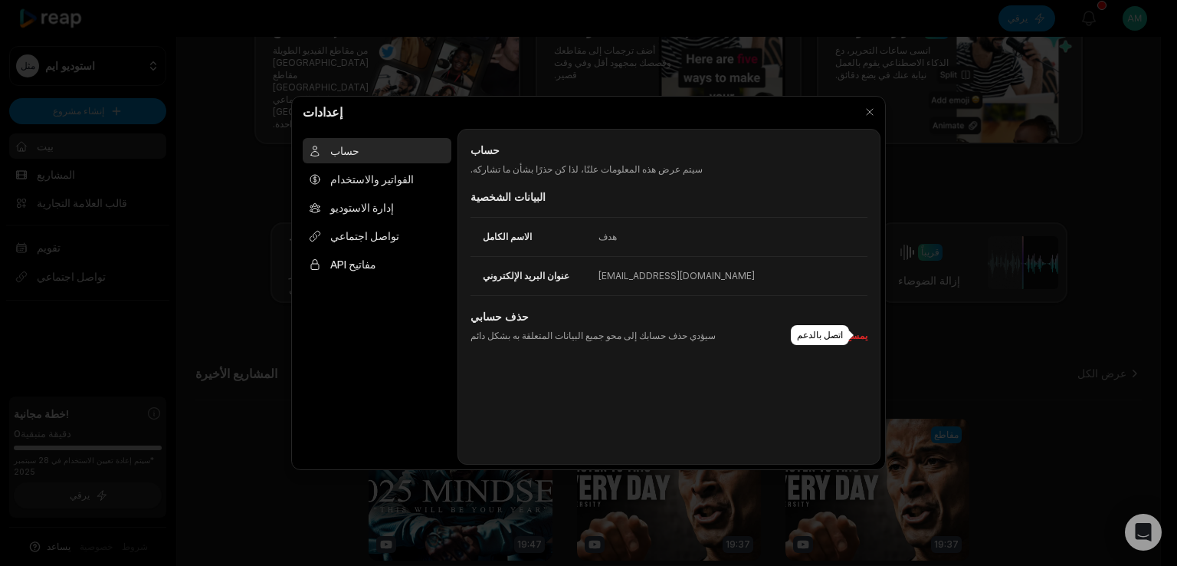
click at [852, 332] on font "يمسح" at bounding box center [856, 335] width 22 height 11
drag, startPoint x: 852, startPoint y: 332, endPoint x: 877, endPoint y: 114, distance: 219.2
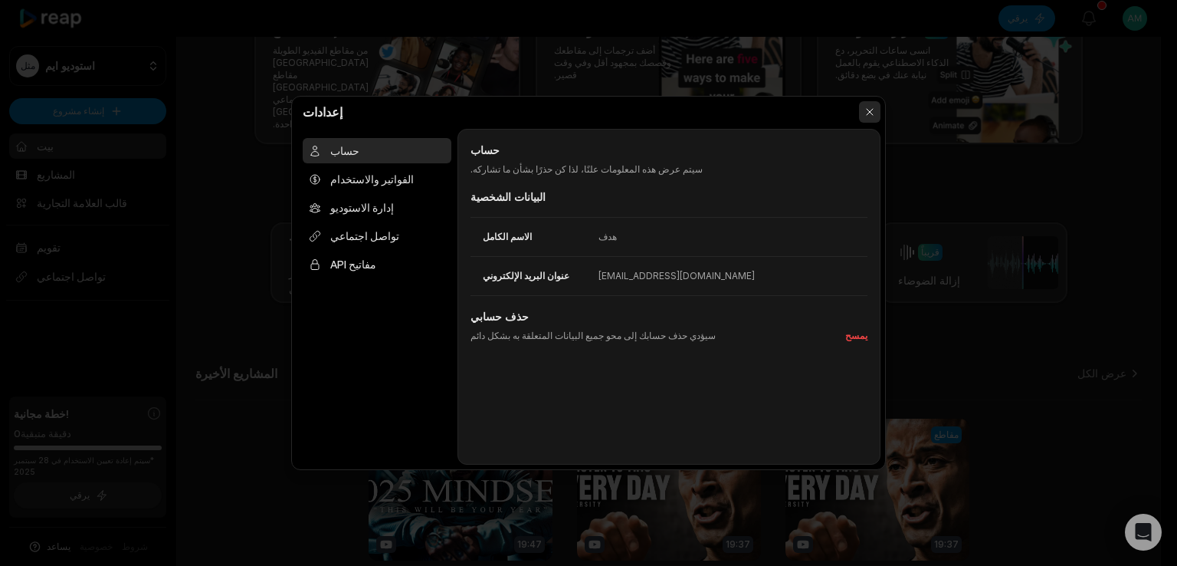
click at [877, 114] on div "إعدادات حساب الفواتير والاستخدام إدارة الاستوديو تواصل اجتماعي مفاتيح API حساب …" at bounding box center [588, 283] width 595 height 374
click at [877, 114] on button "button" at bounding box center [869, 111] width 21 height 21
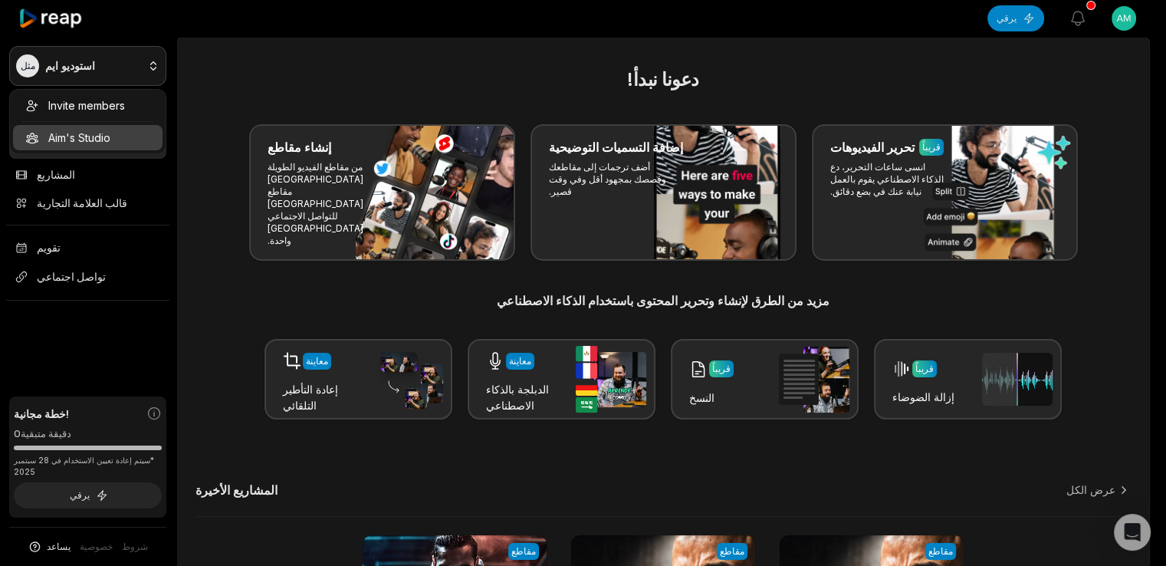
click at [64, 69] on html "مثل استوديو ايم إنشاء مشروع بيت المشاريع قالب العلامة التجارية تقويم تواصل اجتم…" at bounding box center [583, 283] width 1166 height 566
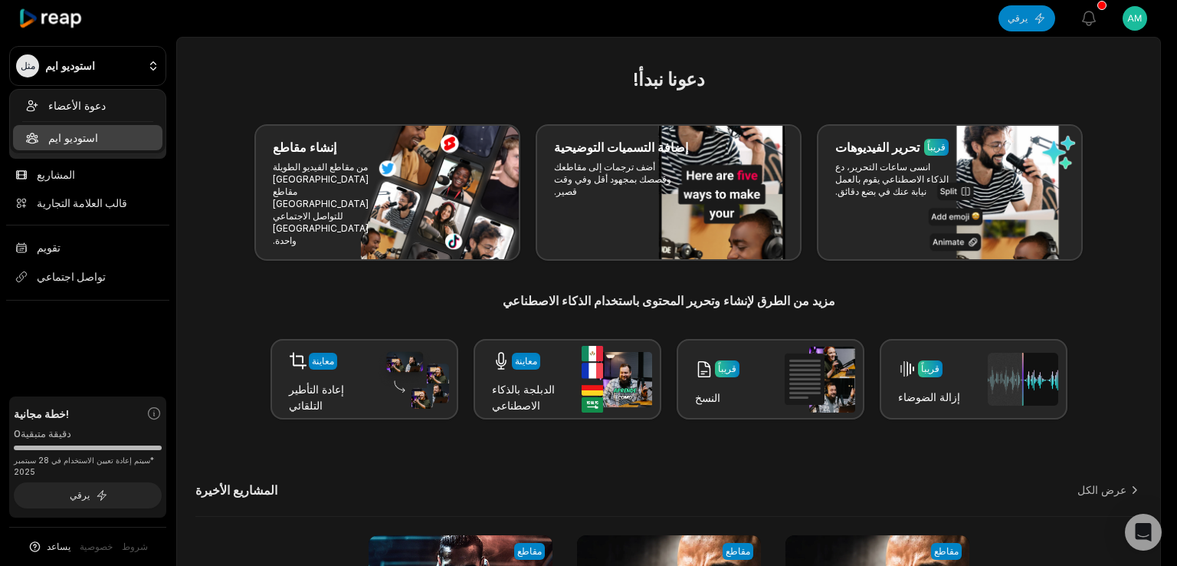
click at [169, 203] on html "مثل استوديو ايم إنشاء مشروع بيت المشاريع قالب العلامة التجارية تقويم تواصل اجتم…" at bounding box center [588, 283] width 1177 height 566
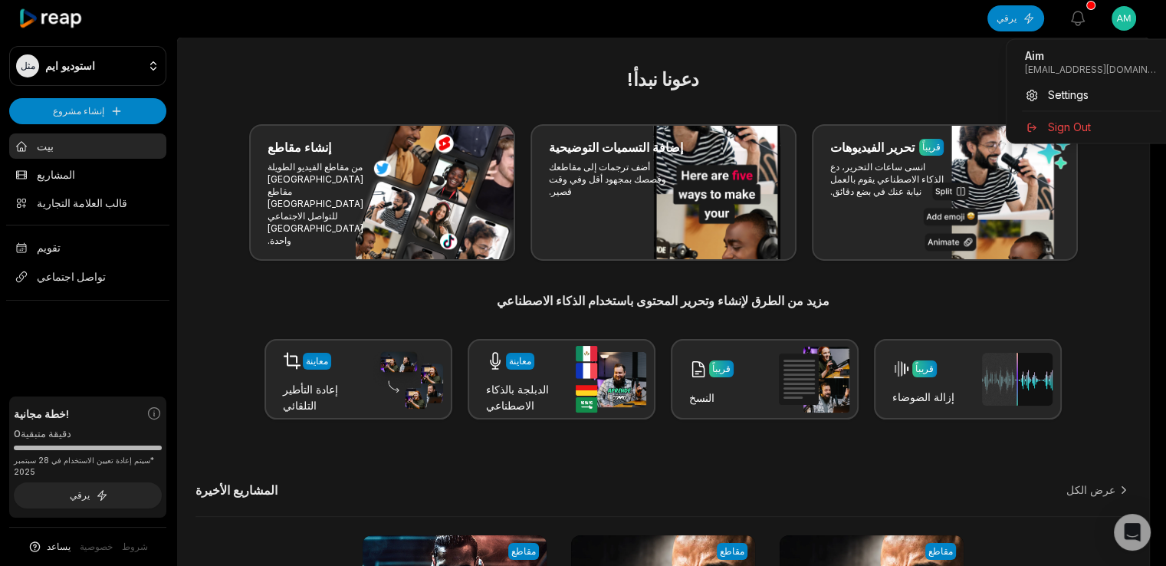
click at [1140, 13] on html "مثل استوديو ايم إنشاء مشروع بيت المشاريع قالب العلامة التجارية تقويم تواصل اجتم…" at bounding box center [583, 283] width 1166 height 566
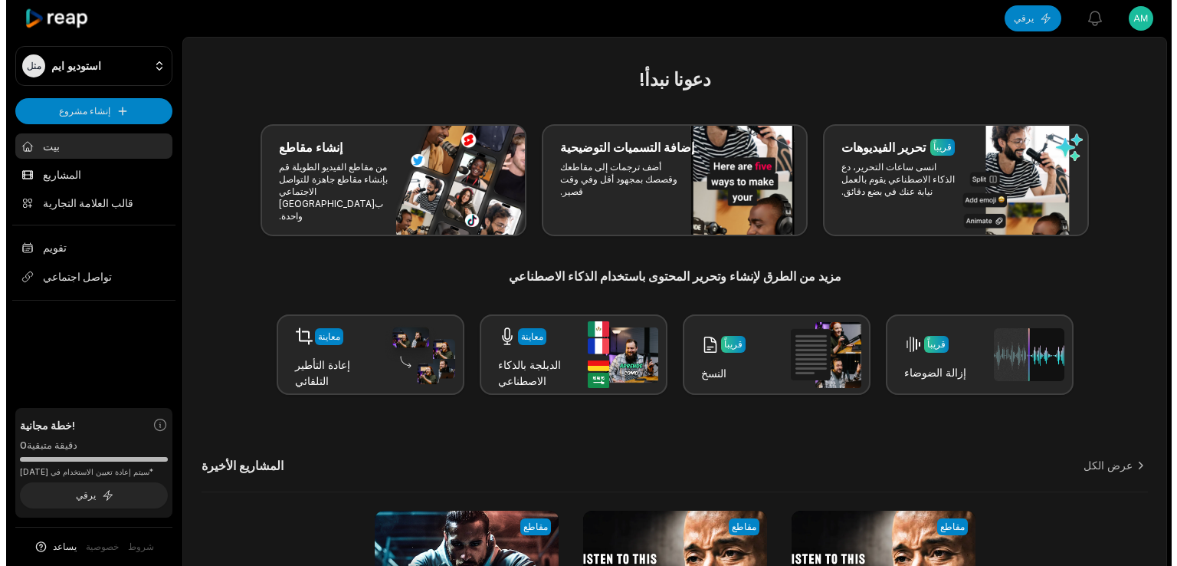
scroll to position [54, 0]
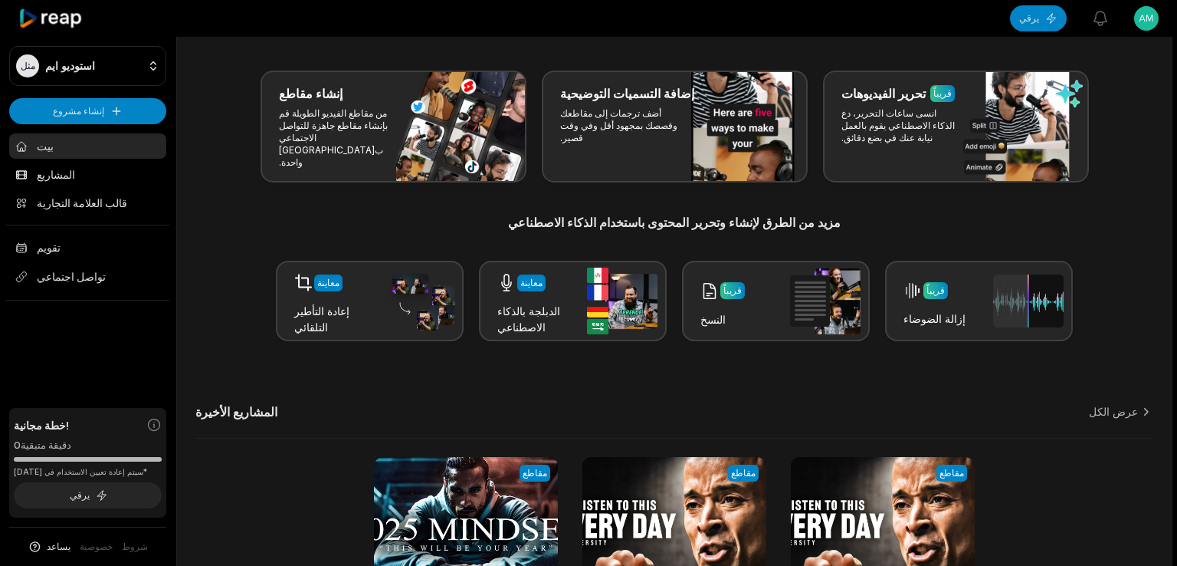
click at [1137, 21] on html "مثل استوديو ايم إنشاء مشروع بيت المشاريع قالب العلامة التجارية تقويم تواصل اجتم…" at bounding box center [588, 229] width 1177 height 566
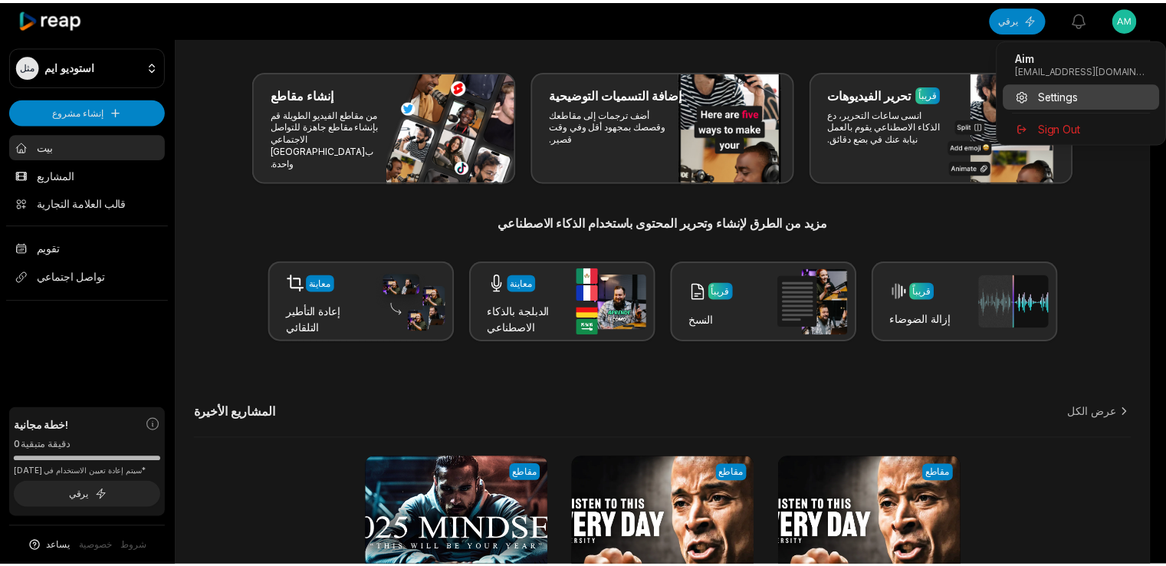
scroll to position [0, 0]
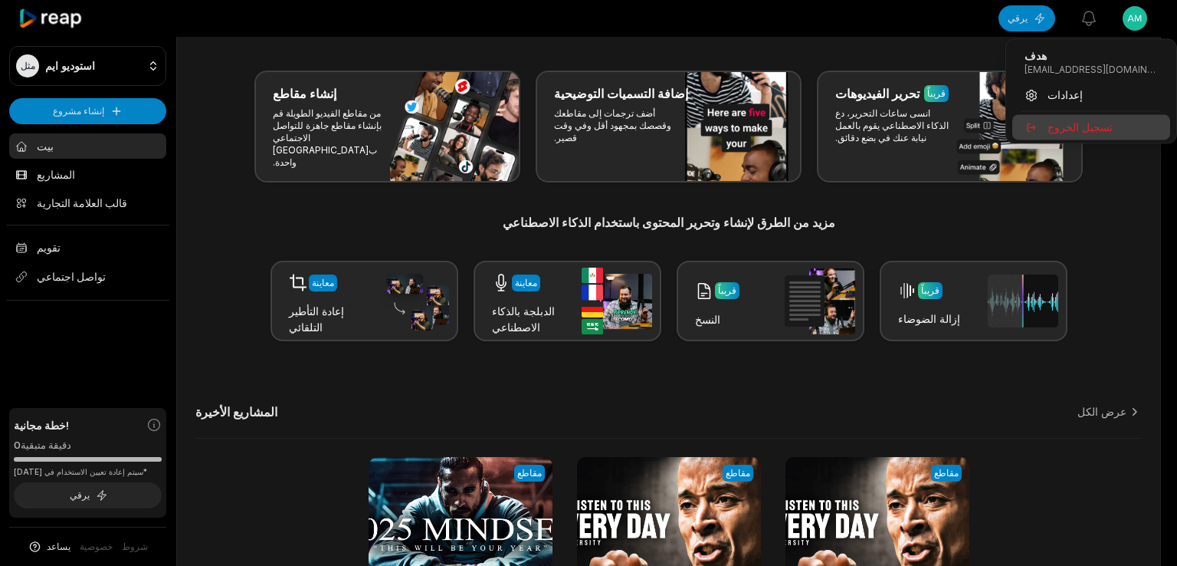
click at [1064, 126] on font "تسجيل الخروج" at bounding box center [1080, 126] width 65 height 13
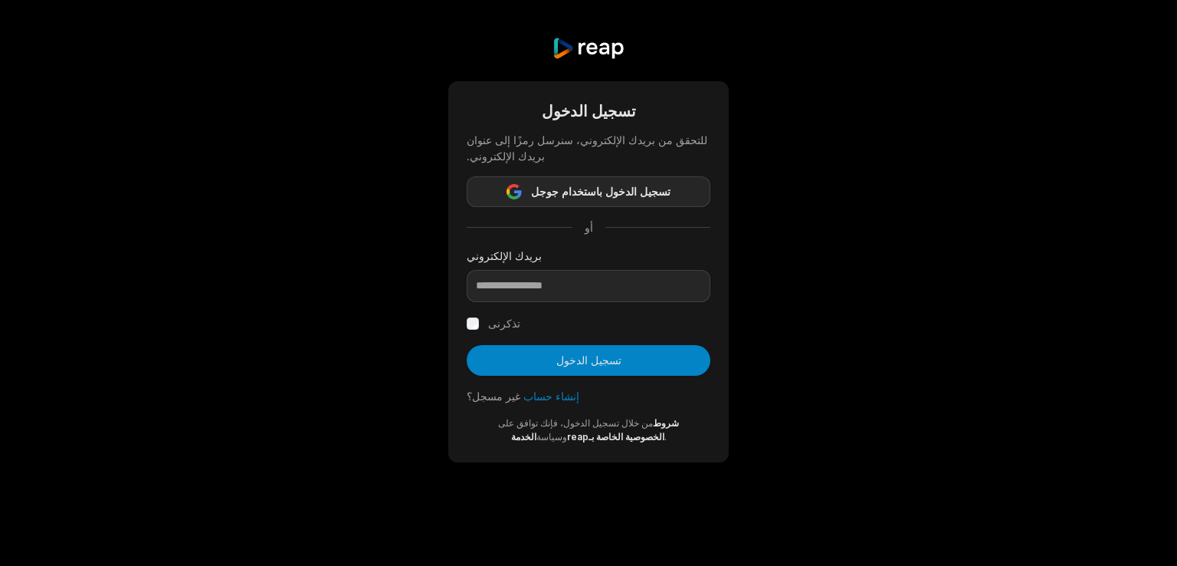
click at [639, 198] on span "تسجيل الدخول باستخدام جوجل" at bounding box center [601, 191] width 140 height 18
